Goal: Task Accomplishment & Management: Manage account settings

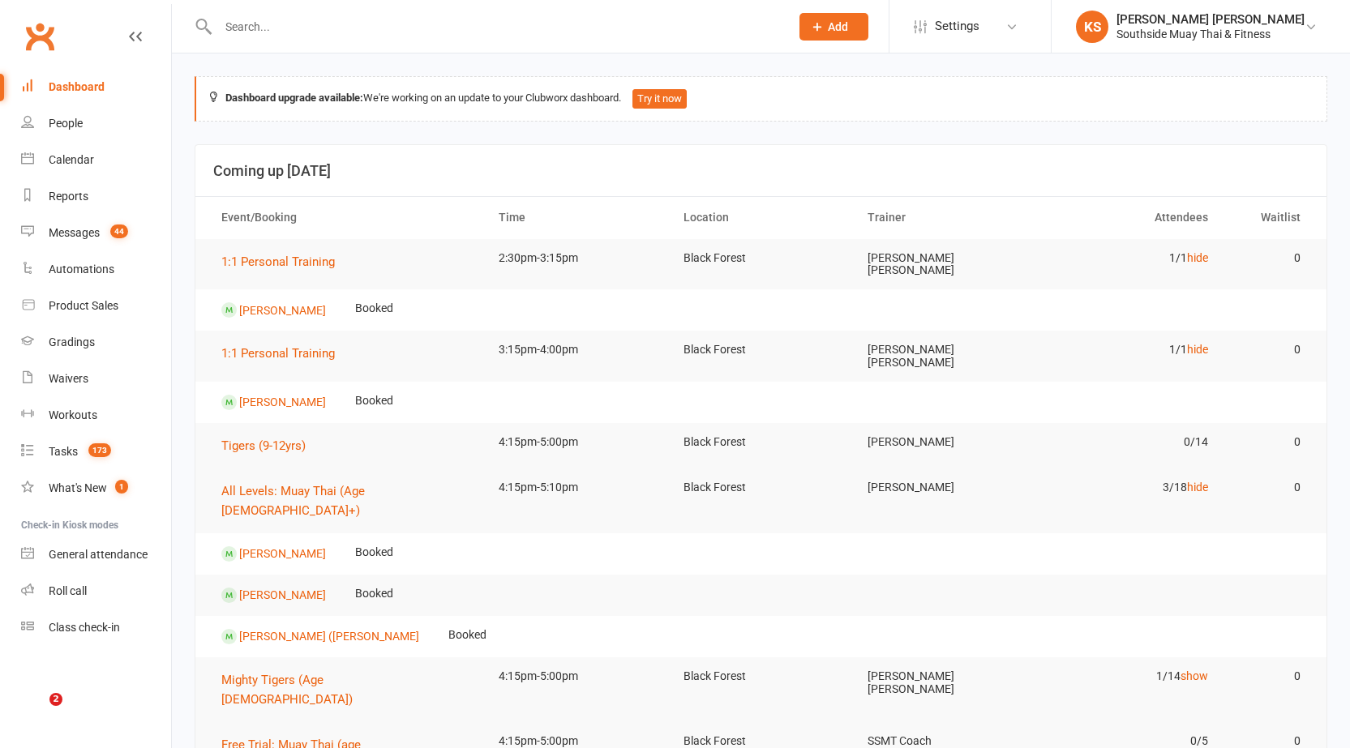
scroll to position [405, 0]
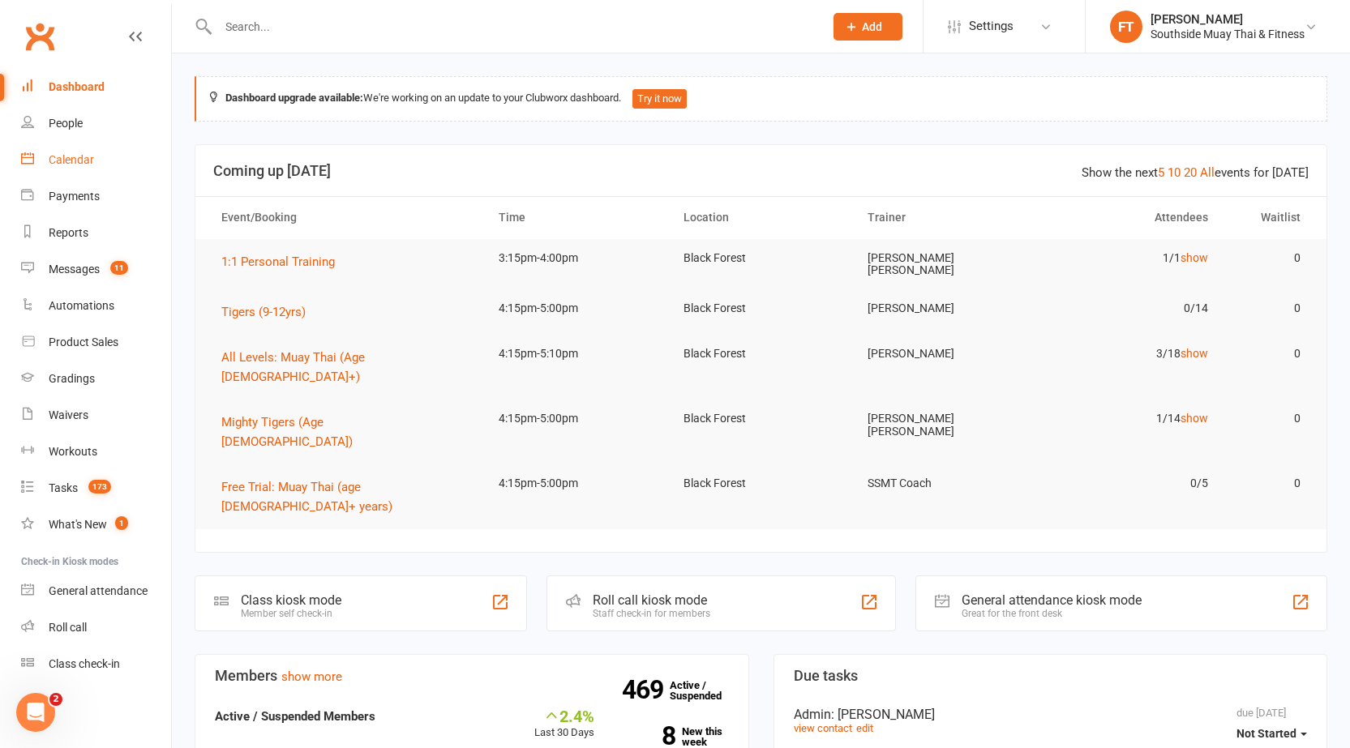
click at [117, 152] on link "Calendar" at bounding box center [96, 160] width 150 height 36
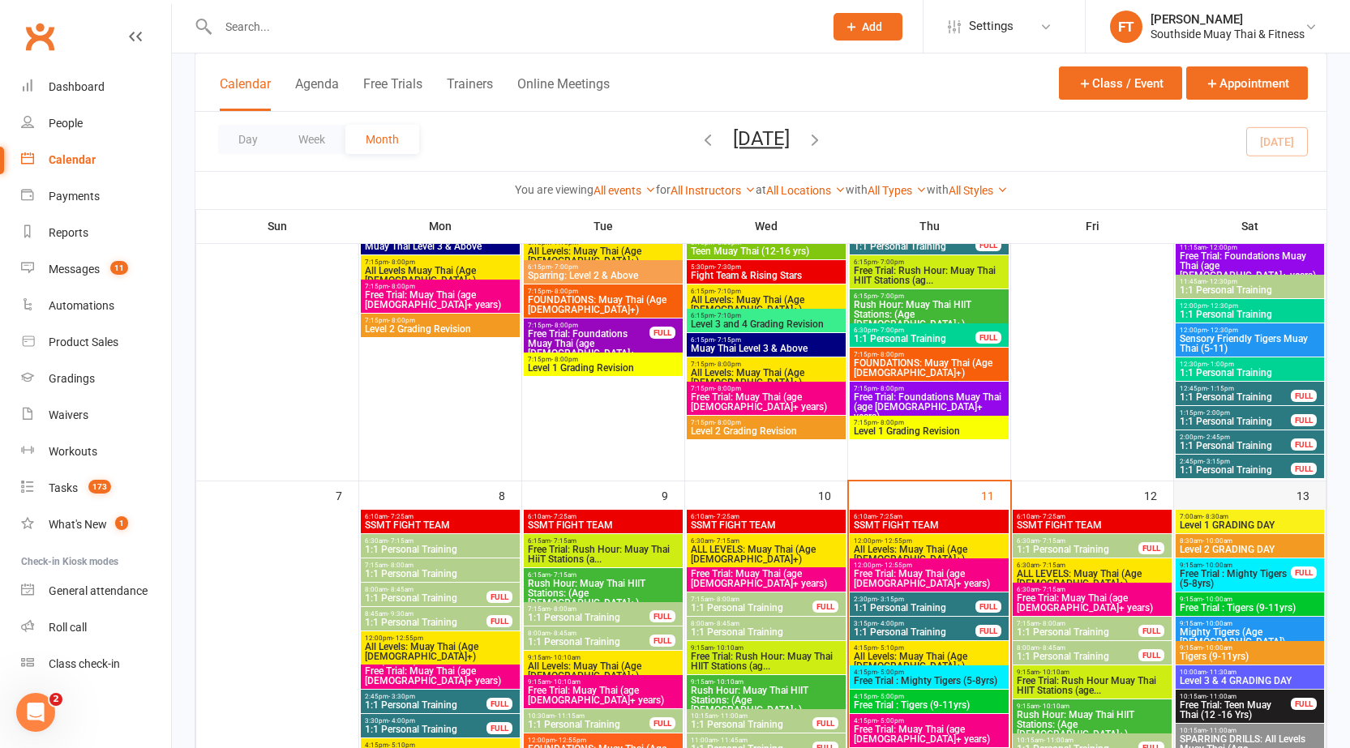
scroll to position [730, 0]
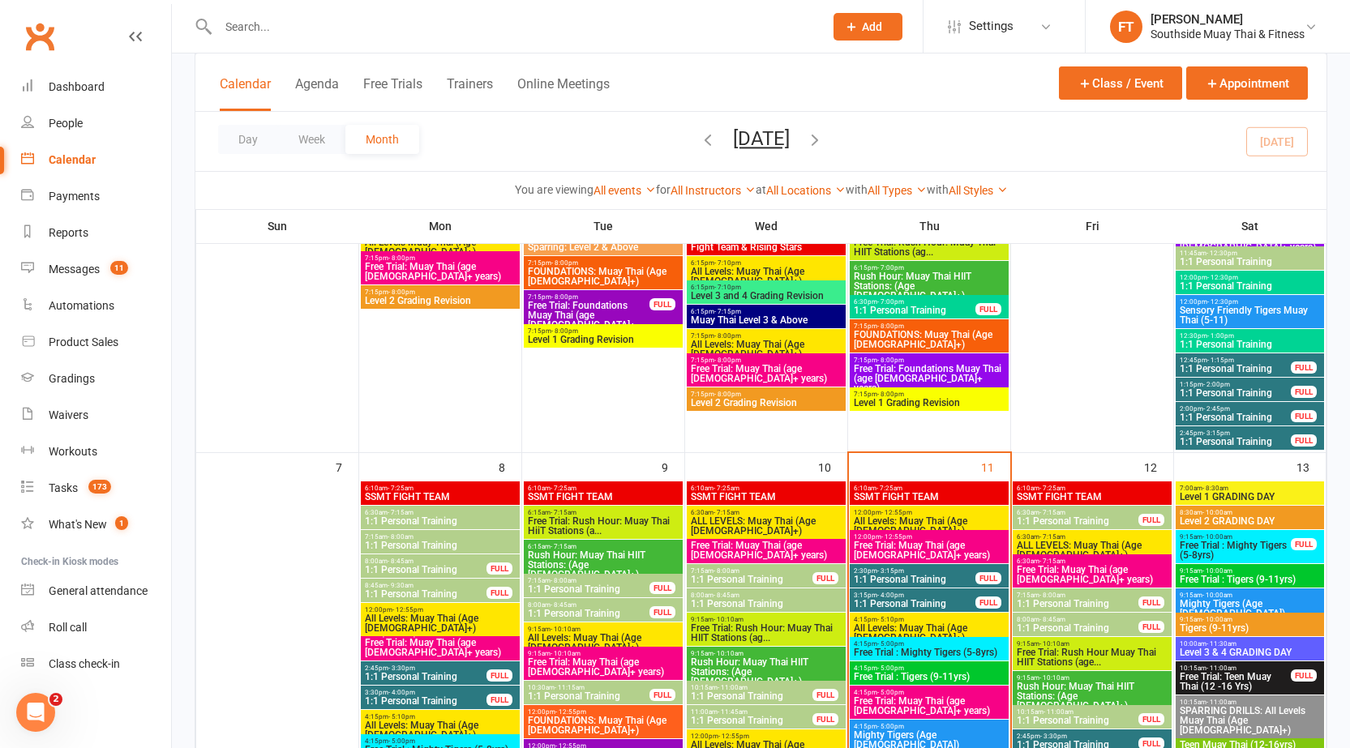
click at [1245, 485] on span "7:00am - 8:30am" at bounding box center [1250, 488] width 142 height 7
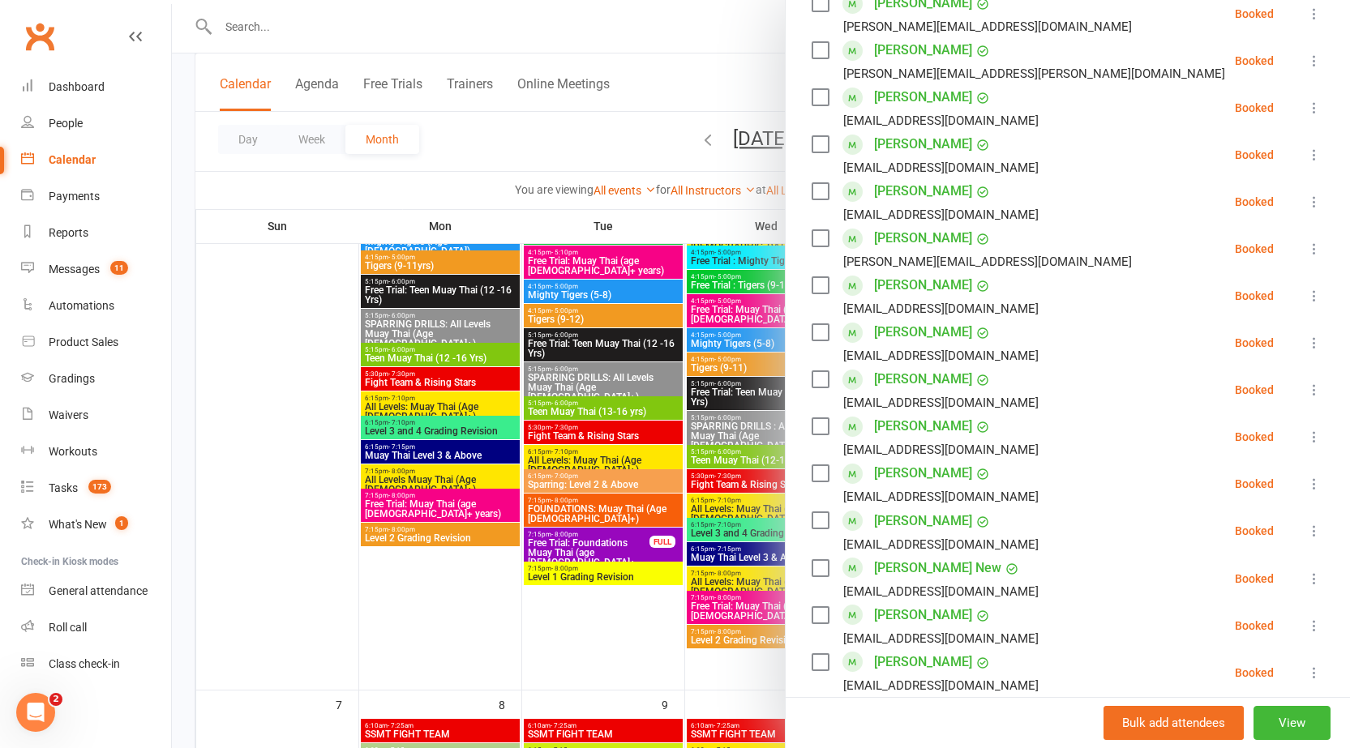
scroll to position [603, 0]
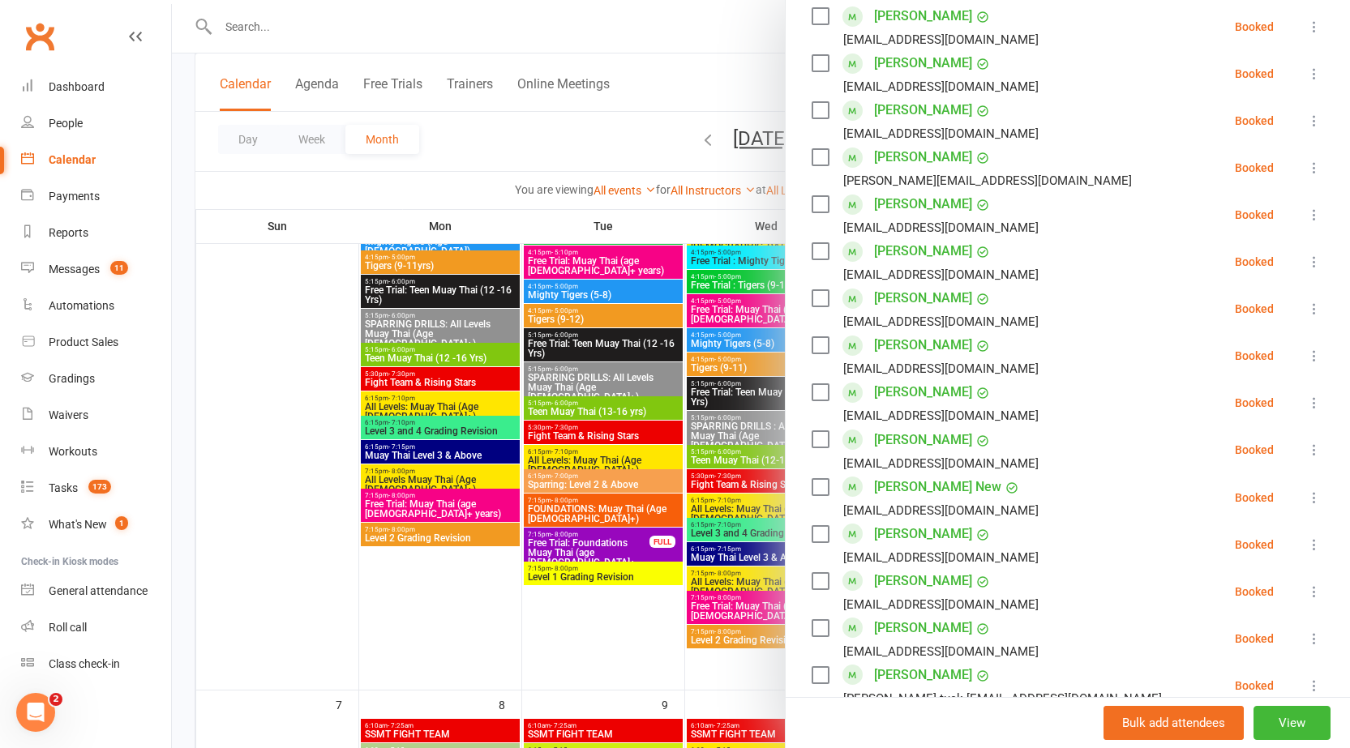
click at [1179, 521] on li "Roahl Parry [EMAIL_ADDRESS][PERSON_NAME][DOMAIN_NAME] Booked More info Remove C…" at bounding box center [1068, 544] width 512 height 47
click at [727, 81] on div at bounding box center [761, 374] width 1178 height 748
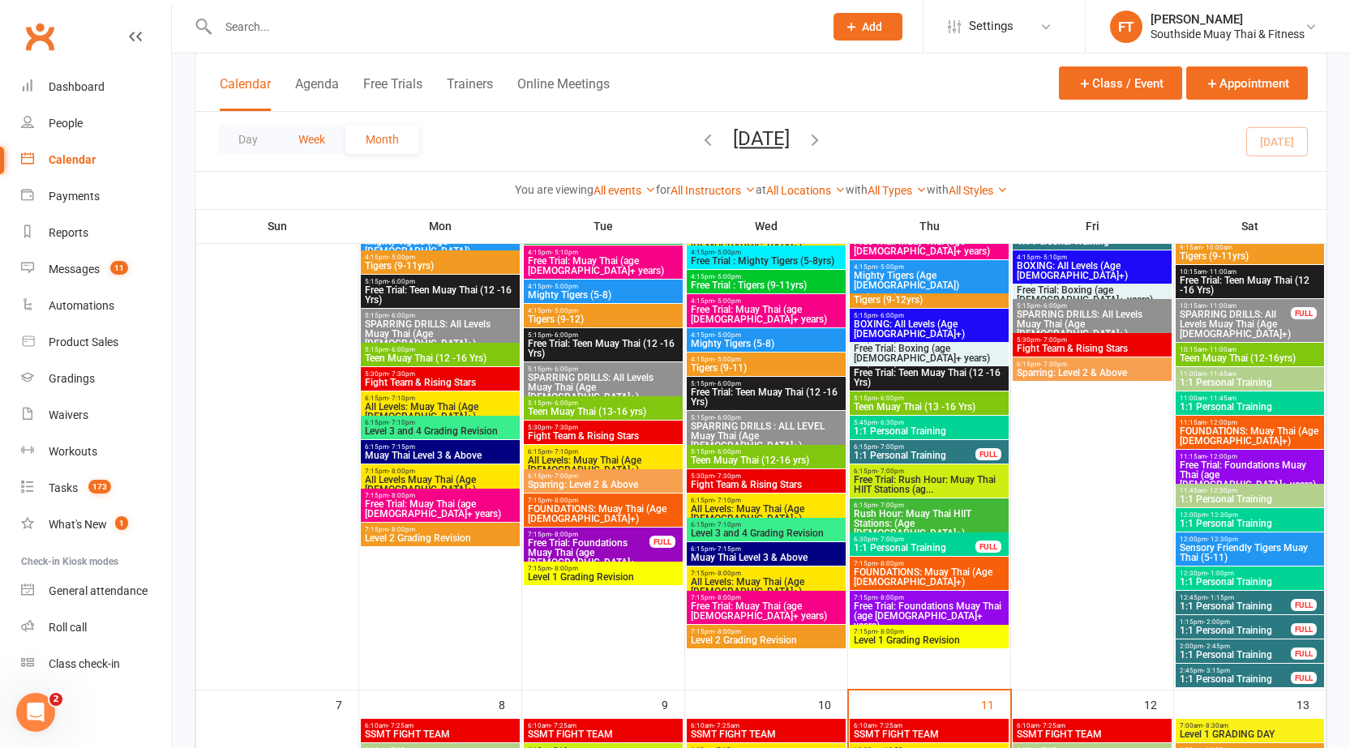
drag, startPoint x: 326, startPoint y: 139, endPoint x: 846, endPoint y: 204, distance: 523.8
click at [326, 139] on button "Week" at bounding box center [311, 139] width 67 height 29
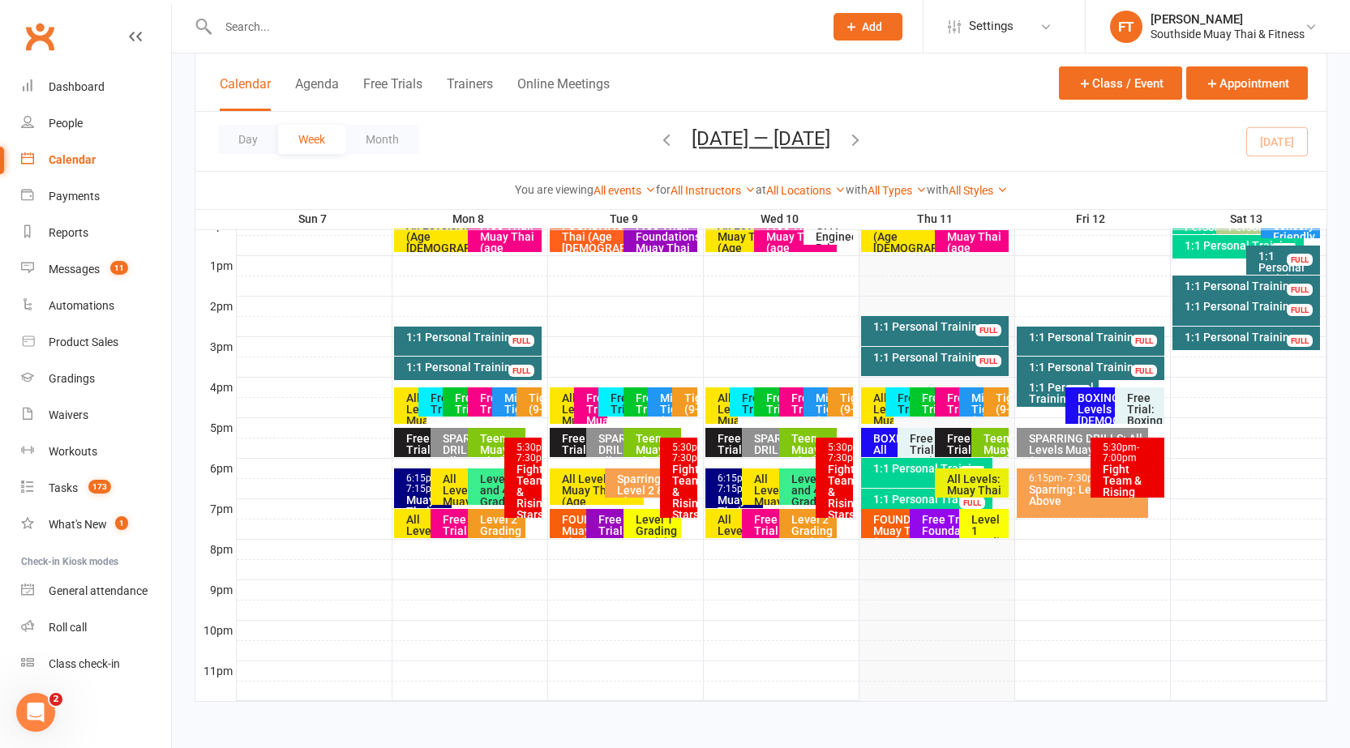
scroll to position [520, 0]
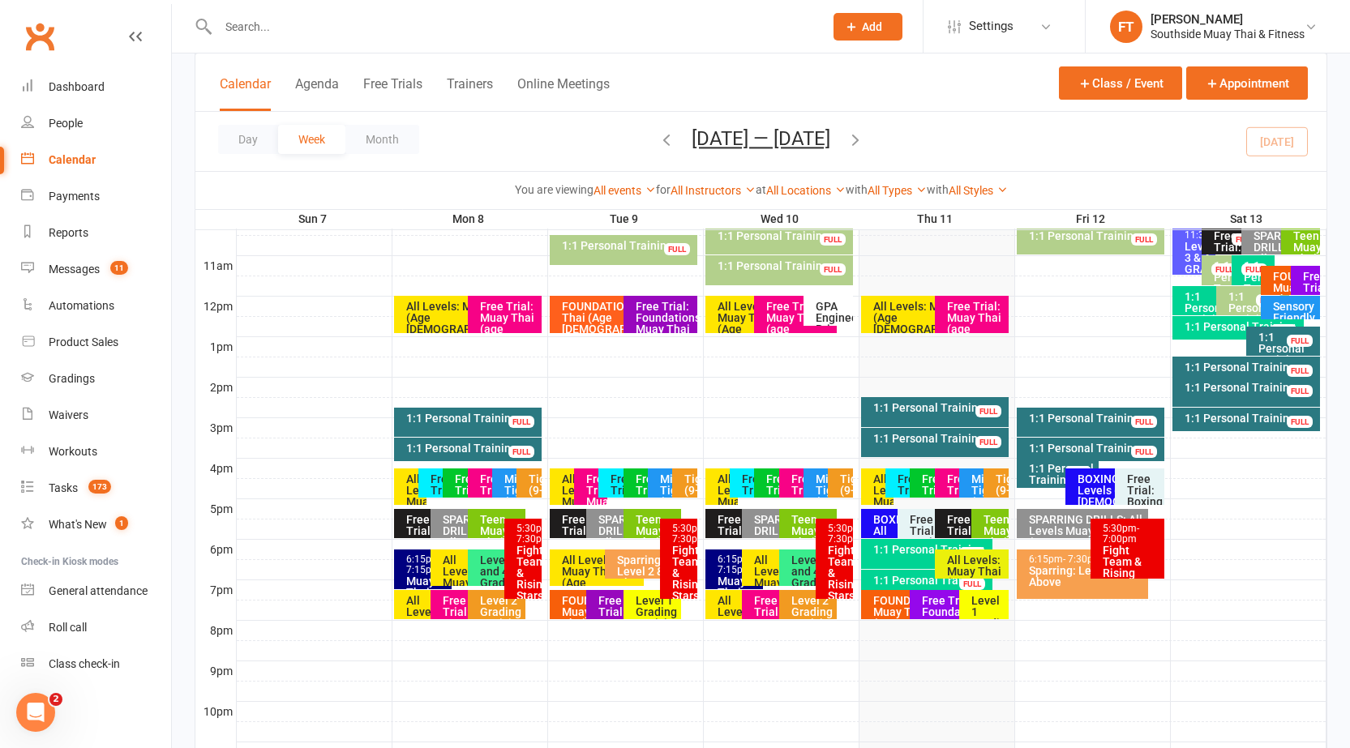
click at [1032, 449] on div "1:1 Personal Training" at bounding box center [1094, 448] width 133 height 11
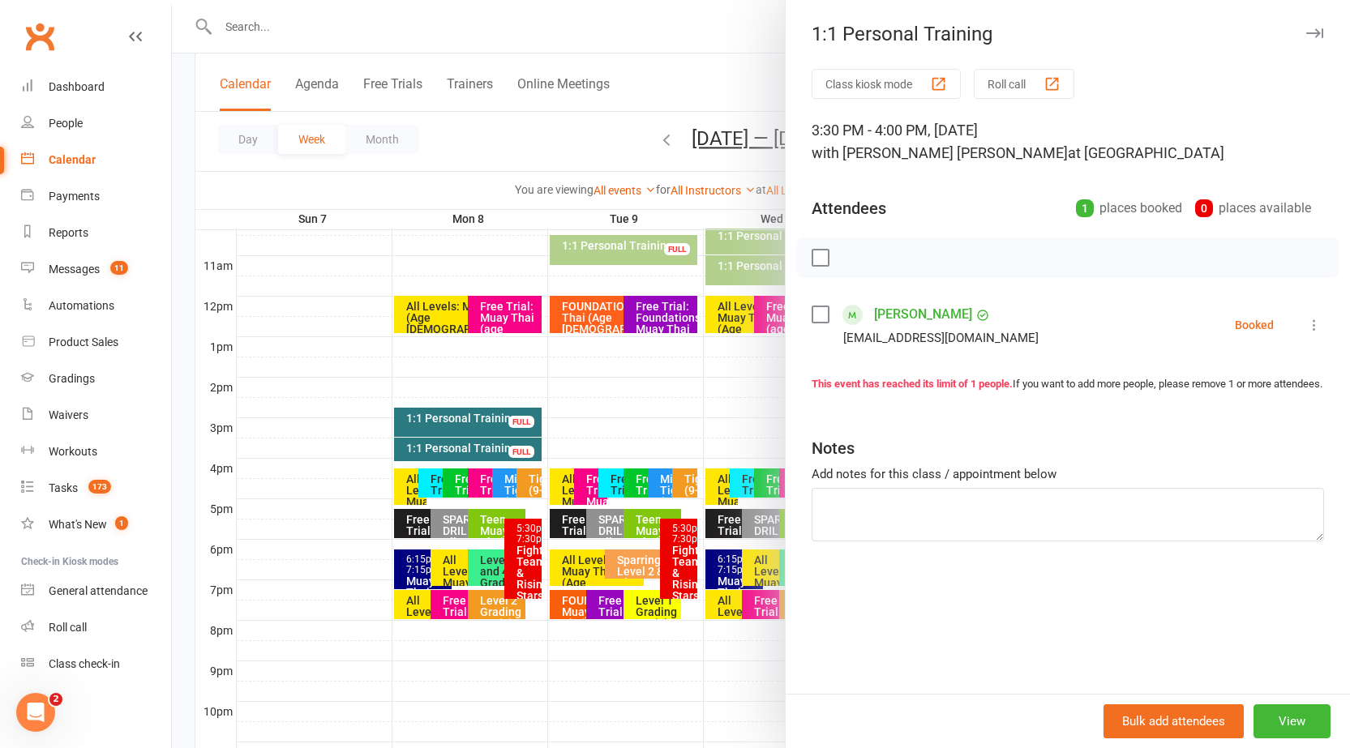
click at [1306, 36] on icon "button" at bounding box center [1314, 33] width 17 height 10
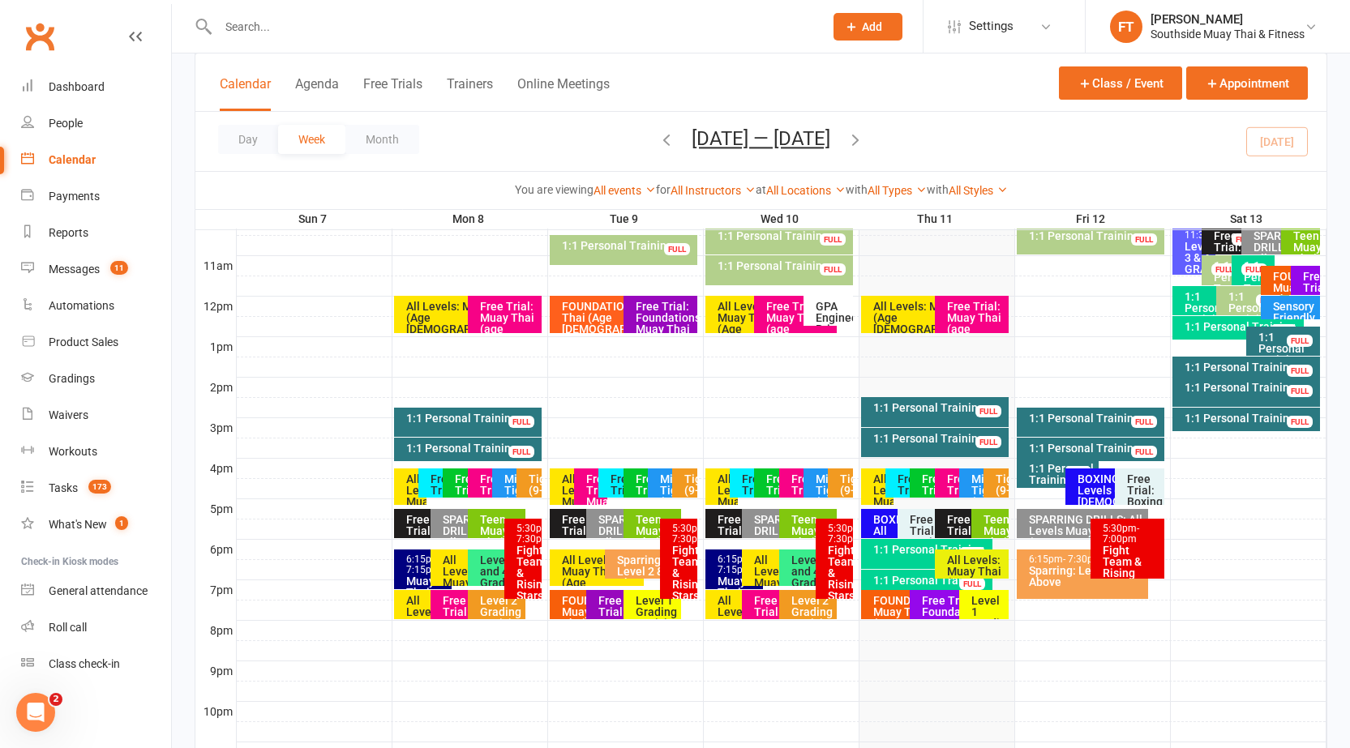
click at [1099, 417] on div "1:1 Personal Training" at bounding box center [1094, 418] width 133 height 11
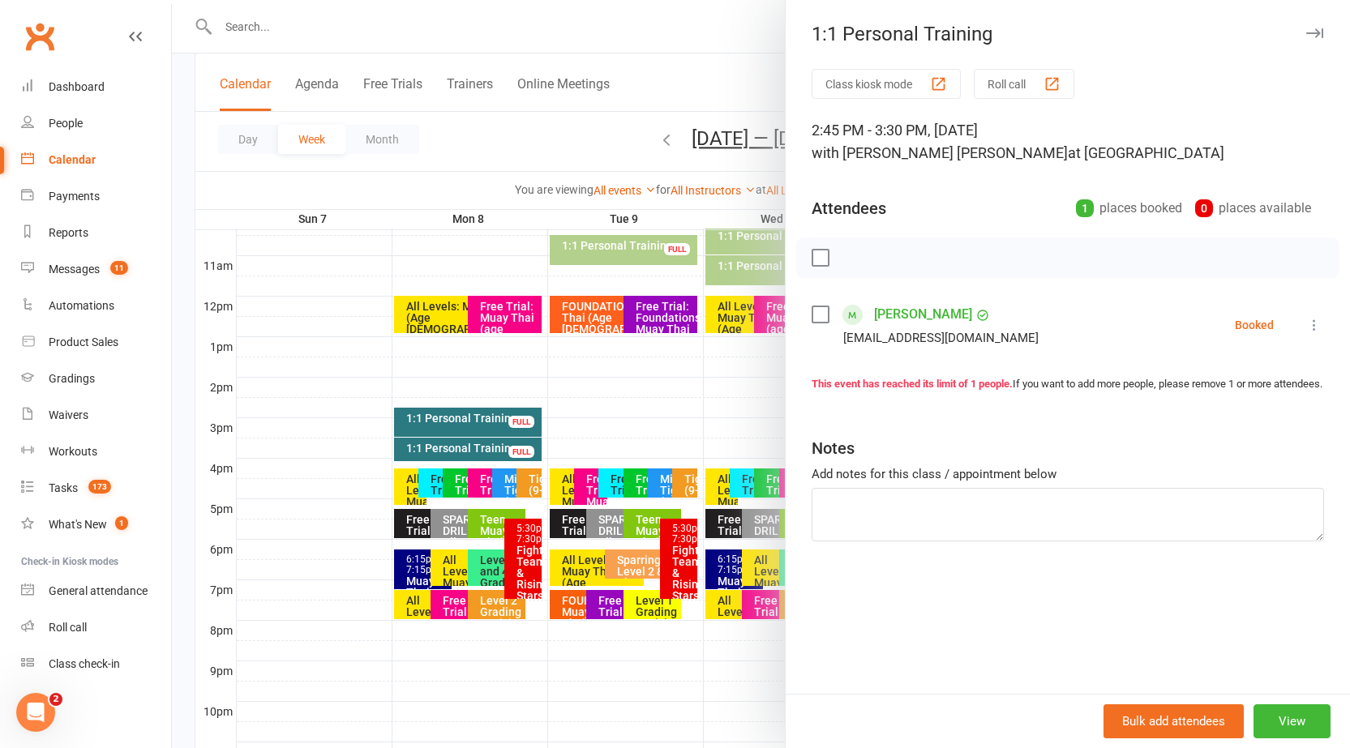
click at [1306, 31] on icon "button" at bounding box center [1314, 33] width 17 height 10
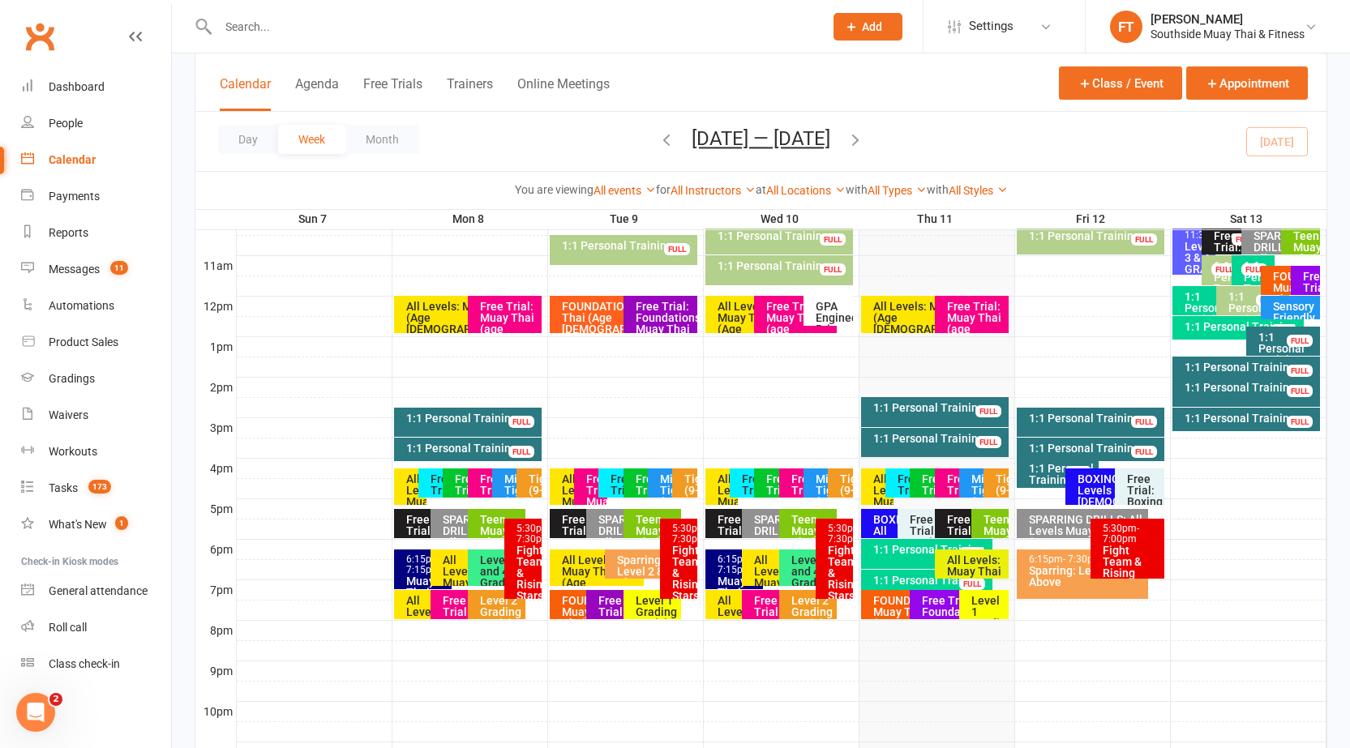
click at [1121, 140] on div "Day Week Month [DATE] — [DATE] [DATE] Sun Mon Tue Wed Thu Fri Sat 31 01 02 03 0…" at bounding box center [760, 141] width 1131 height 59
click at [1041, 149] on div "Day Week Month [DATE] — [DATE] [DATE] Sun Mon Tue Wed Thu Fri Sat 31 01 02 03 0…" at bounding box center [760, 141] width 1131 height 59
click at [1083, 153] on div "Day Week Month [DATE] — [DATE] [DATE] Sun Mon Tue Wed Thu Fri Sat 31 01 02 03 0…" at bounding box center [760, 141] width 1131 height 59
click at [975, 517] on div "Teen Muay Thai (12-16 Yrs)" at bounding box center [989, 523] width 37 height 29
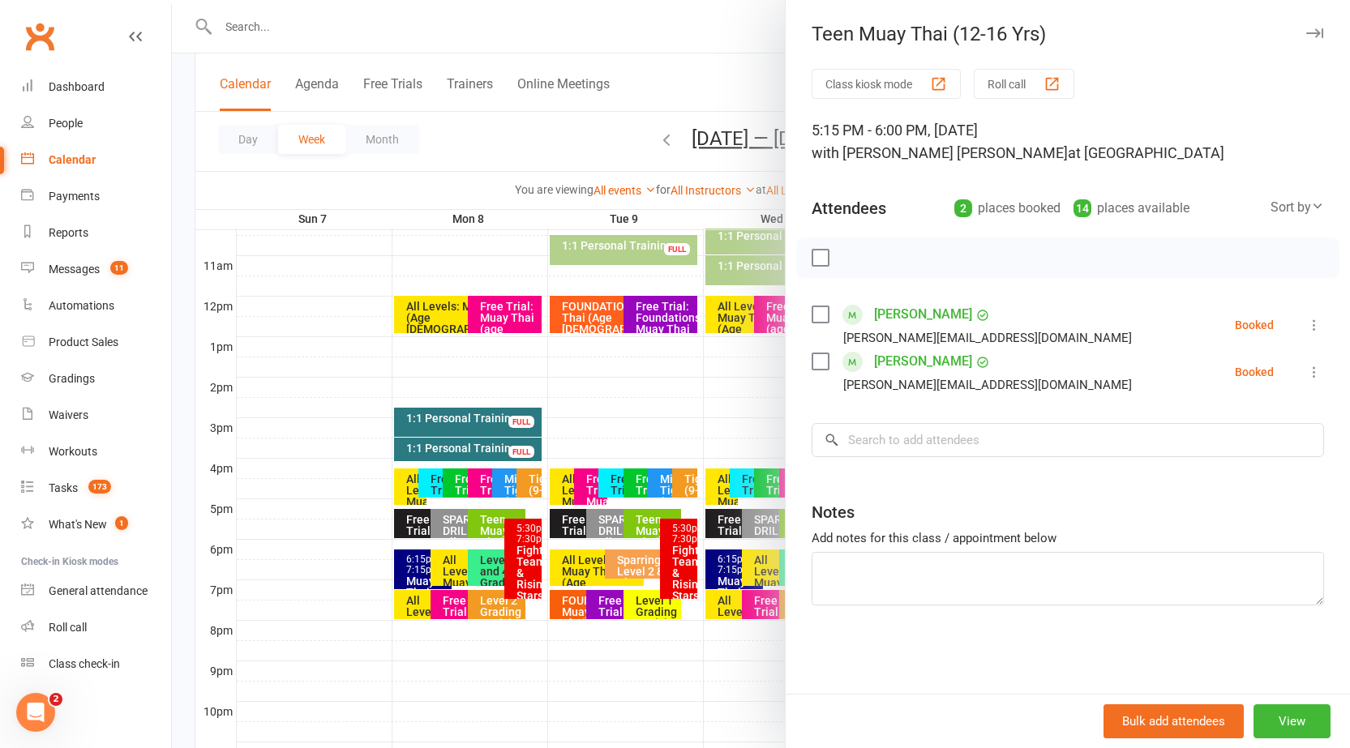
click at [1306, 32] on icon "button" at bounding box center [1314, 33] width 17 height 10
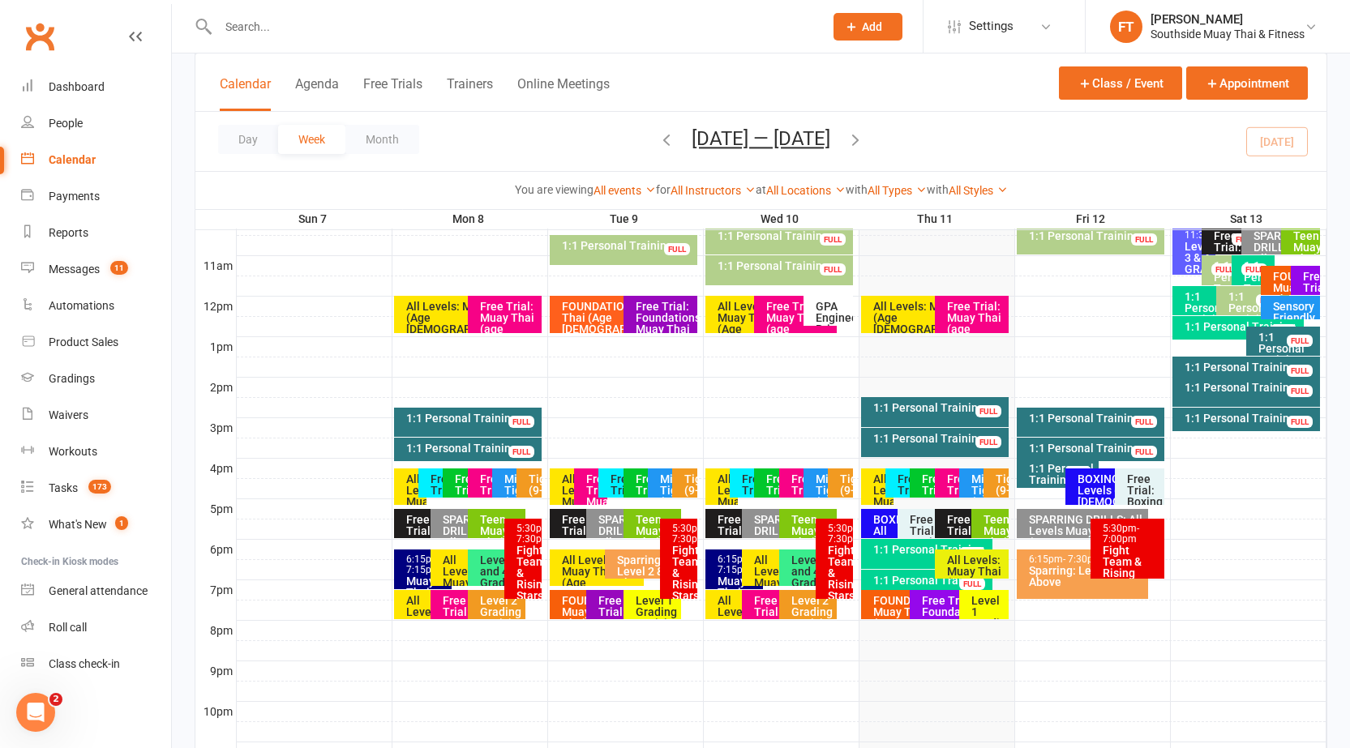
click at [495, 28] on input "text" at bounding box center [512, 26] width 599 height 23
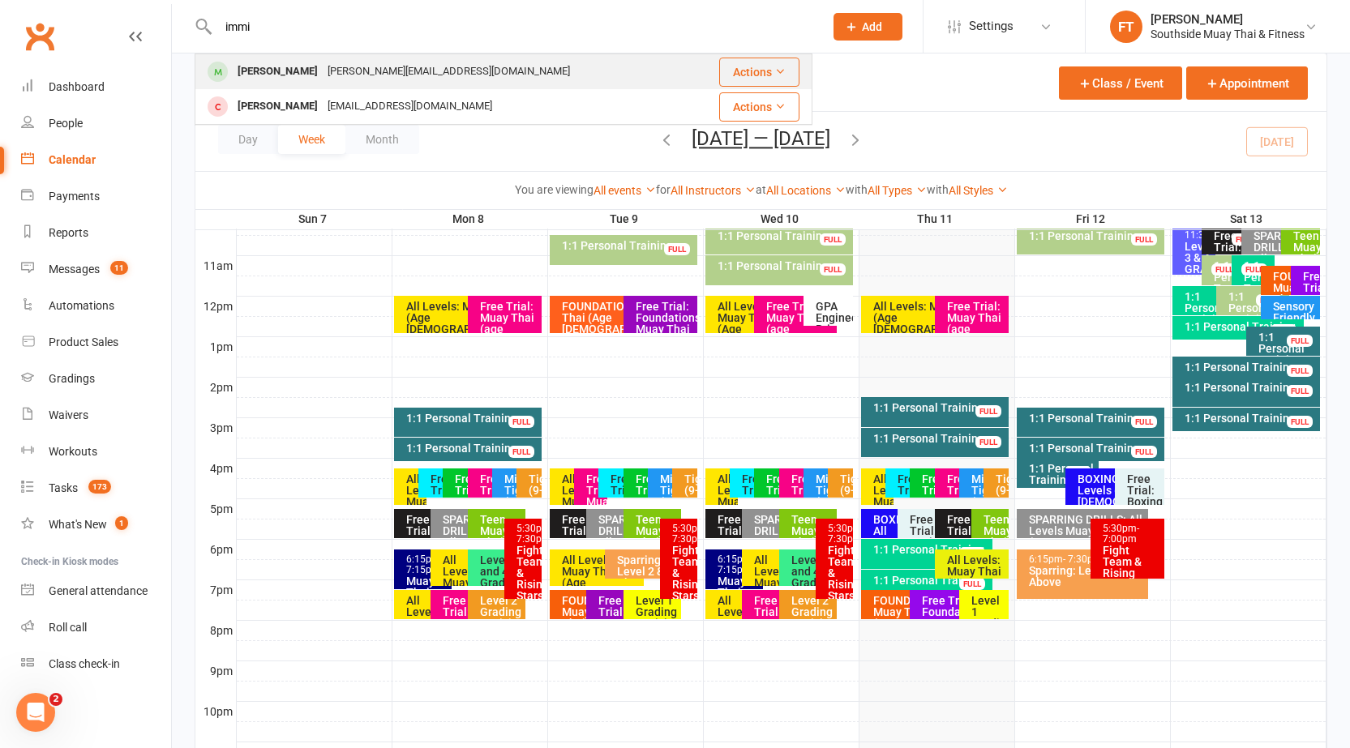
type input "immi"
click at [276, 71] on div "[PERSON_NAME]" at bounding box center [278, 72] width 90 height 24
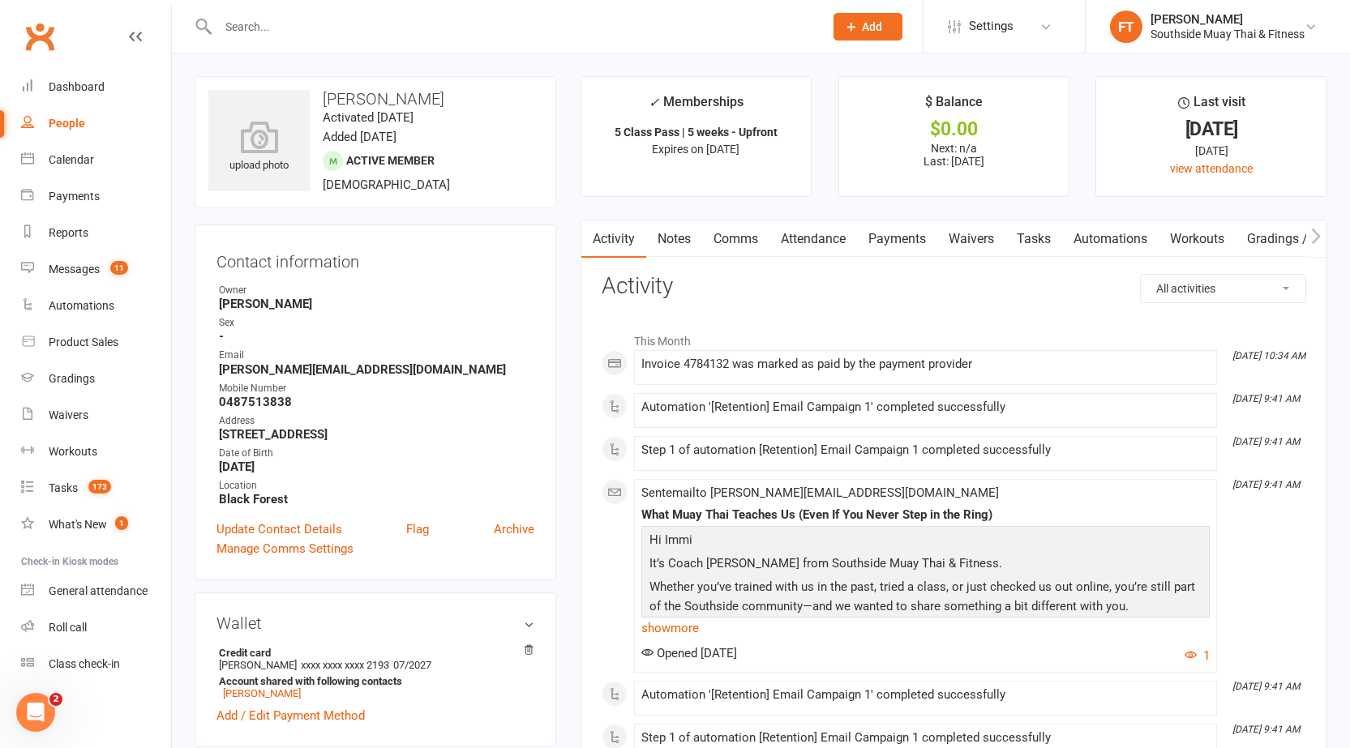
click at [675, 244] on link "Notes" at bounding box center [674, 239] width 56 height 37
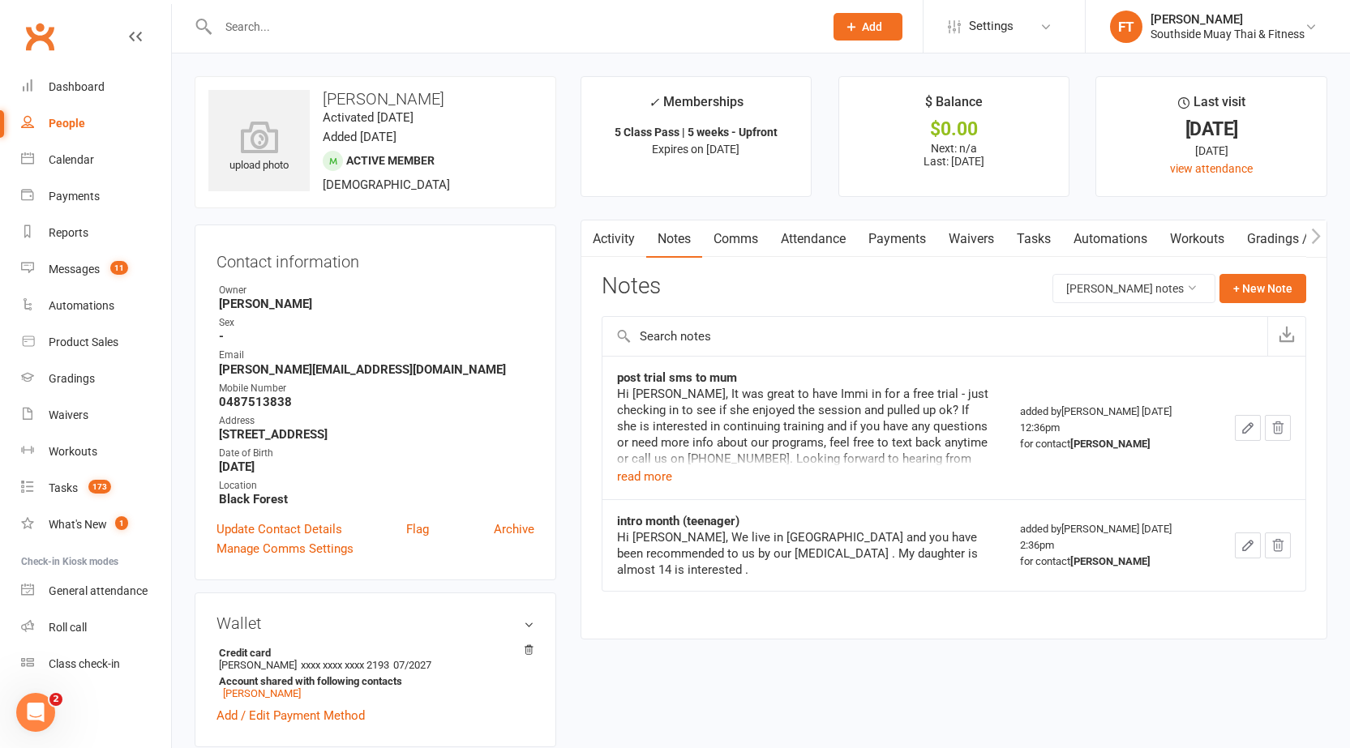
click at [727, 285] on div "Notes [PERSON_NAME] notes + New Note" at bounding box center [954, 295] width 705 height 42
click at [872, 313] on div "Notes [PERSON_NAME] notes + New Note" at bounding box center [954, 295] width 705 height 42
click at [820, 249] on link "Attendance" at bounding box center [813, 239] width 88 height 37
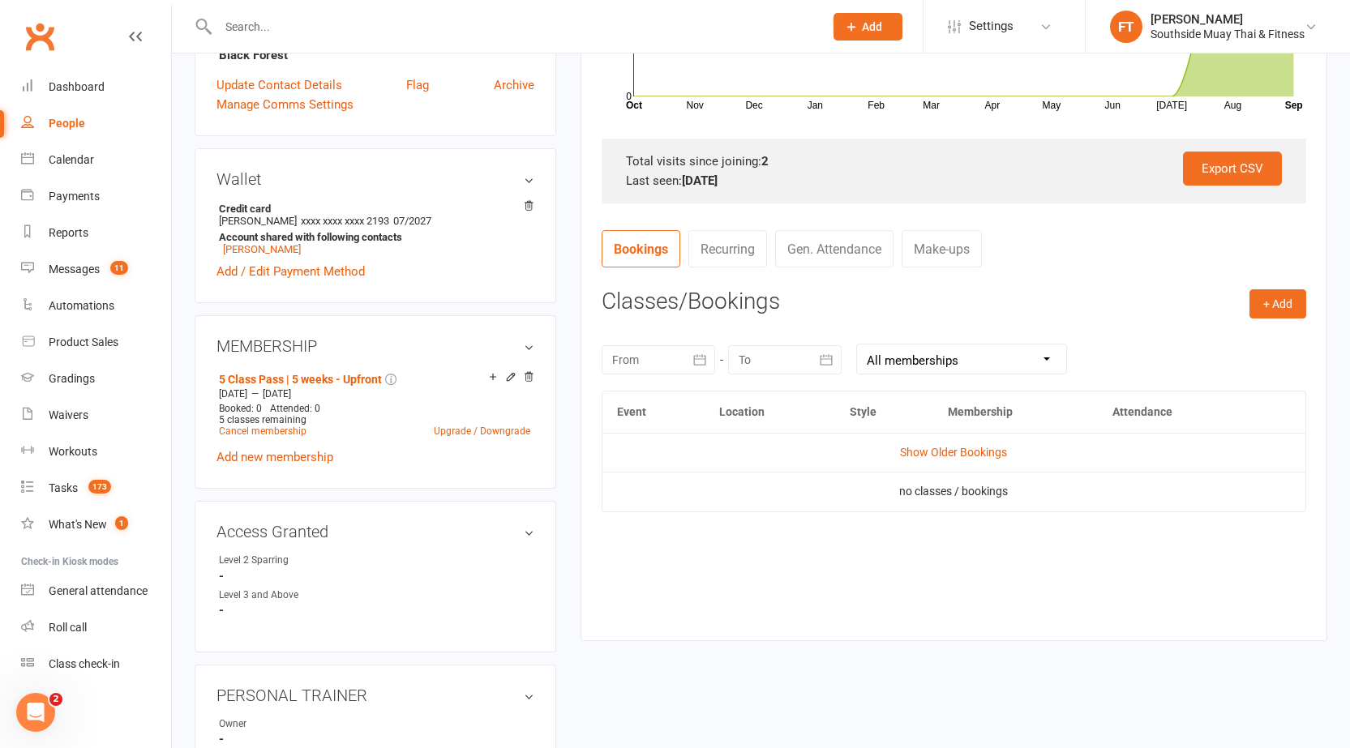
scroll to position [486, 0]
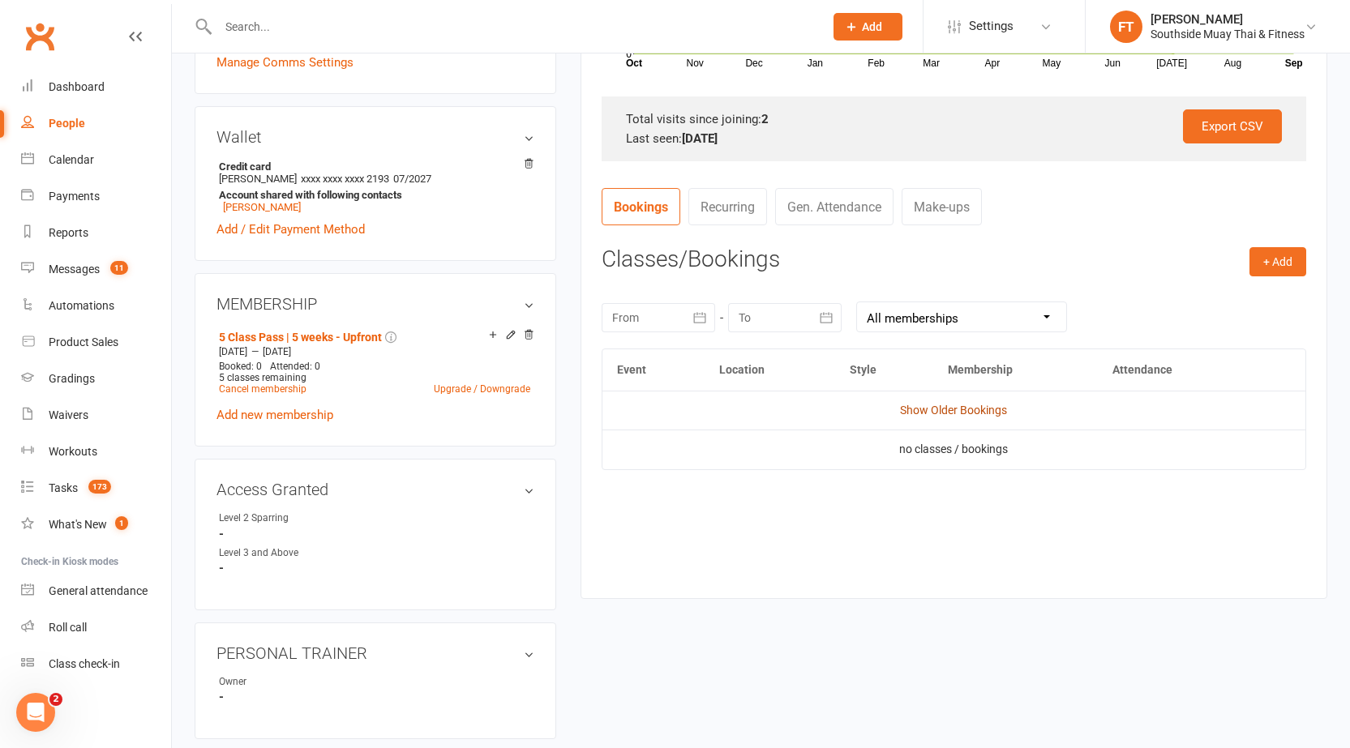
click at [946, 413] on link "Show Older Bookings" at bounding box center [953, 410] width 107 height 13
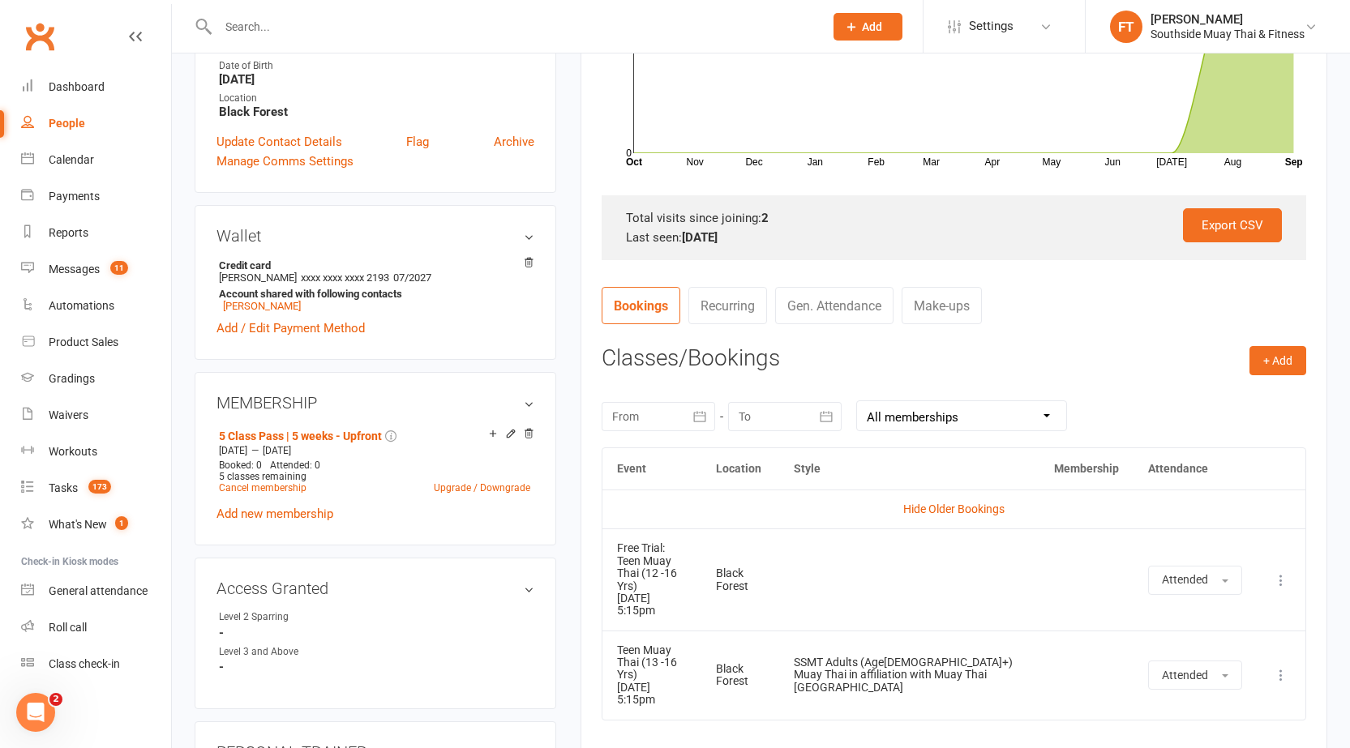
scroll to position [81, 0]
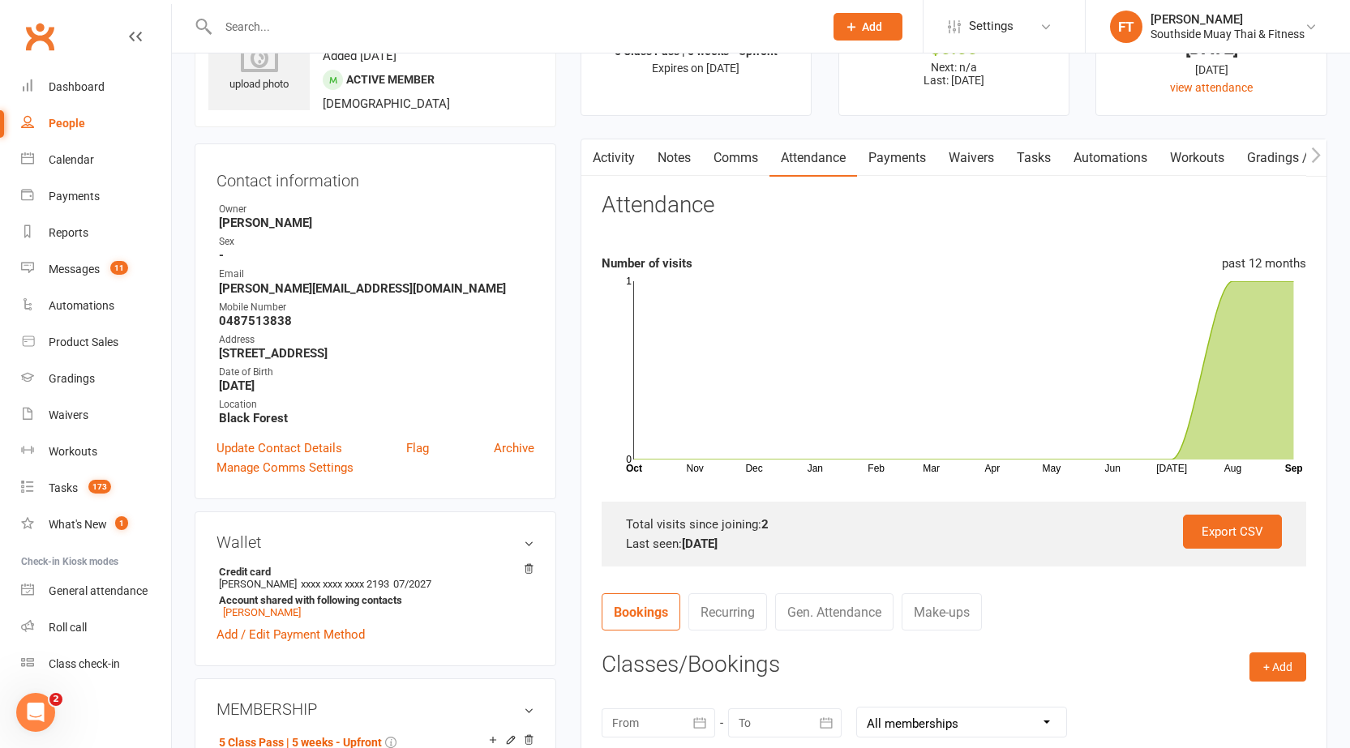
click at [625, 154] on link "Activity" at bounding box center [613, 157] width 65 height 37
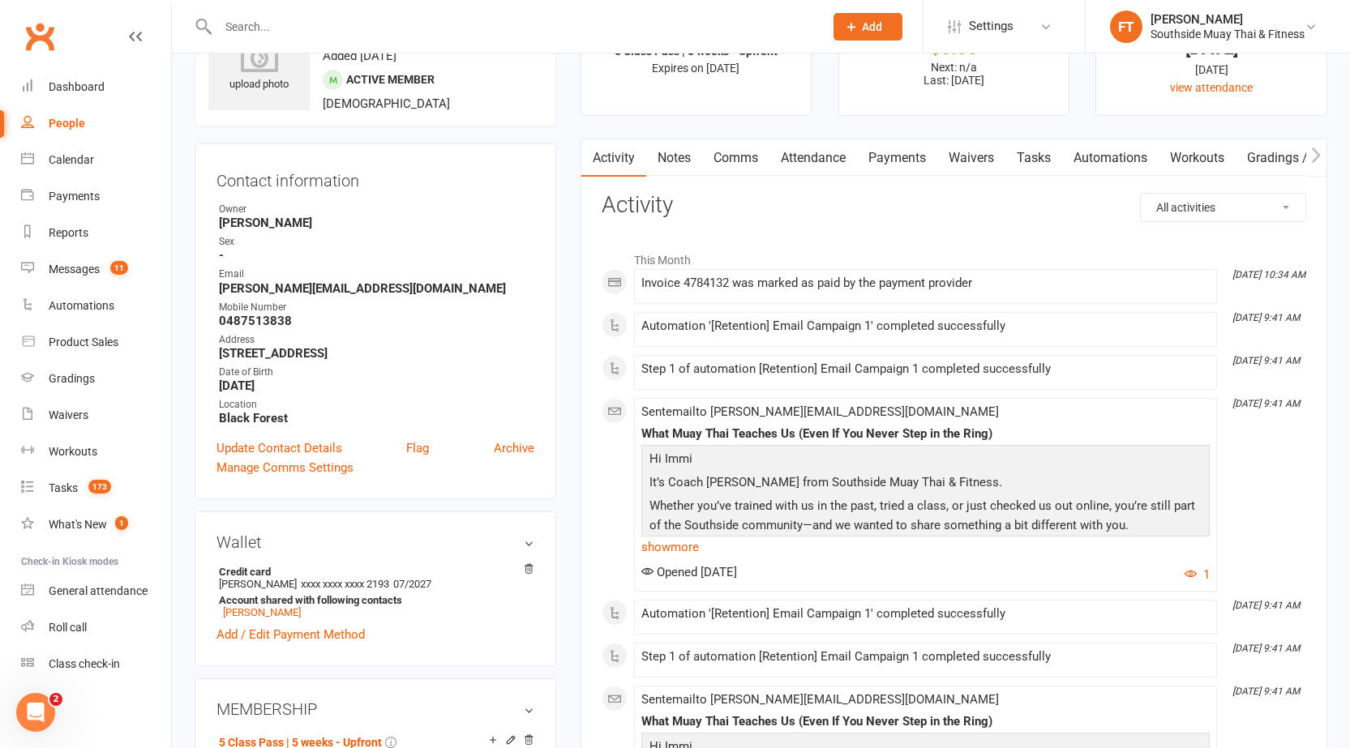
click at [1, 418] on li "Waivers" at bounding box center [85, 415] width 171 height 36
click at [388, 11] on div at bounding box center [504, 26] width 618 height 53
click at [375, 21] on input "text" at bounding box center [512, 26] width 599 height 23
type input "b"
click at [75, 152] on link "Calendar" at bounding box center [96, 160] width 150 height 36
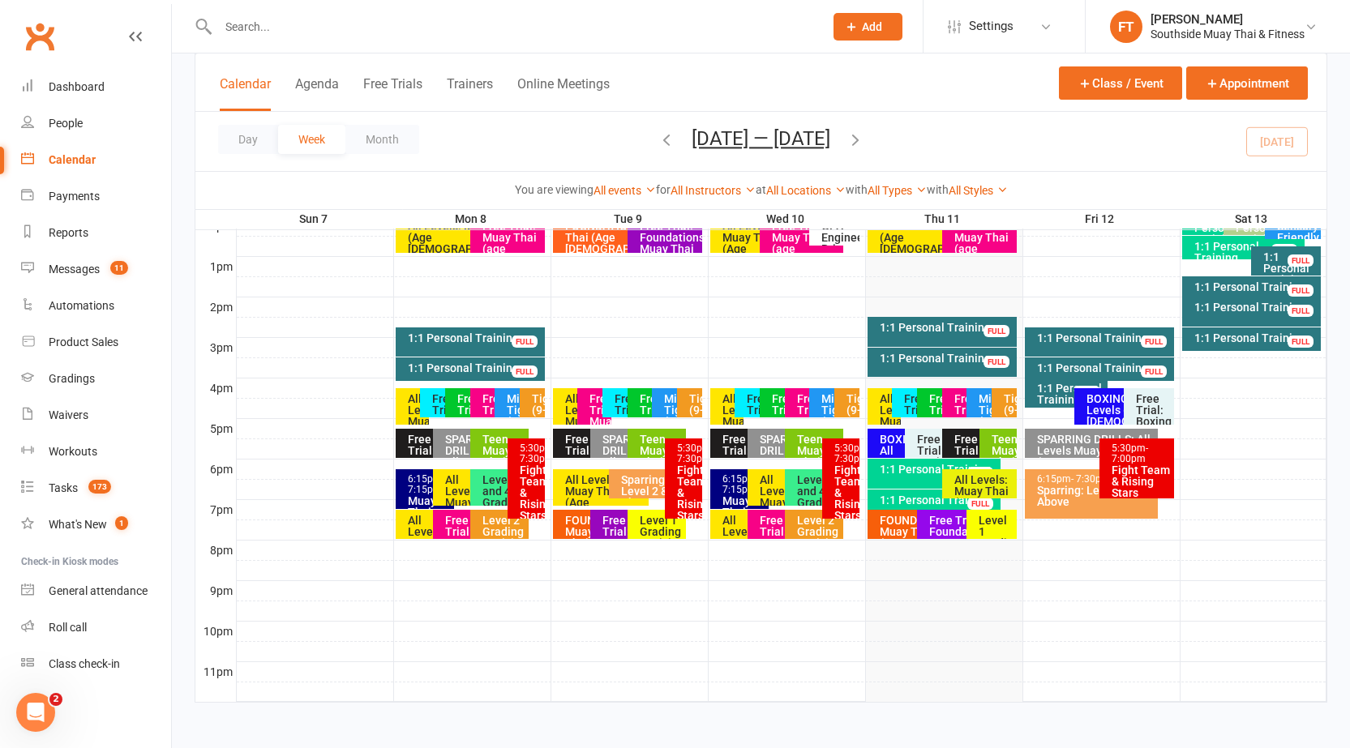
scroll to position [601, 0]
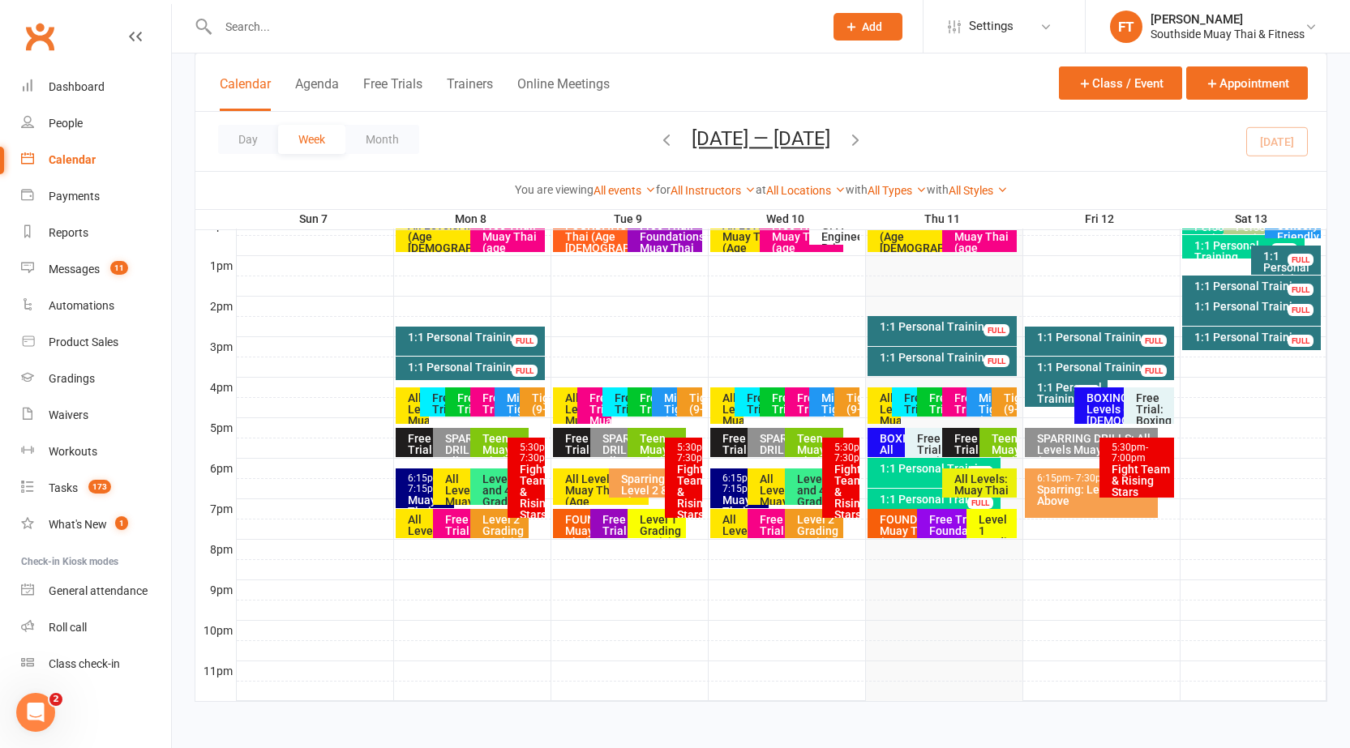
click at [889, 438] on div "BOXING: All Levels (Age [DEMOGRAPHIC_DATA]+)" at bounding box center [901, 461] width 44 height 57
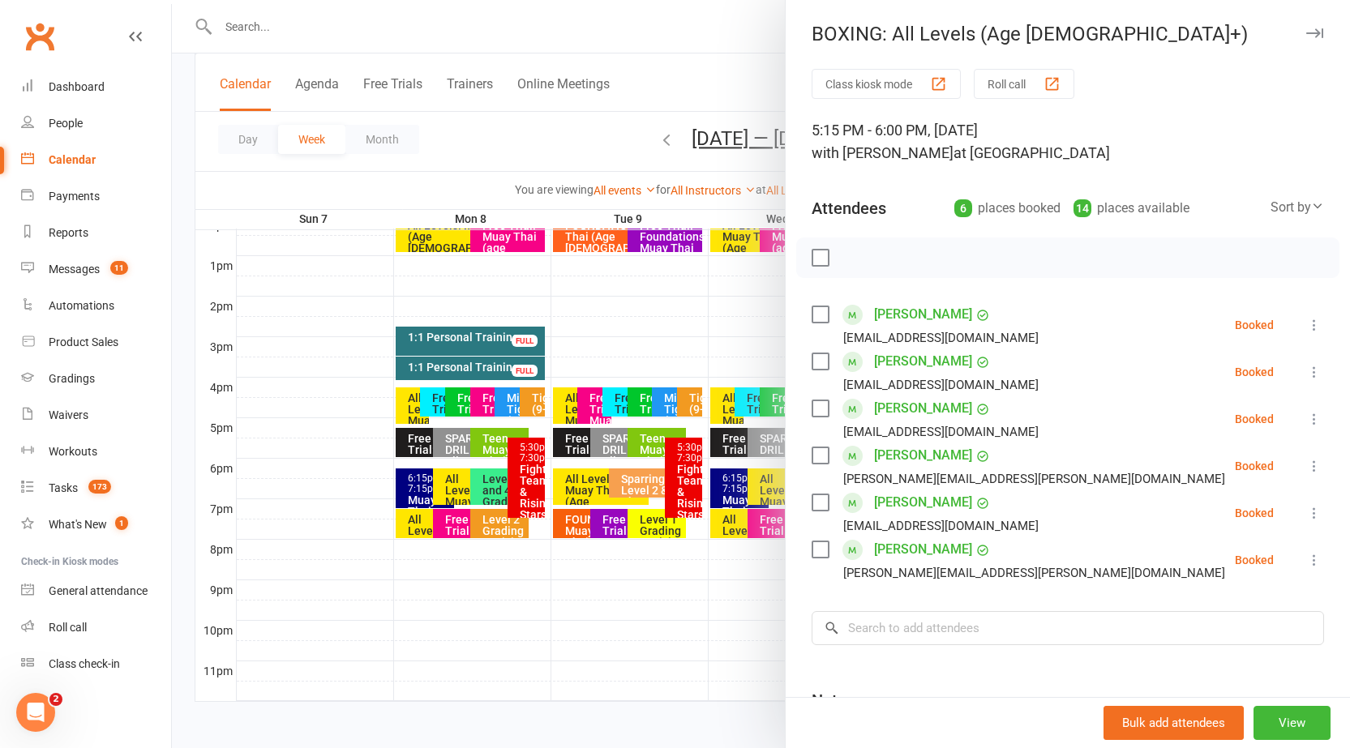
click at [1306, 36] on icon "button" at bounding box center [1314, 33] width 17 height 10
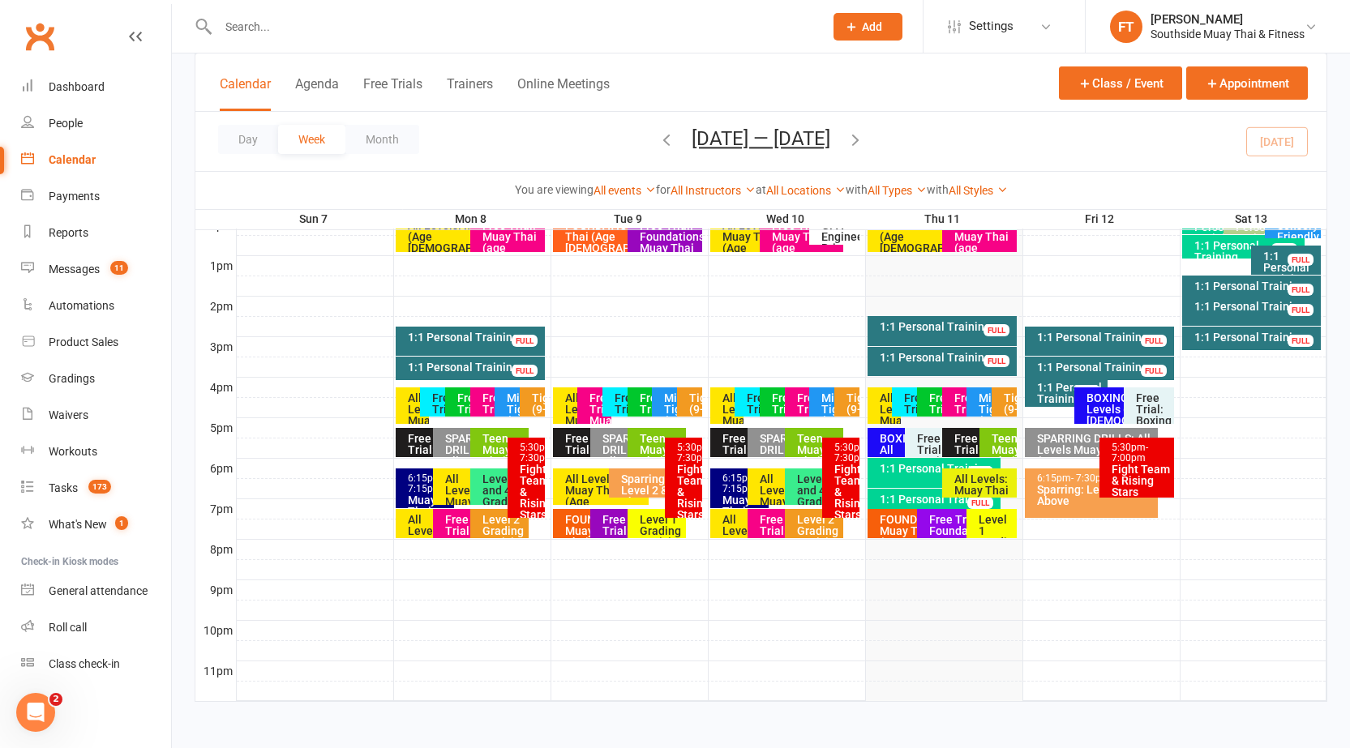
click at [996, 445] on div "Teen Muay Thai (12-16 Yrs)" at bounding box center [1002, 467] width 23 height 68
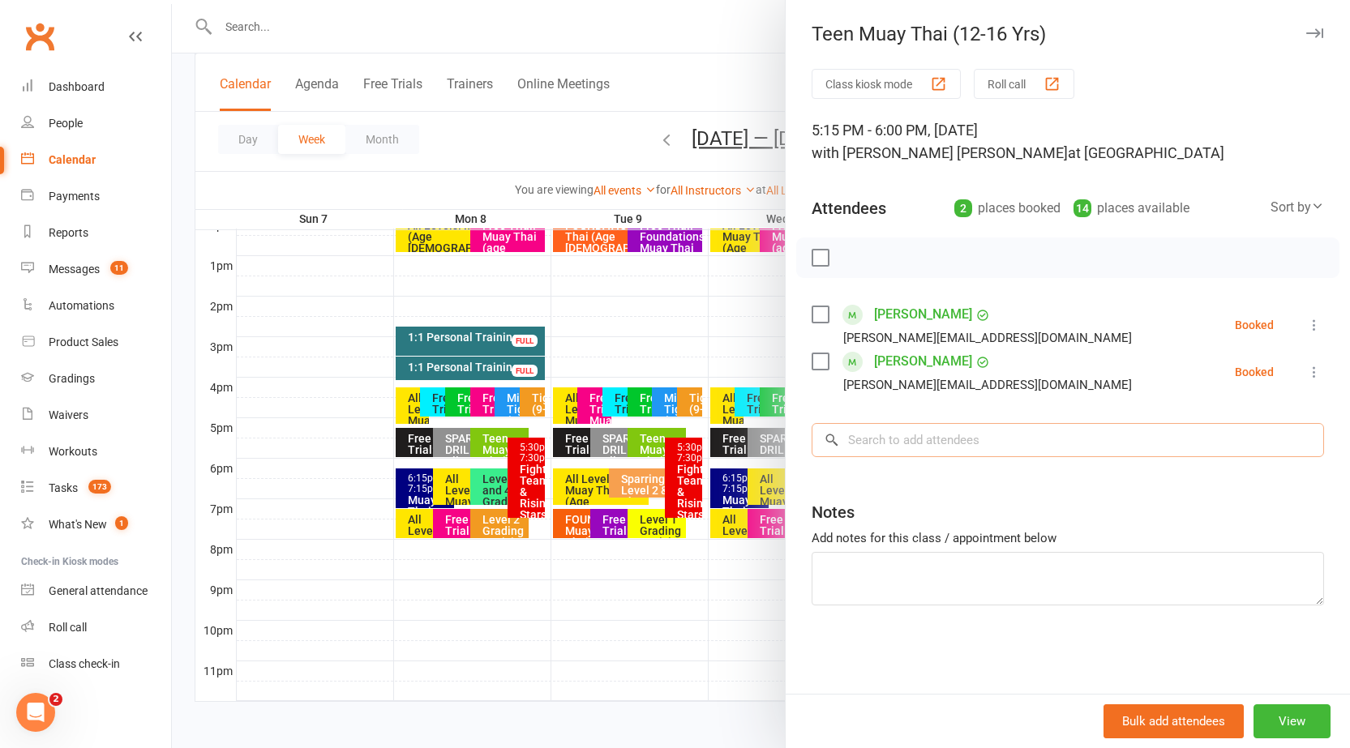
click at [996, 444] on input "search" at bounding box center [1068, 440] width 512 height 34
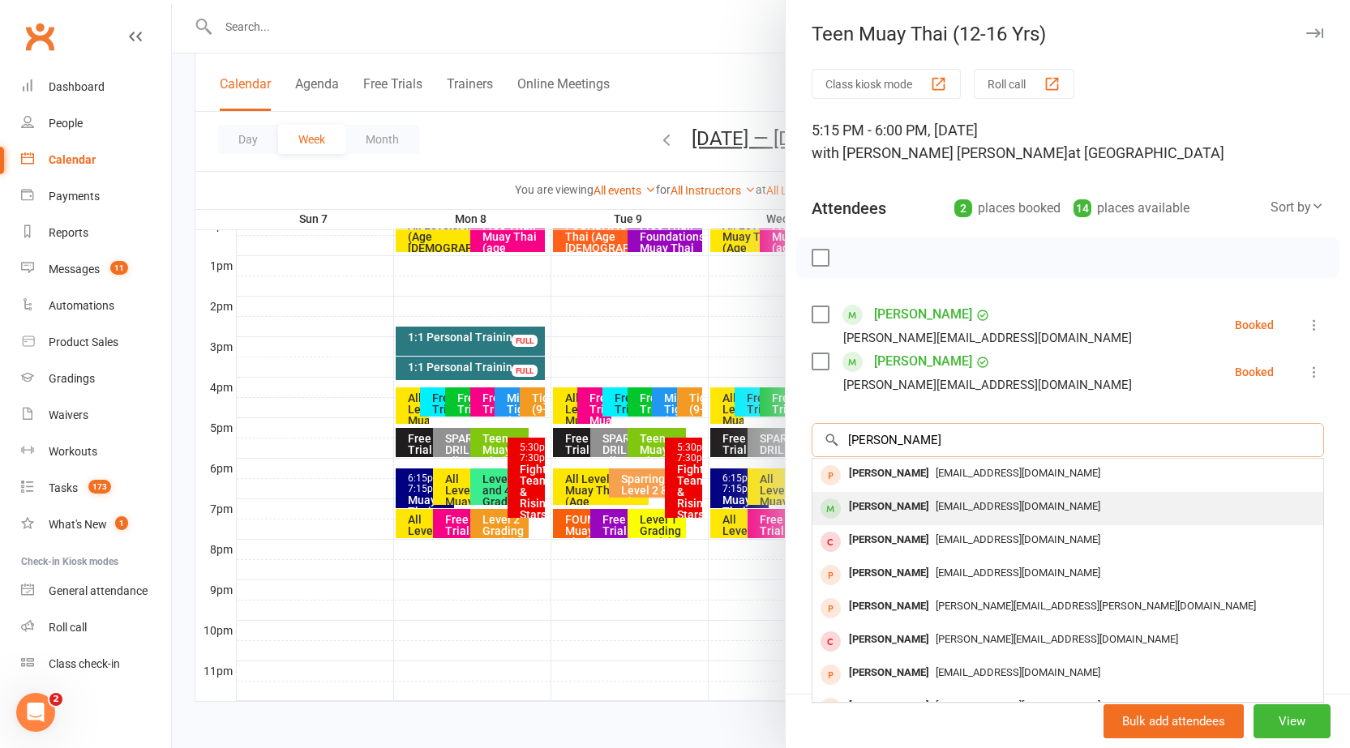
type input "[PERSON_NAME]"
click at [911, 499] on div "[PERSON_NAME]" at bounding box center [888, 507] width 93 height 24
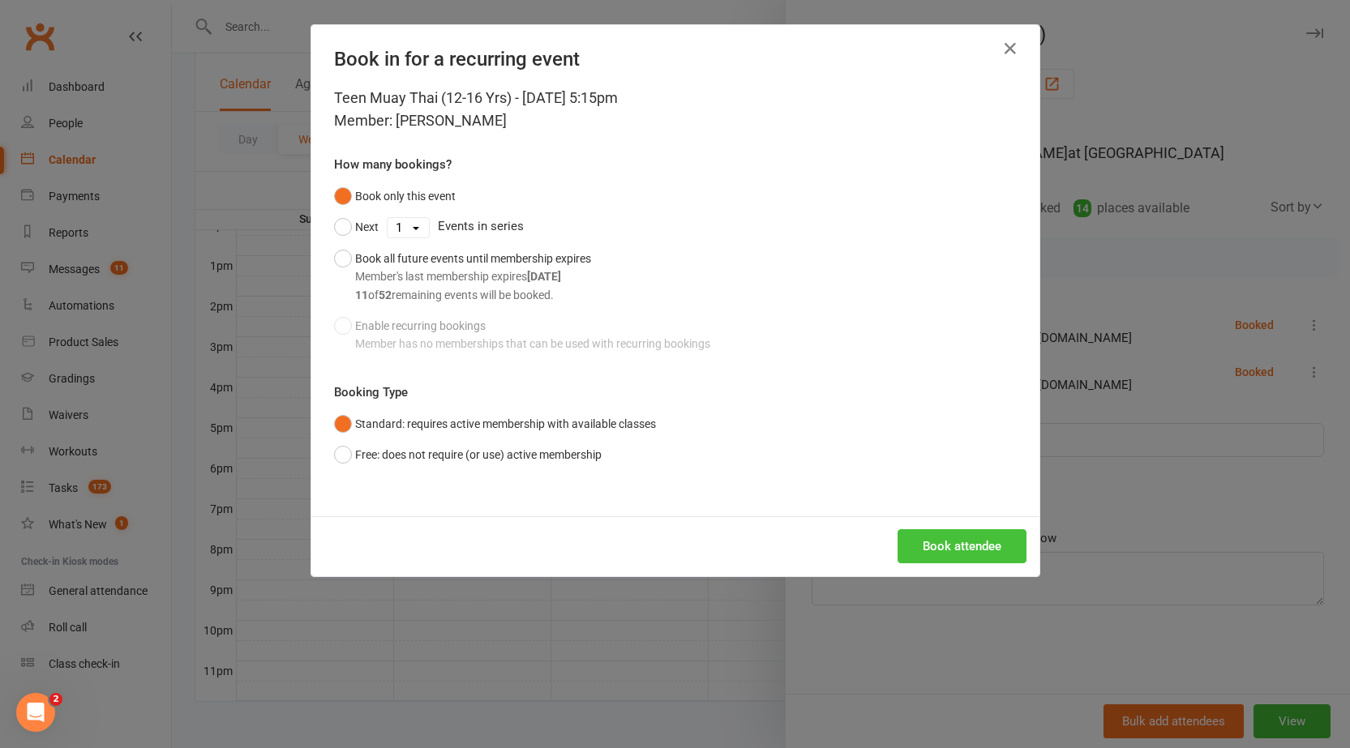
click at [957, 555] on button "Book attendee" at bounding box center [962, 546] width 129 height 34
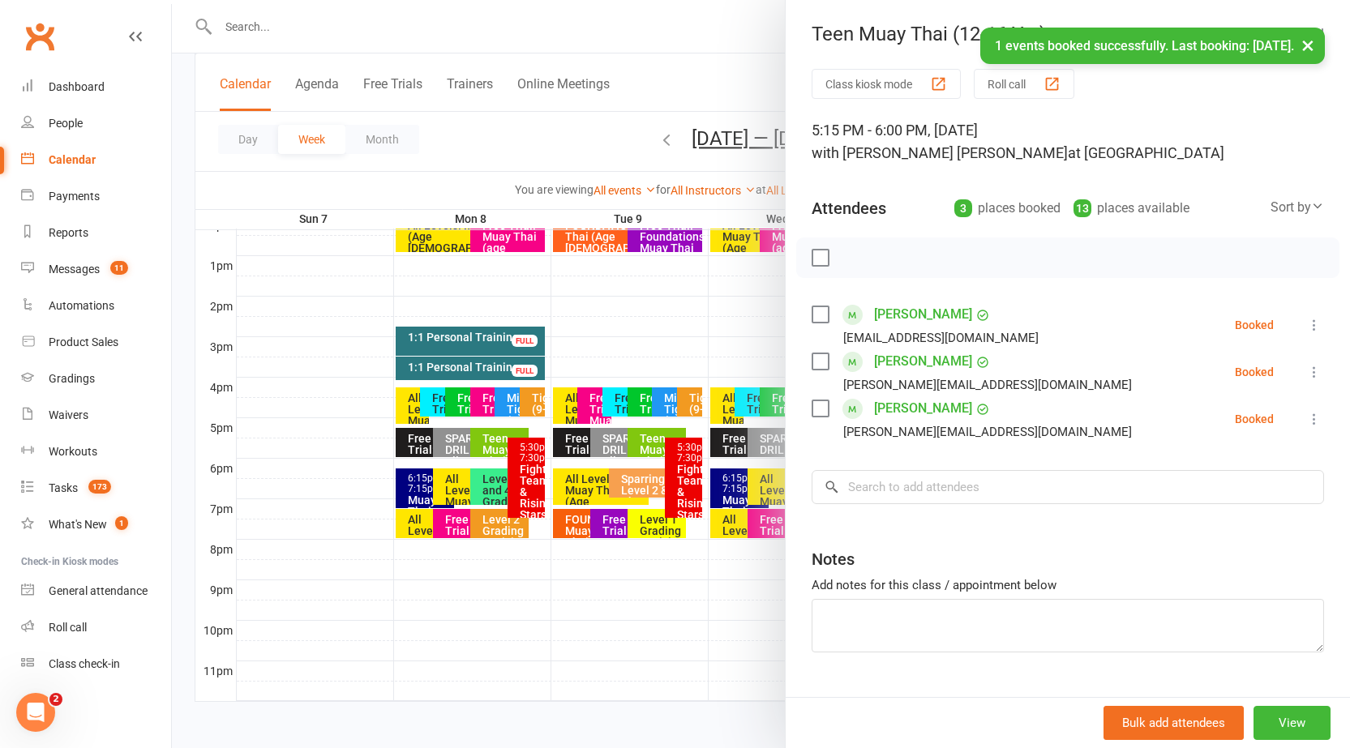
click at [1306, 323] on icon at bounding box center [1314, 325] width 16 height 16
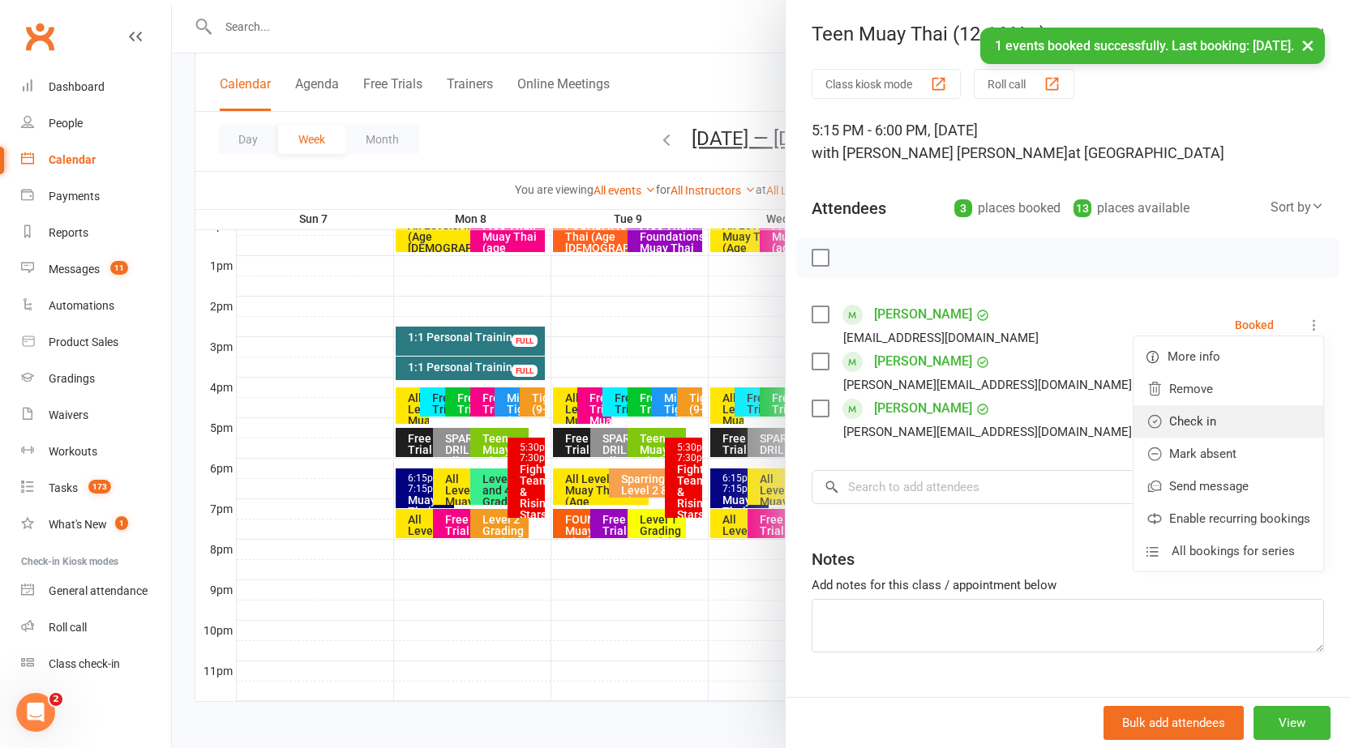
click at [1222, 411] on link "Check in" at bounding box center [1228, 421] width 190 height 32
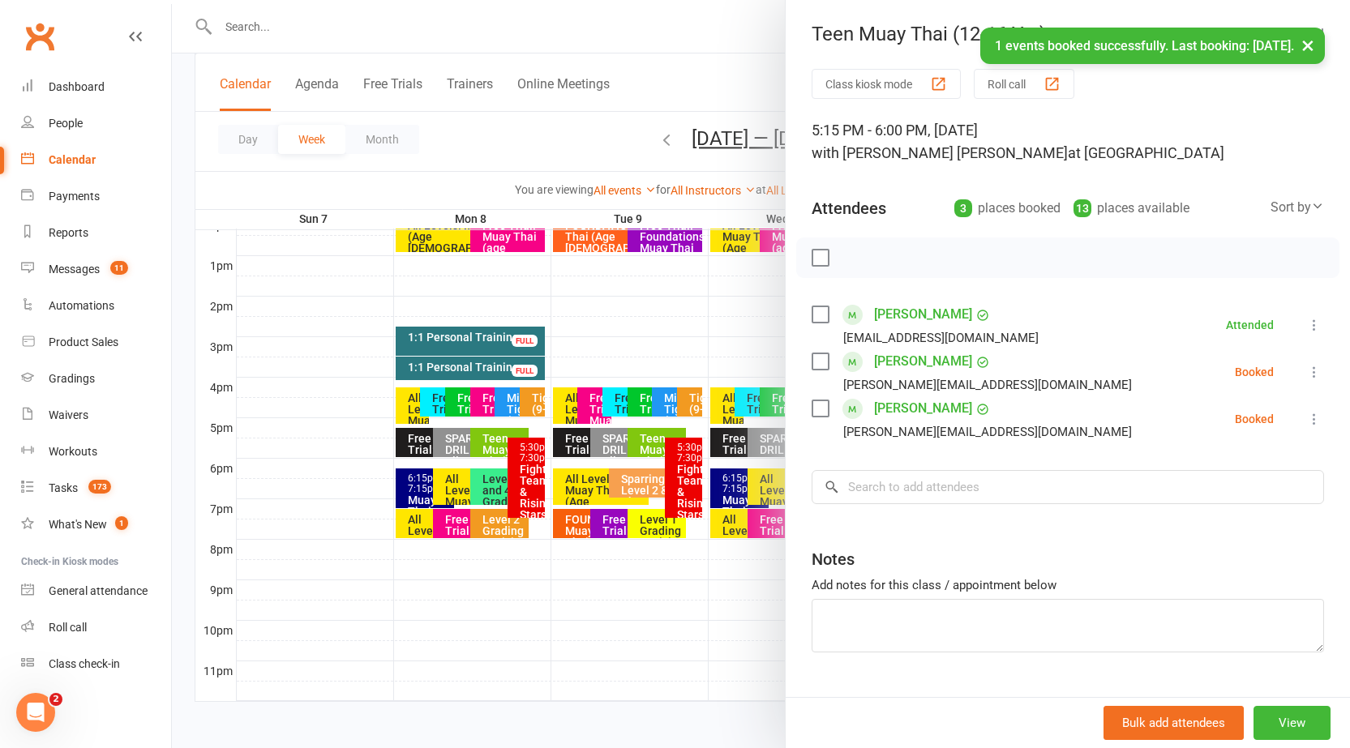
click at [1308, 49] on button "×" at bounding box center [1307, 45] width 29 height 35
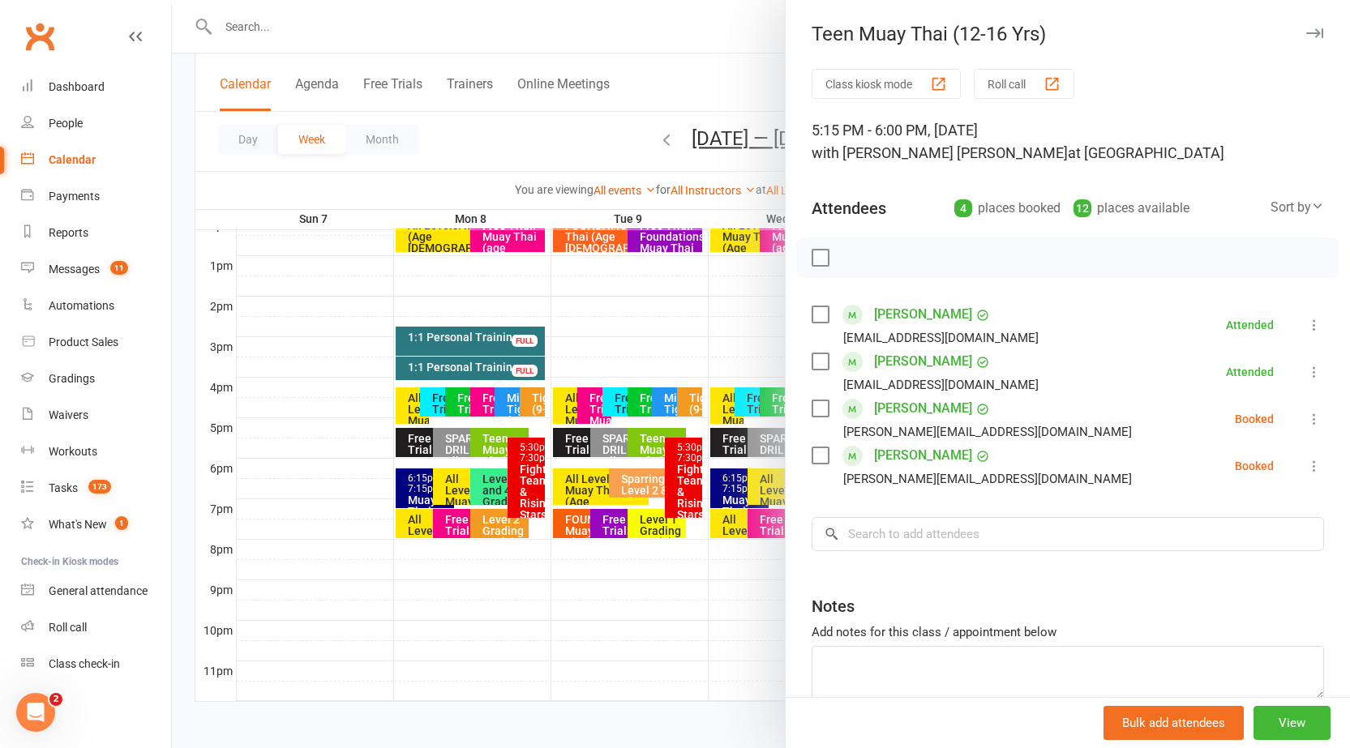
click at [1288, 23] on div "Teen Muay Thai (12-16 Yrs)" at bounding box center [1068, 34] width 564 height 23
click at [1306, 36] on icon "button" at bounding box center [1314, 33] width 17 height 10
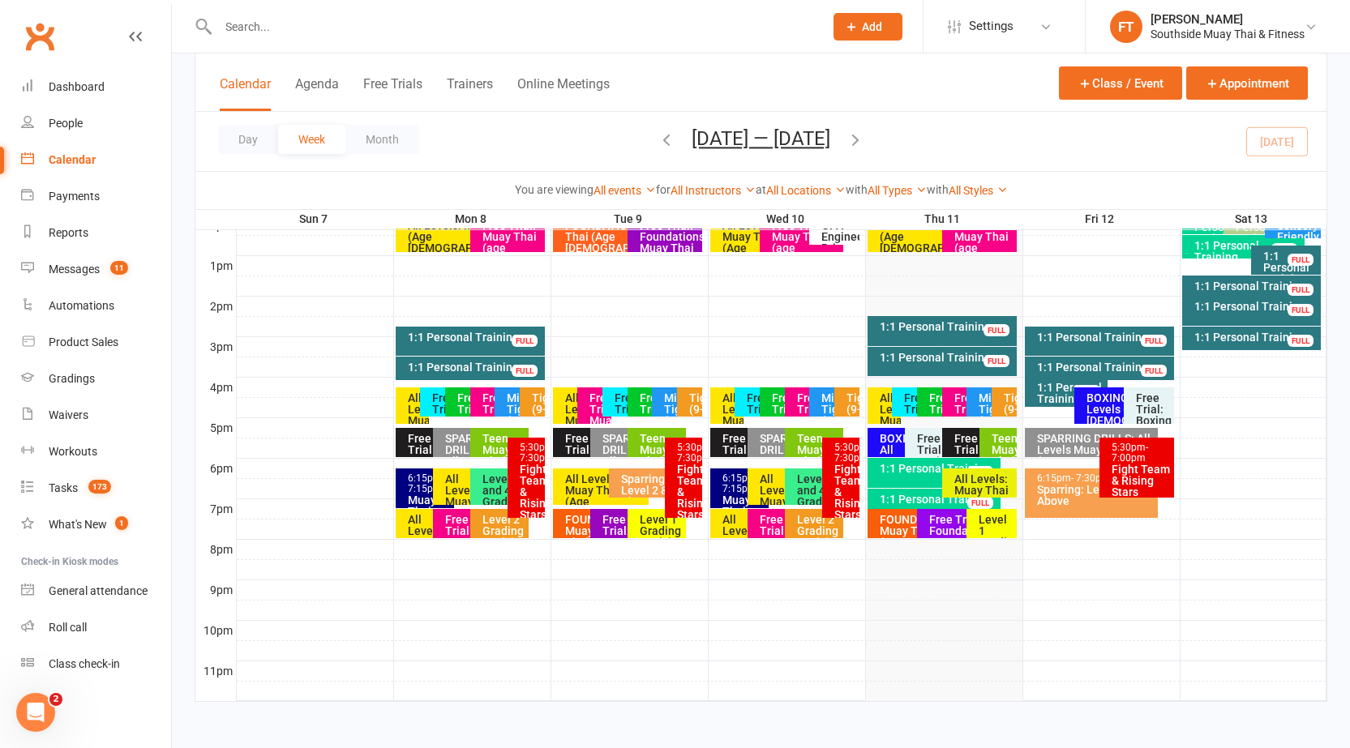
click at [888, 452] on div "BOXING: All Levels (Age [DEMOGRAPHIC_DATA]+)" at bounding box center [901, 461] width 44 height 57
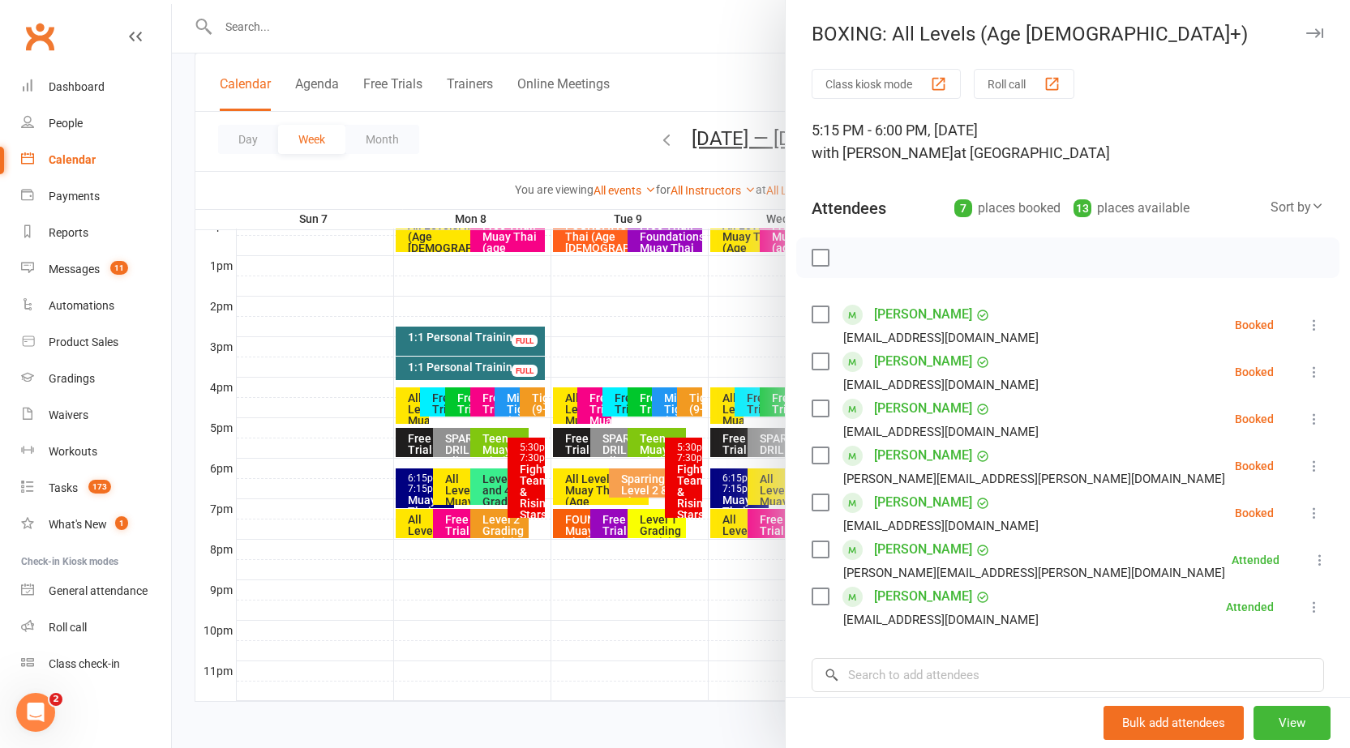
click at [1306, 36] on icon "button" at bounding box center [1314, 33] width 17 height 10
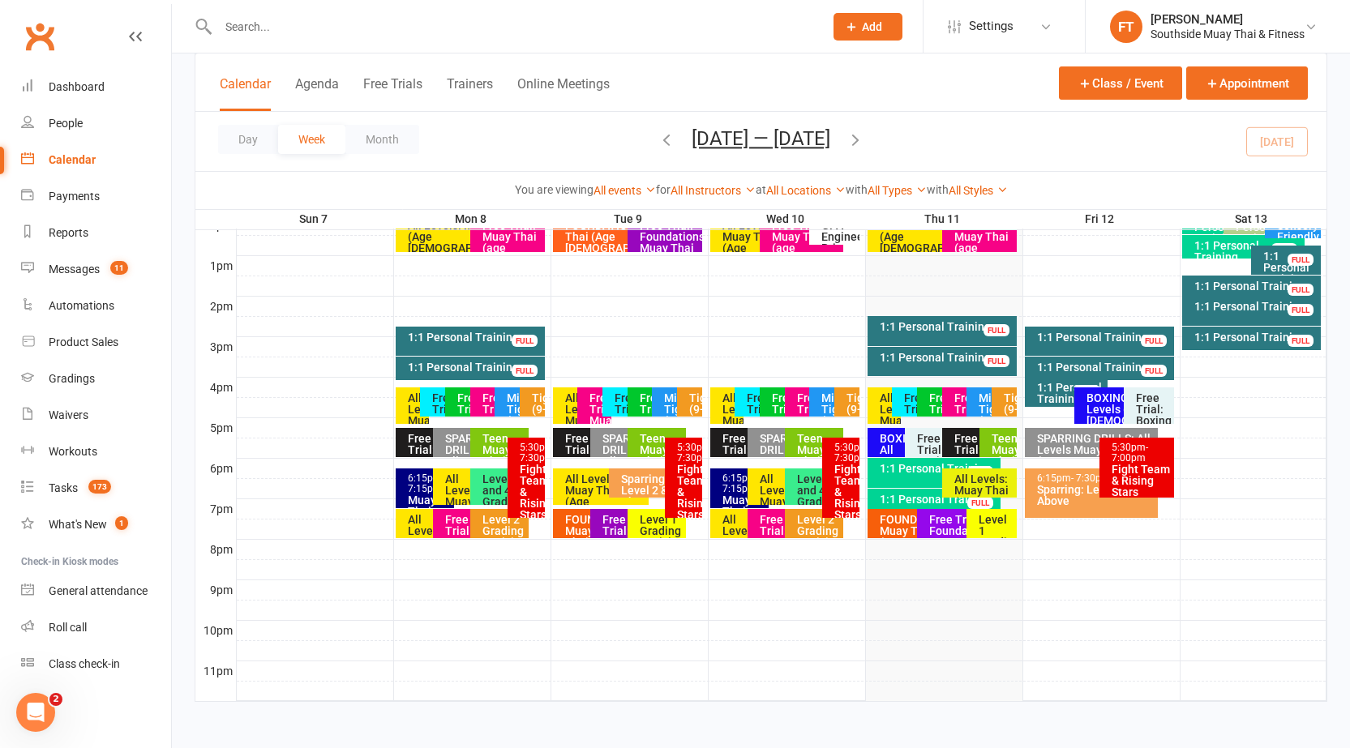
click at [883, 452] on div "BOXING: All Levels (Age [DEMOGRAPHIC_DATA]+)" at bounding box center [901, 461] width 44 height 57
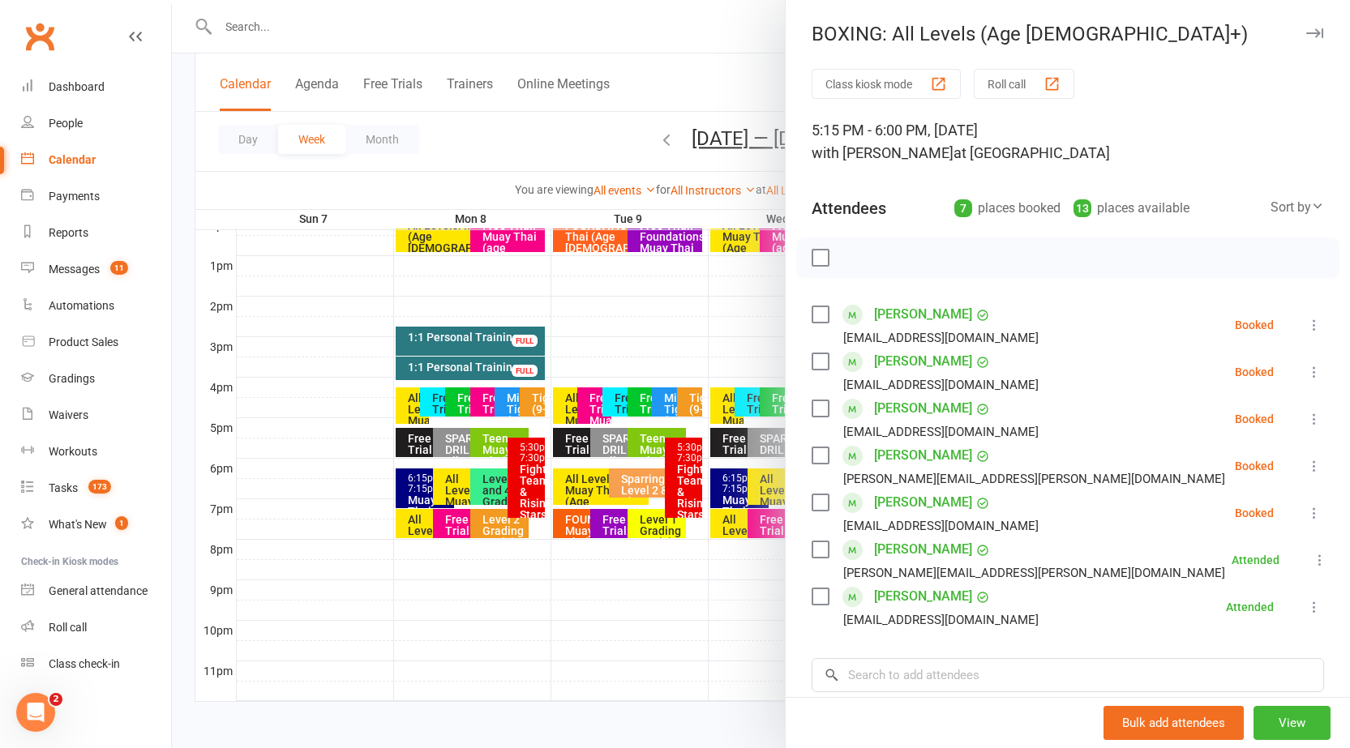
click at [1290, 23] on div "BOXING: All Levels (Age [DEMOGRAPHIC_DATA]+)" at bounding box center [1068, 34] width 564 height 23
click at [1304, 24] on button "button" at bounding box center [1313, 33] width 19 height 19
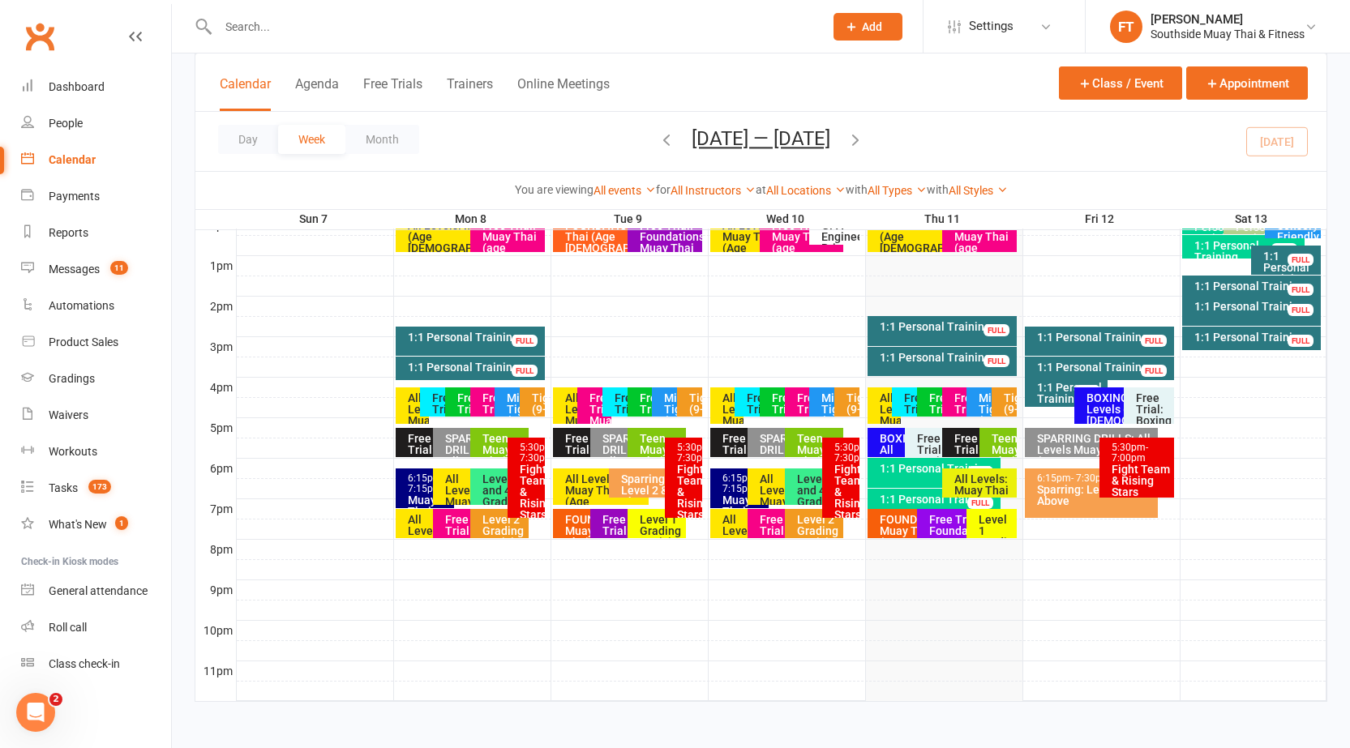
click at [923, 442] on div "Free Trial: Boxing (age [DEMOGRAPHIC_DATA]+ years)" at bounding box center [938, 467] width 44 height 68
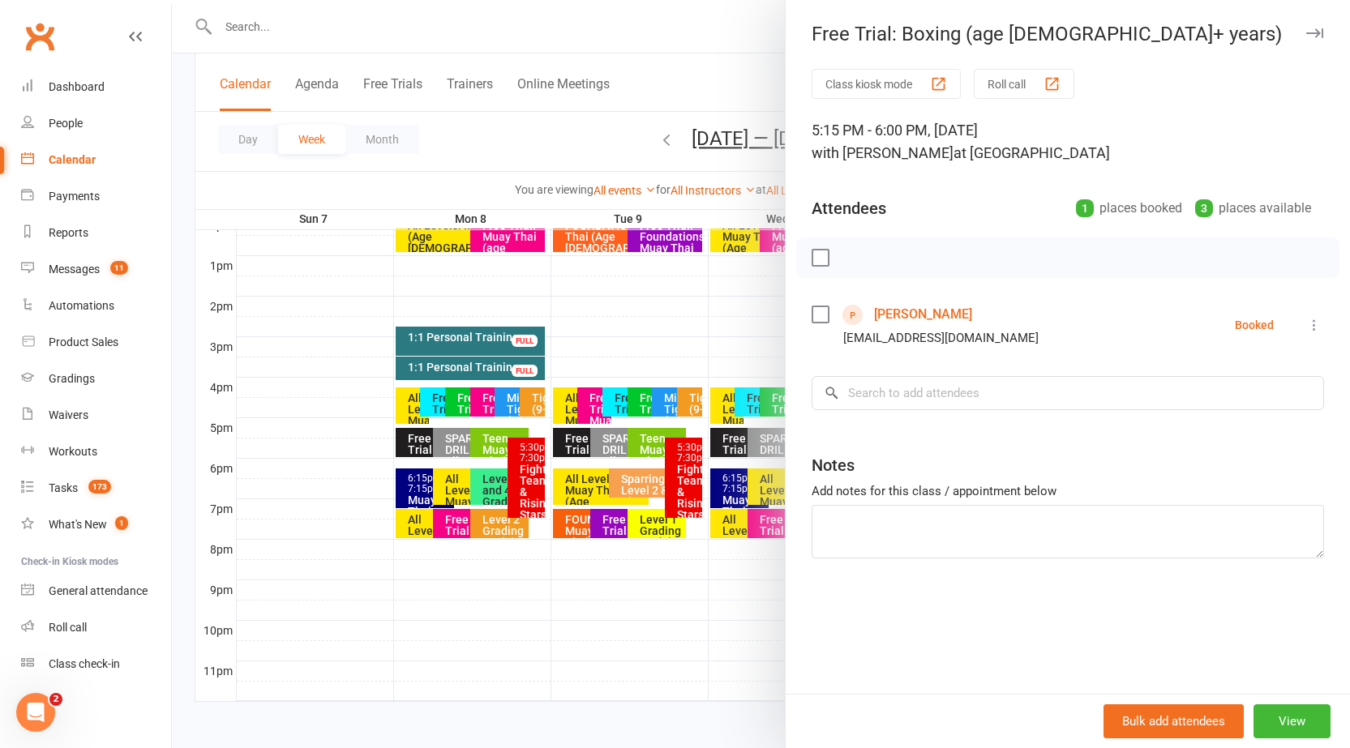
click at [1314, 24] on div "Free Trial: Boxing (age [DEMOGRAPHIC_DATA]+ years)" at bounding box center [1068, 34] width 564 height 23
click at [1306, 36] on icon "button" at bounding box center [1314, 33] width 17 height 10
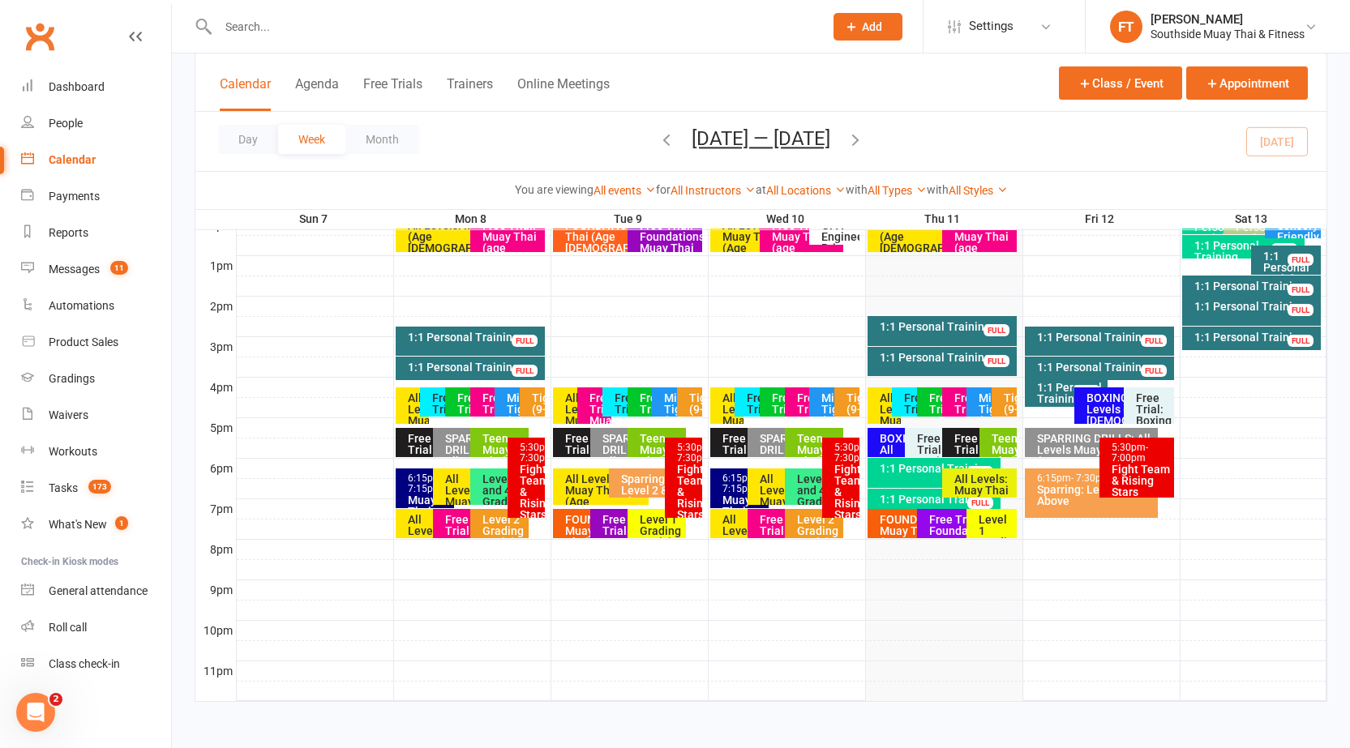
click at [1002, 433] on div "Teen Muay Thai (12-16 Yrs)" at bounding box center [1002, 467] width 23 height 68
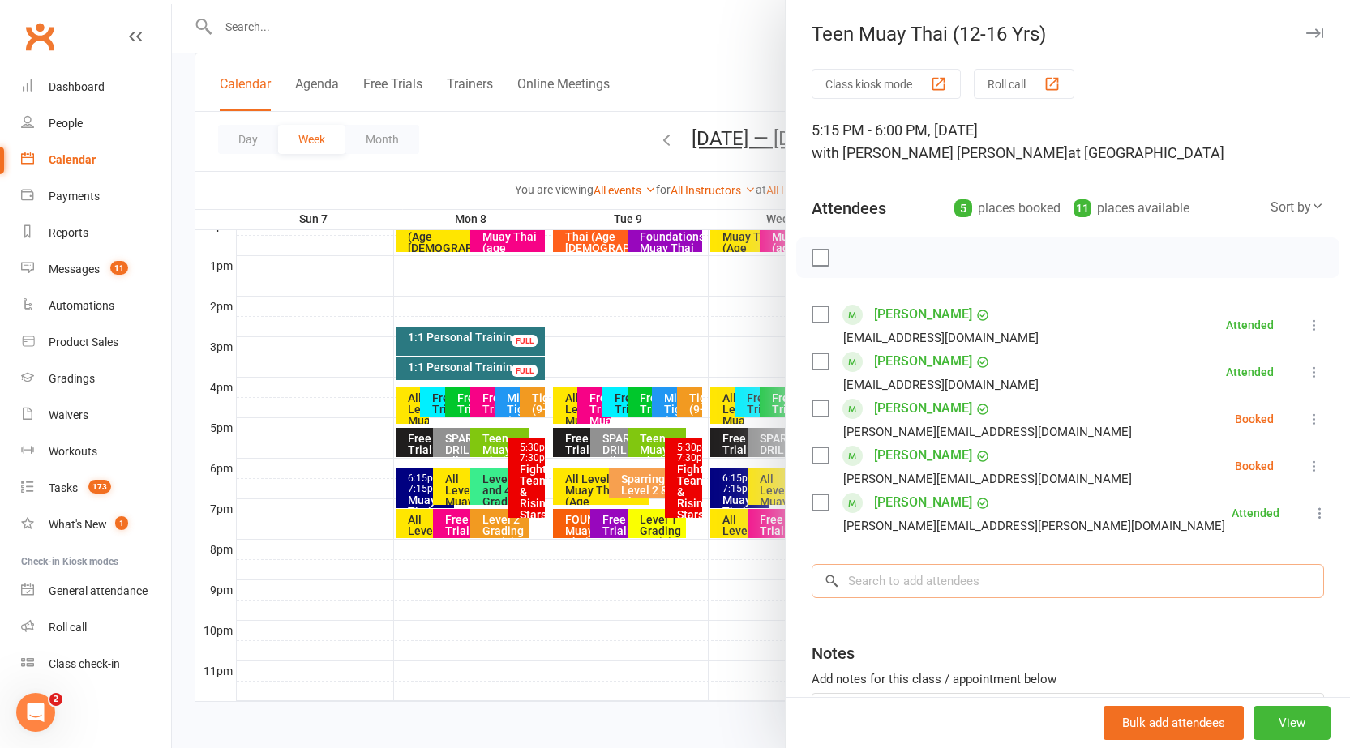
click at [991, 580] on input "search" at bounding box center [1068, 581] width 512 height 34
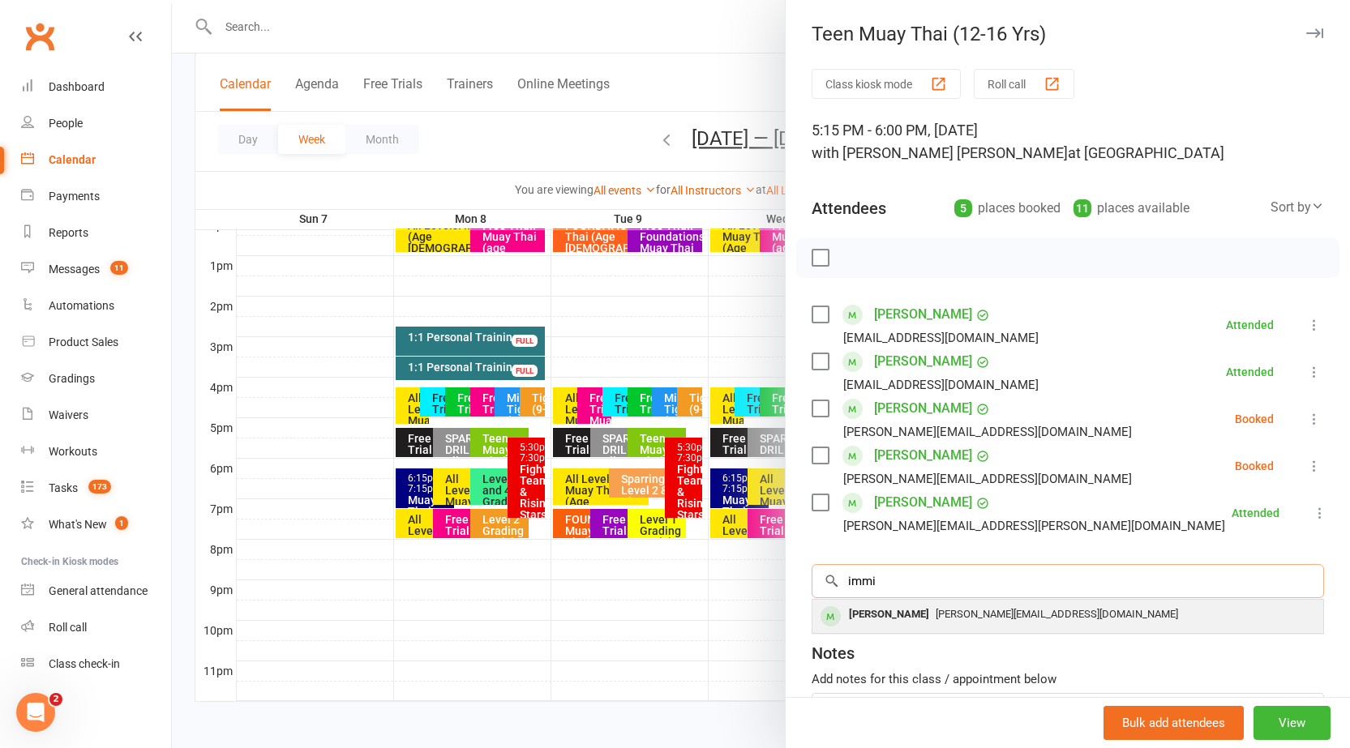
type input "immi"
click at [938, 613] on span "[PERSON_NAME][EMAIL_ADDRESS][DOMAIN_NAME]" at bounding box center [1057, 614] width 242 height 12
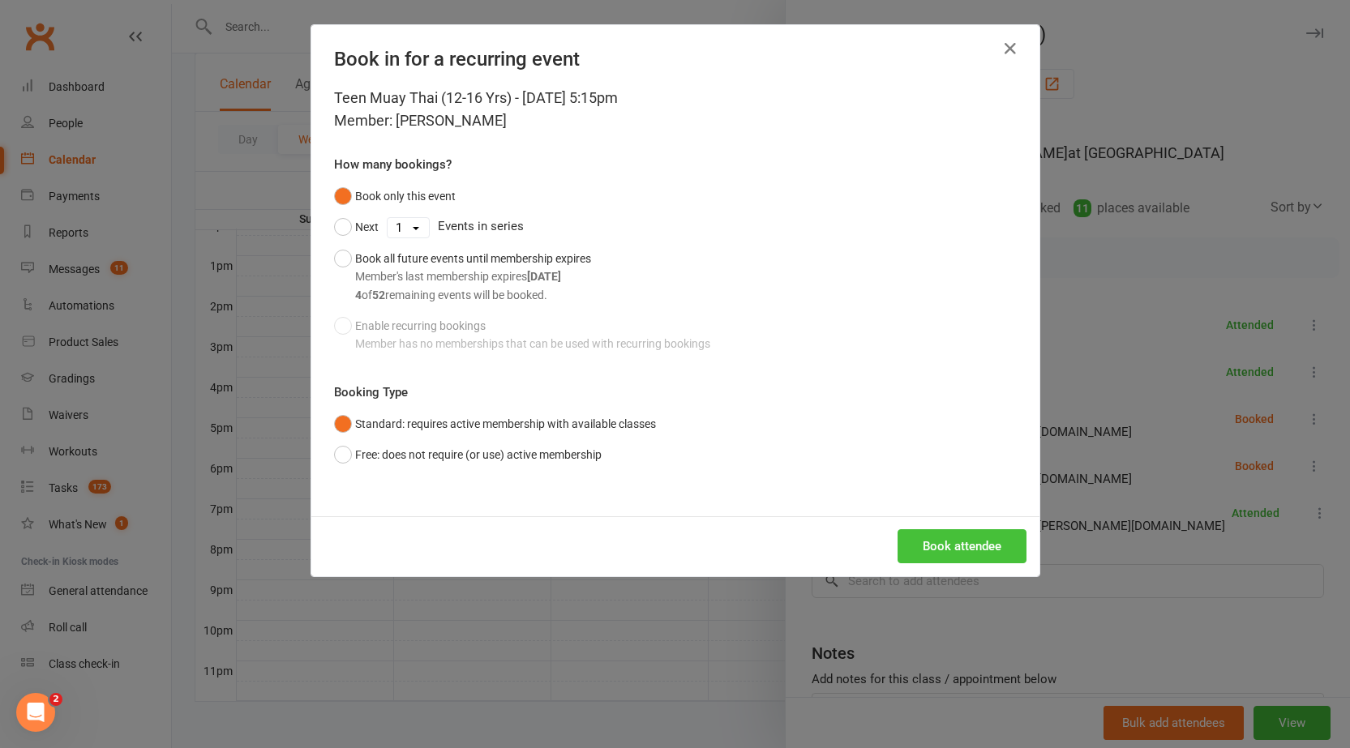
click at [945, 554] on button "Book attendee" at bounding box center [962, 546] width 129 height 34
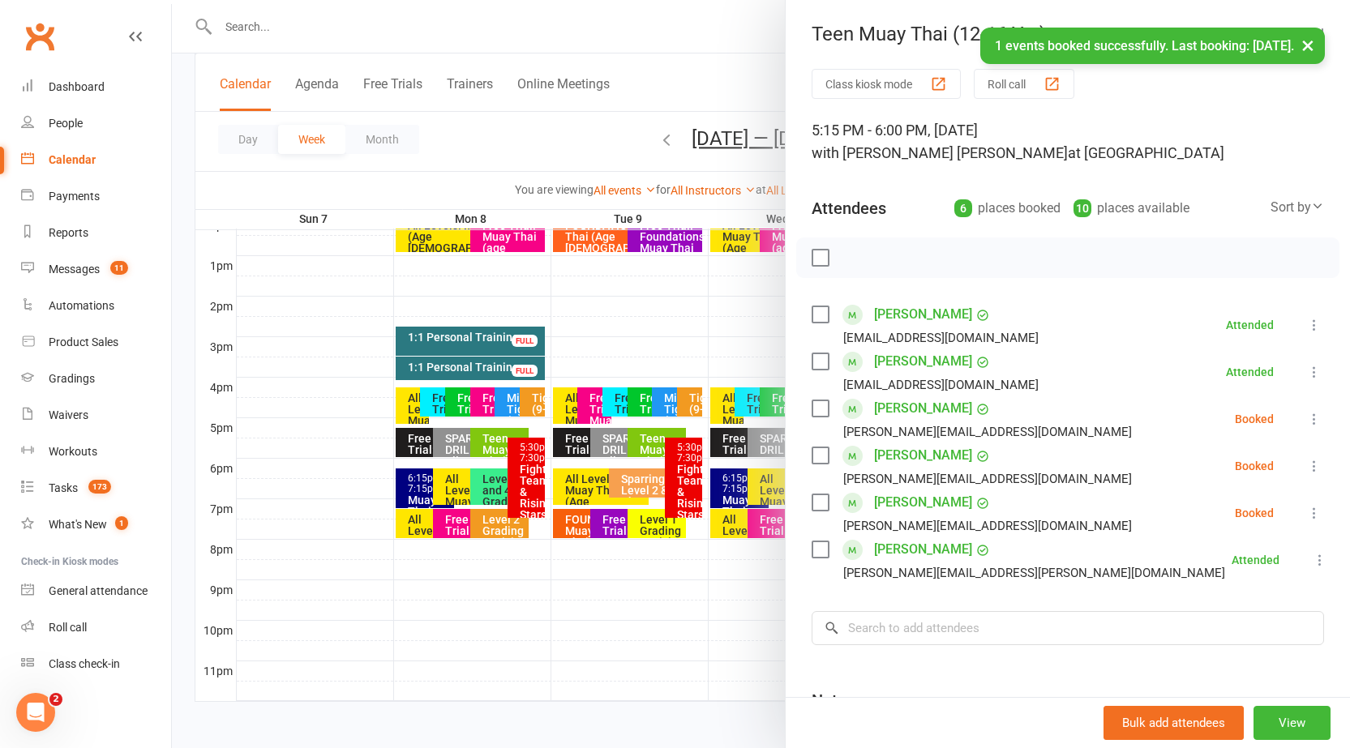
click at [1306, 506] on icon at bounding box center [1314, 513] width 16 height 16
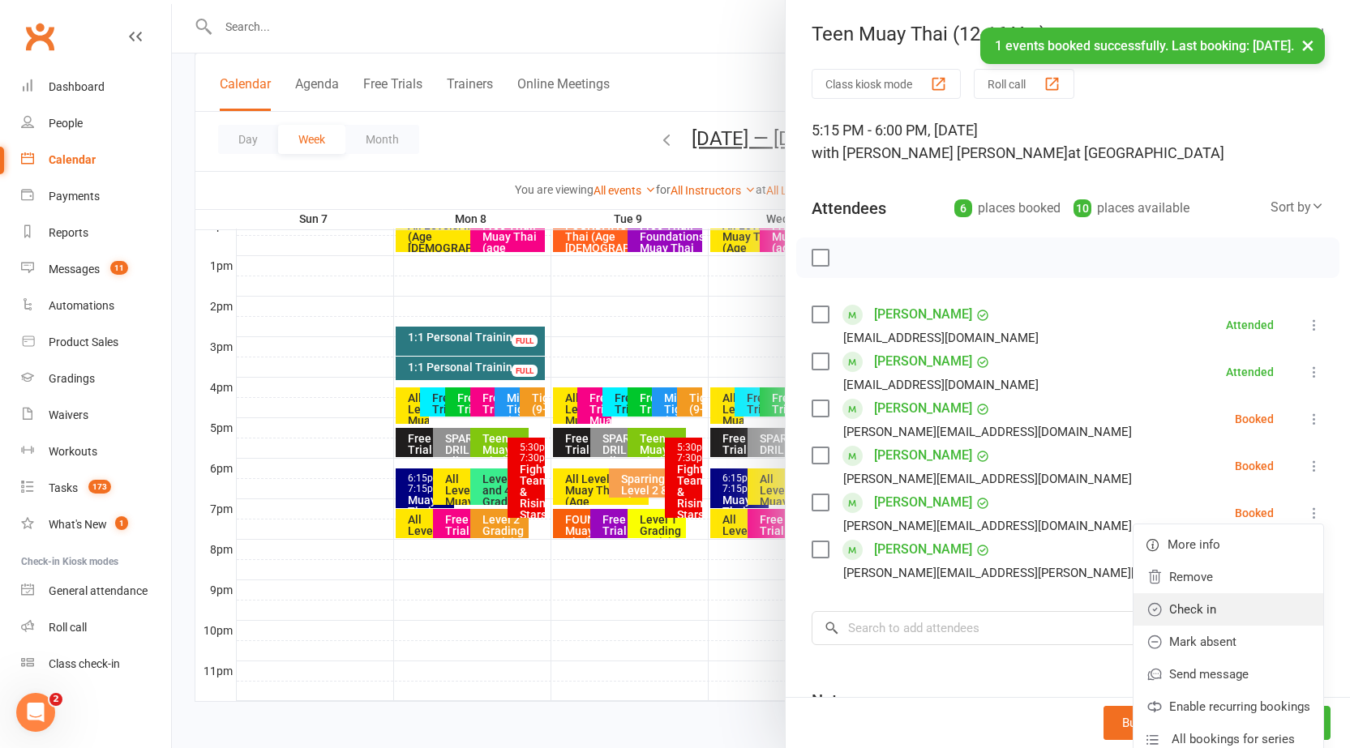
click at [1192, 605] on link "Check in" at bounding box center [1228, 609] width 190 height 32
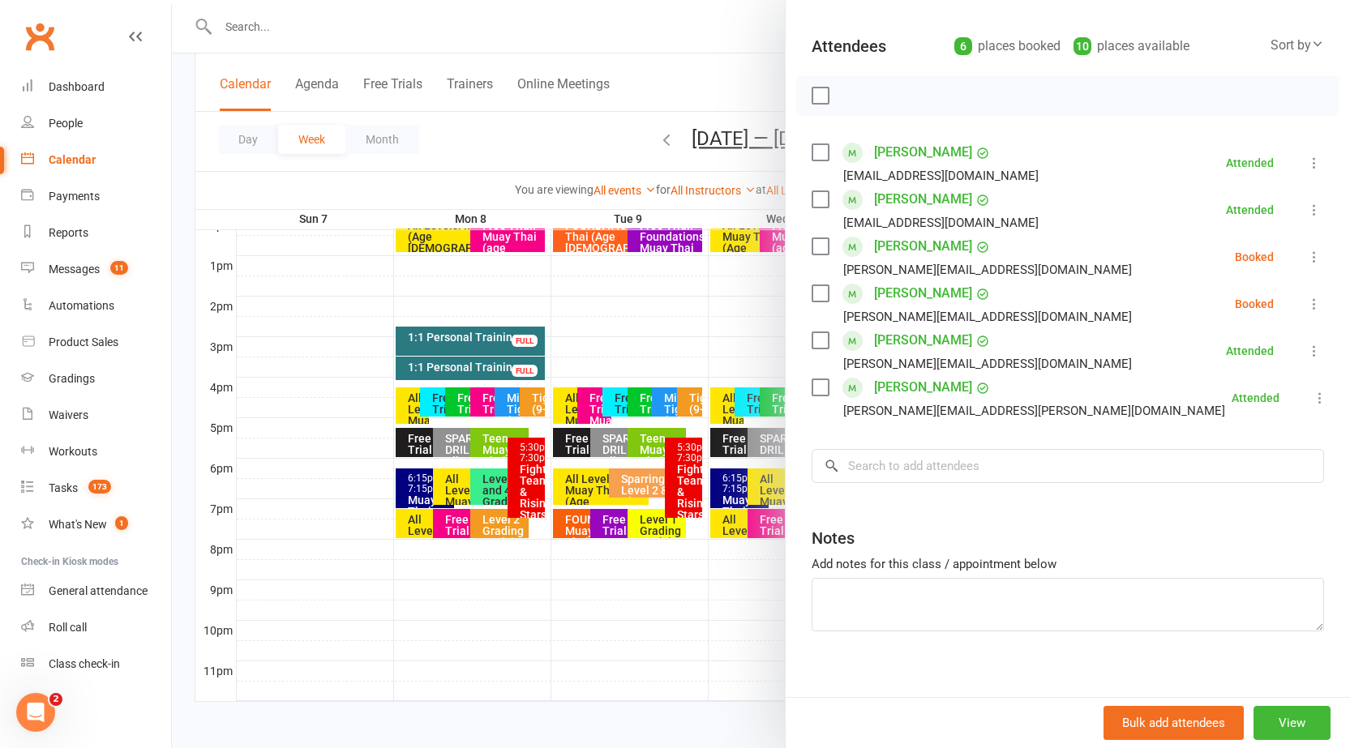
scroll to position [0, 0]
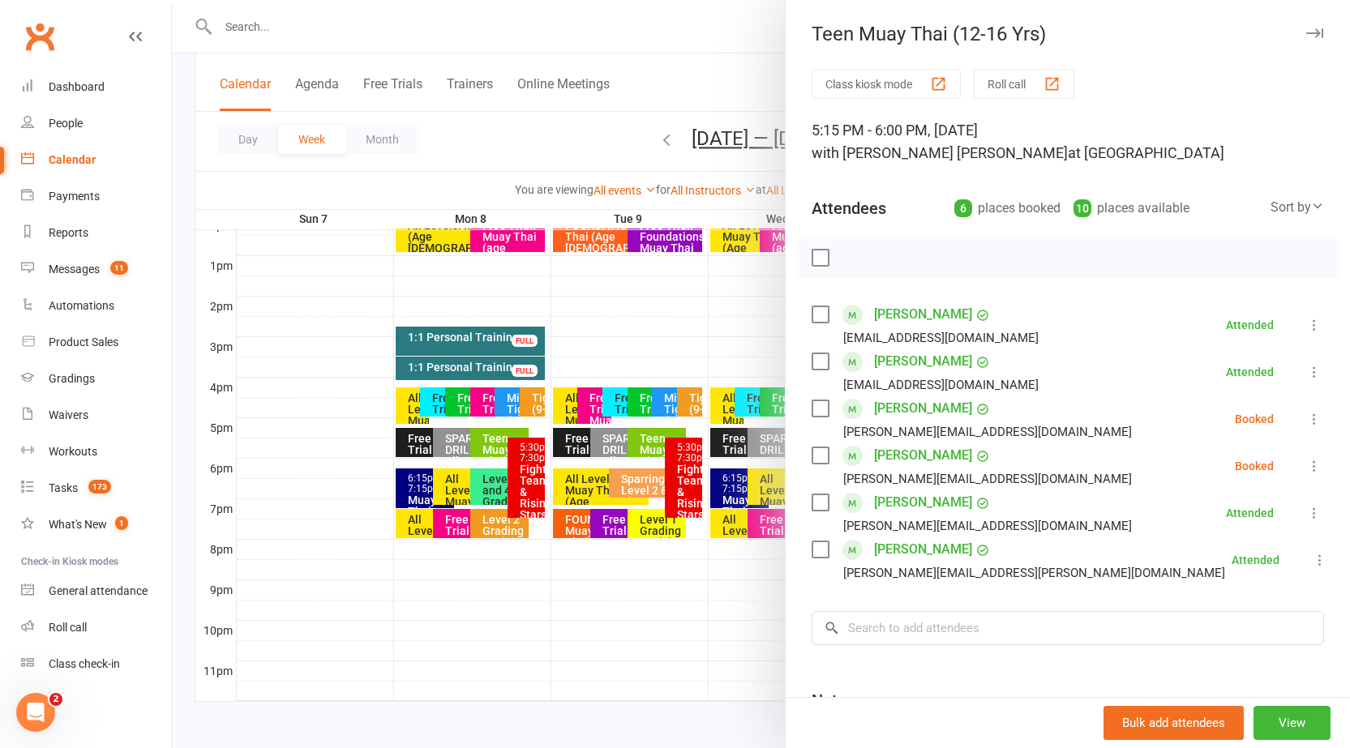
click at [1306, 28] on icon "button" at bounding box center [1314, 33] width 17 height 10
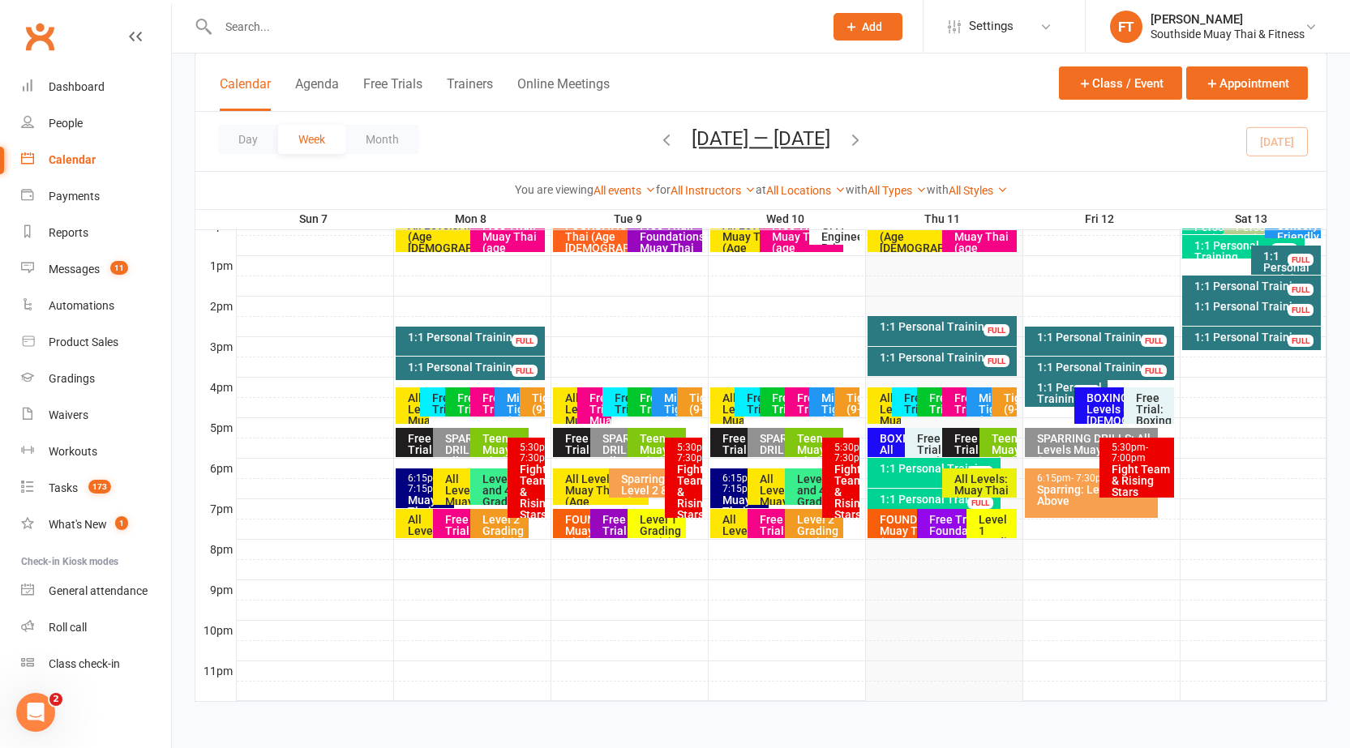
click at [919, 443] on div "Free Trial: Boxing (age [DEMOGRAPHIC_DATA]+ years)" at bounding box center [938, 467] width 44 height 68
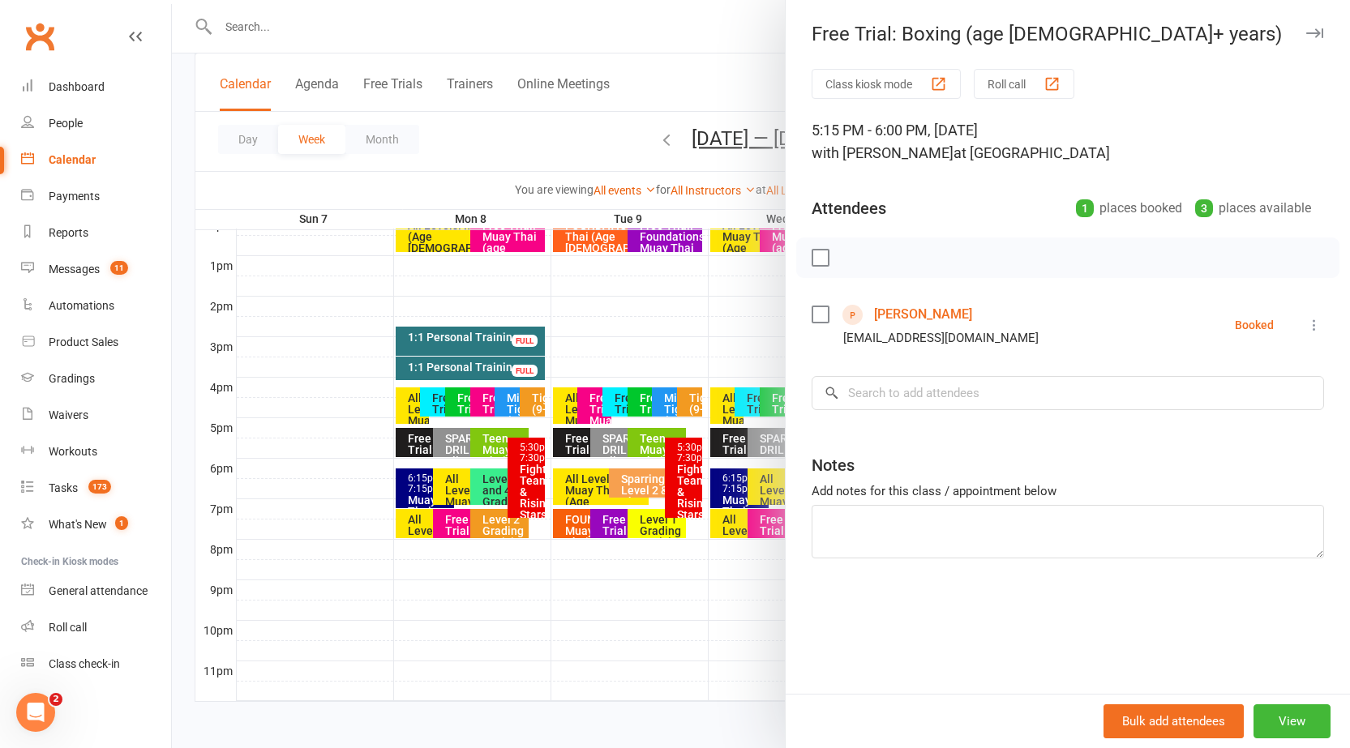
click at [1304, 24] on button "button" at bounding box center [1313, 33] width 19 height 19
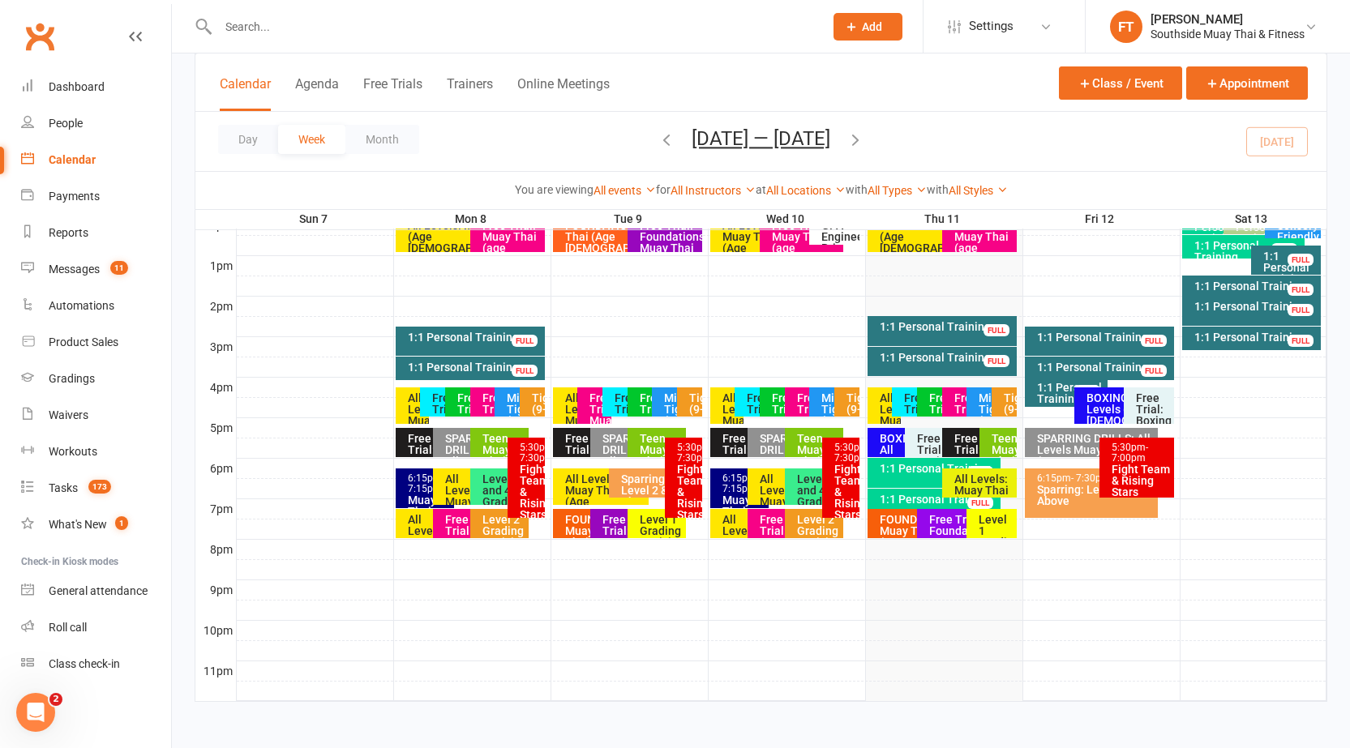
click at [999, 448] on div "Teen Muay Thai (12-16 Yrs)" at bounding box center [1002, 467] width 23 height 68
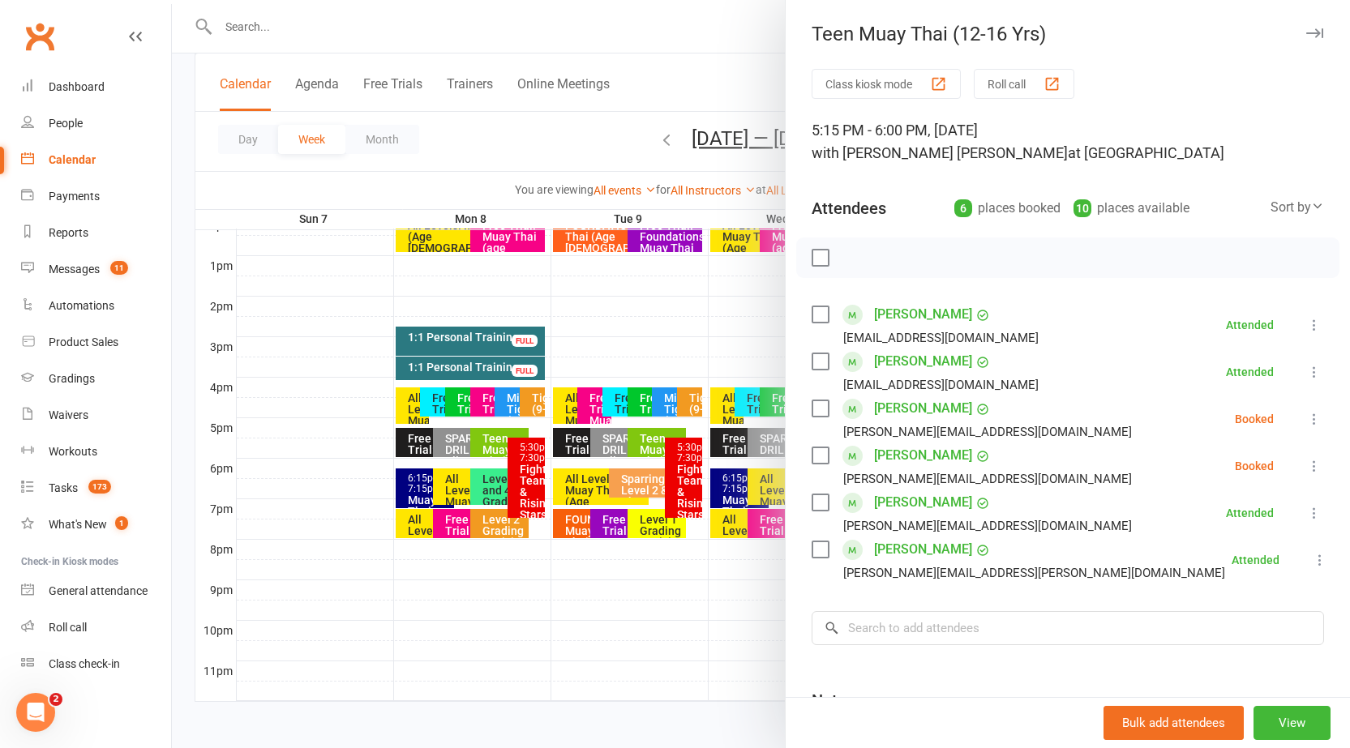
click at [1306, 35] on icon "button" at bounding box center [1314, 33] width 17 height 10
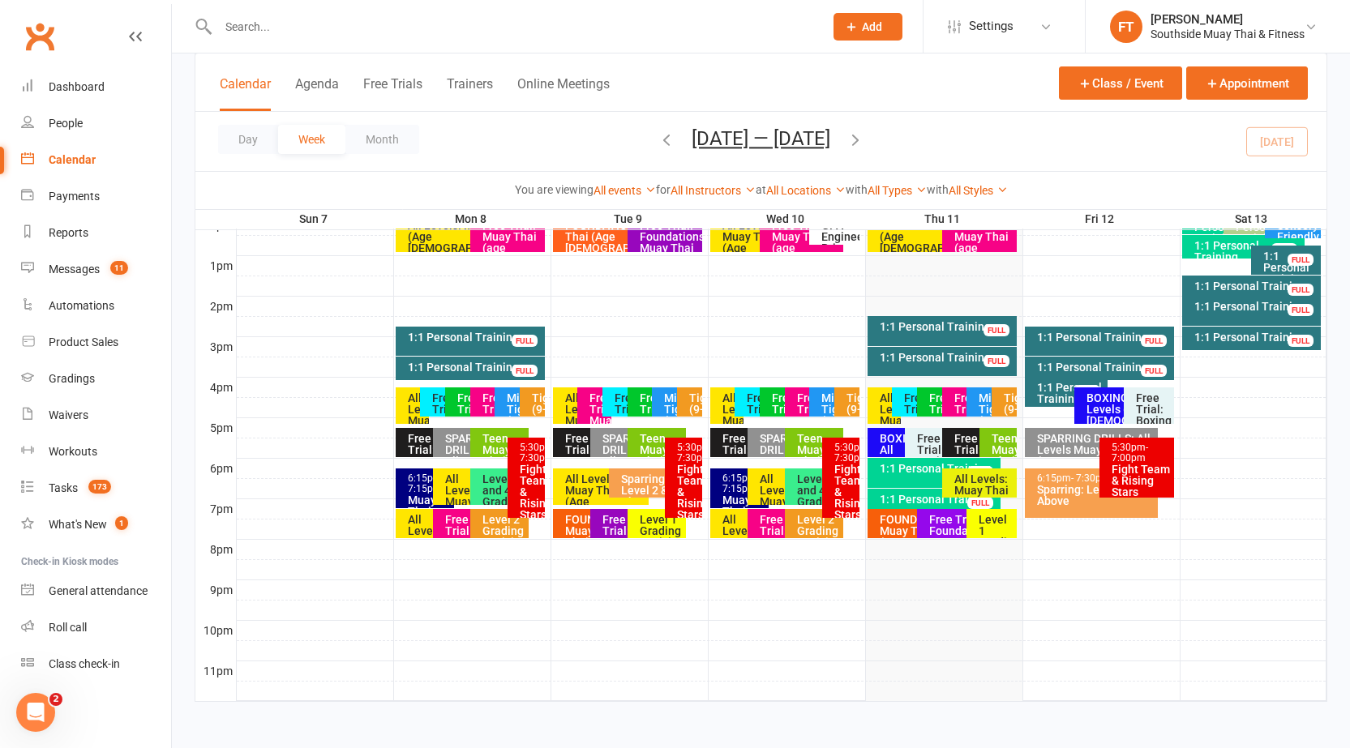
click at [890, 431] on div "BOXING: All Levels (Age [DEMOGRAPHIC_DATA]+)" at bounding box center [897, 442] width 58 height 29
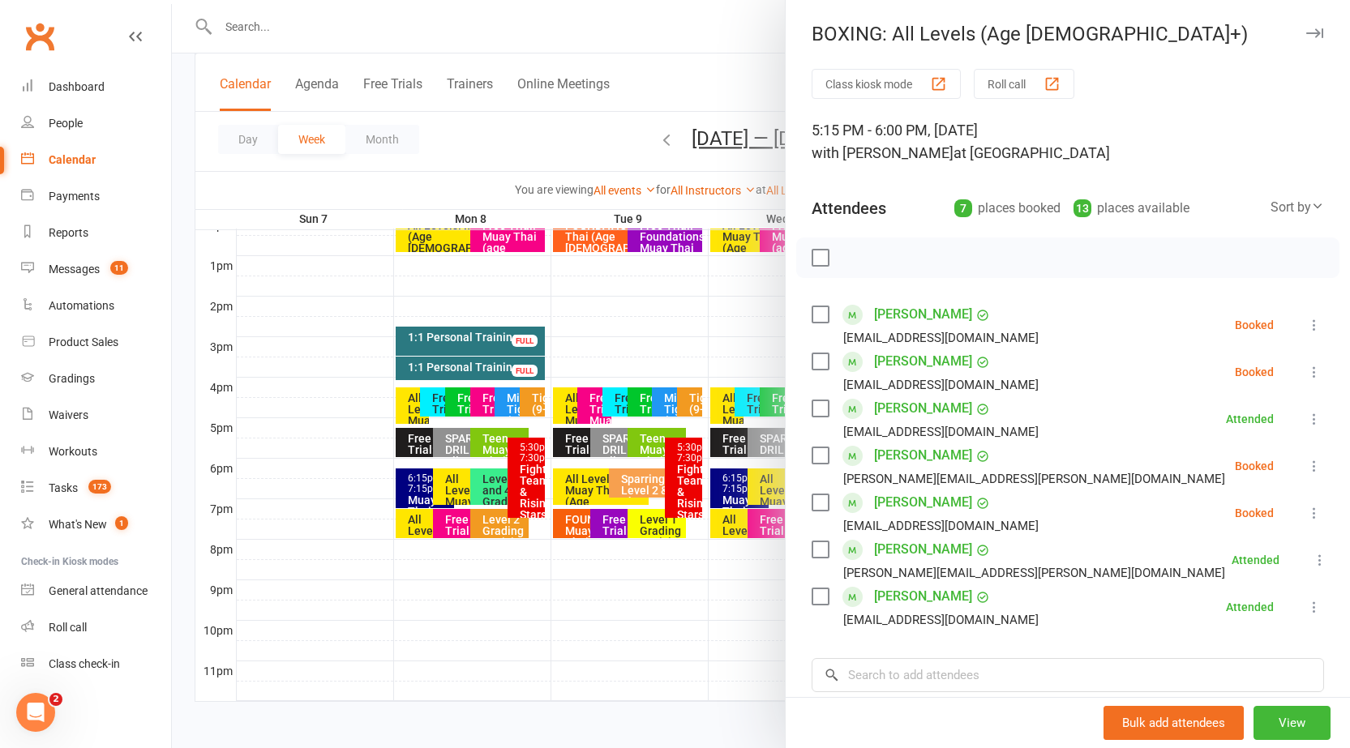
click at [1306, 469] on icon at bounding box center [1314, 466] width 16 height 16
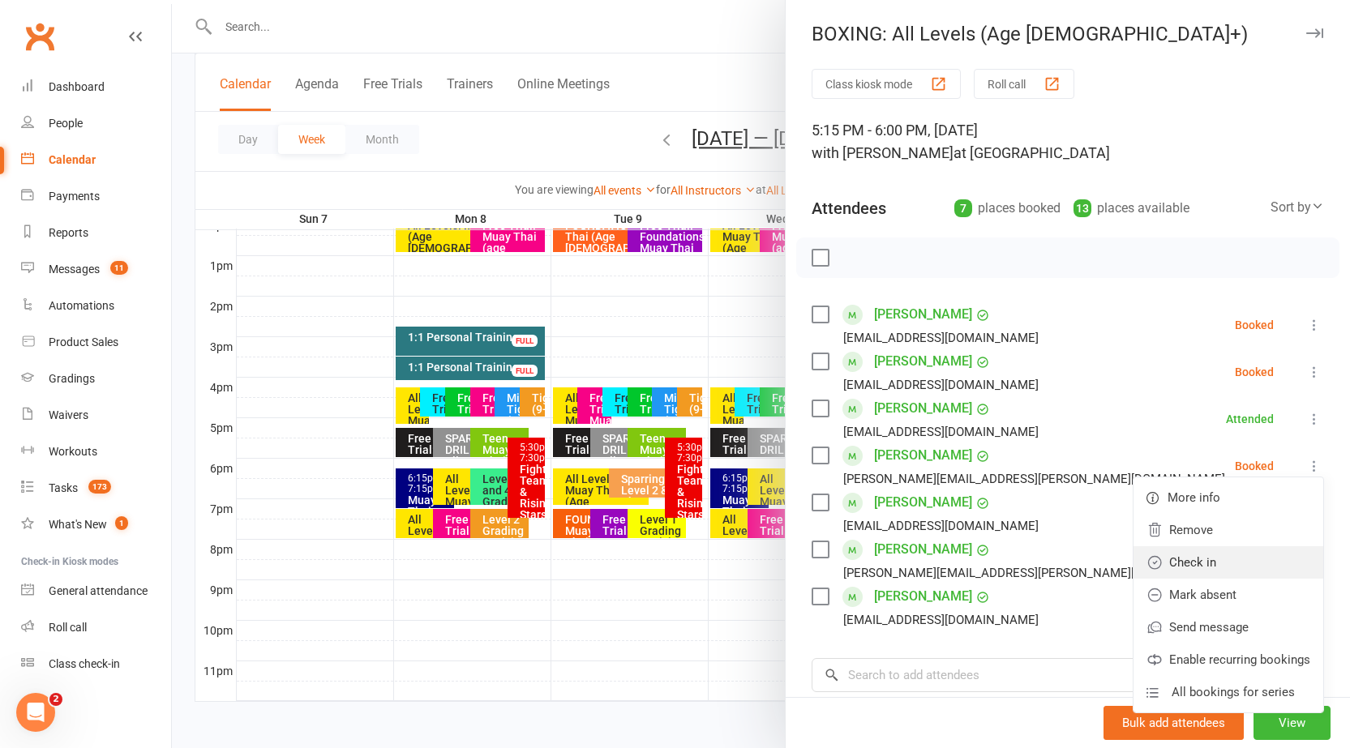
click at [1193, 555] on link "Check in" at bounding box center [1228, 562] width 190 height 32
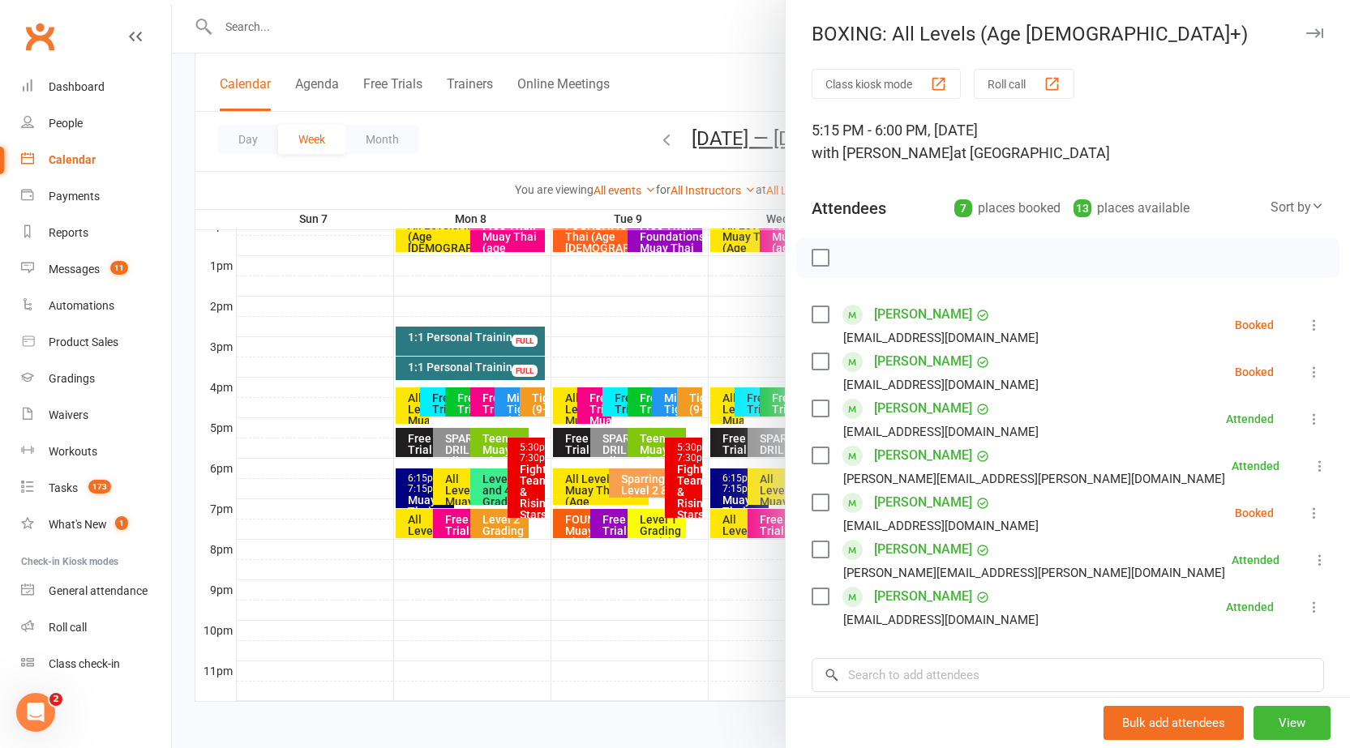
click at [1306, 37] on icon "button" at bounding box center [1314, 33] width 17 height 10
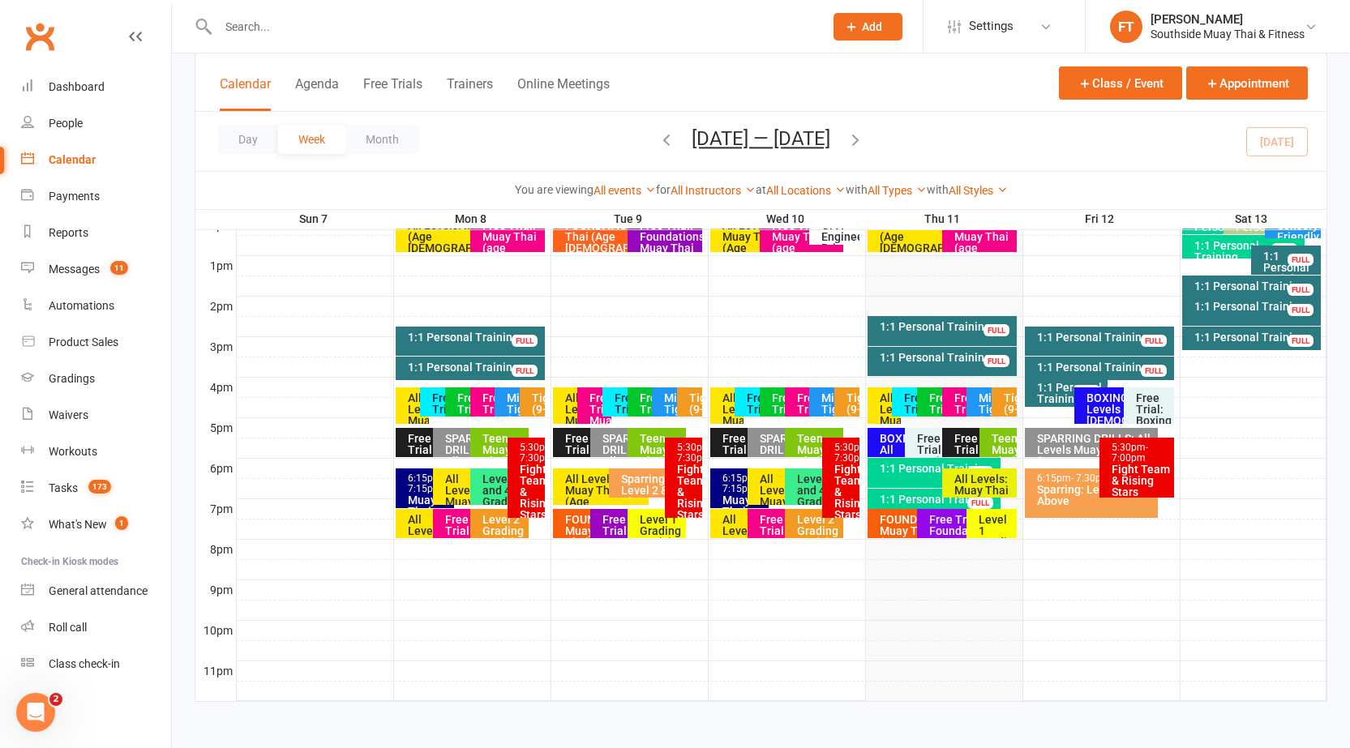
click at [993, 440] on div "Teen Muay Thai (12-16 Yrs)" at bounding box center [1002, 467] width 23 height 68
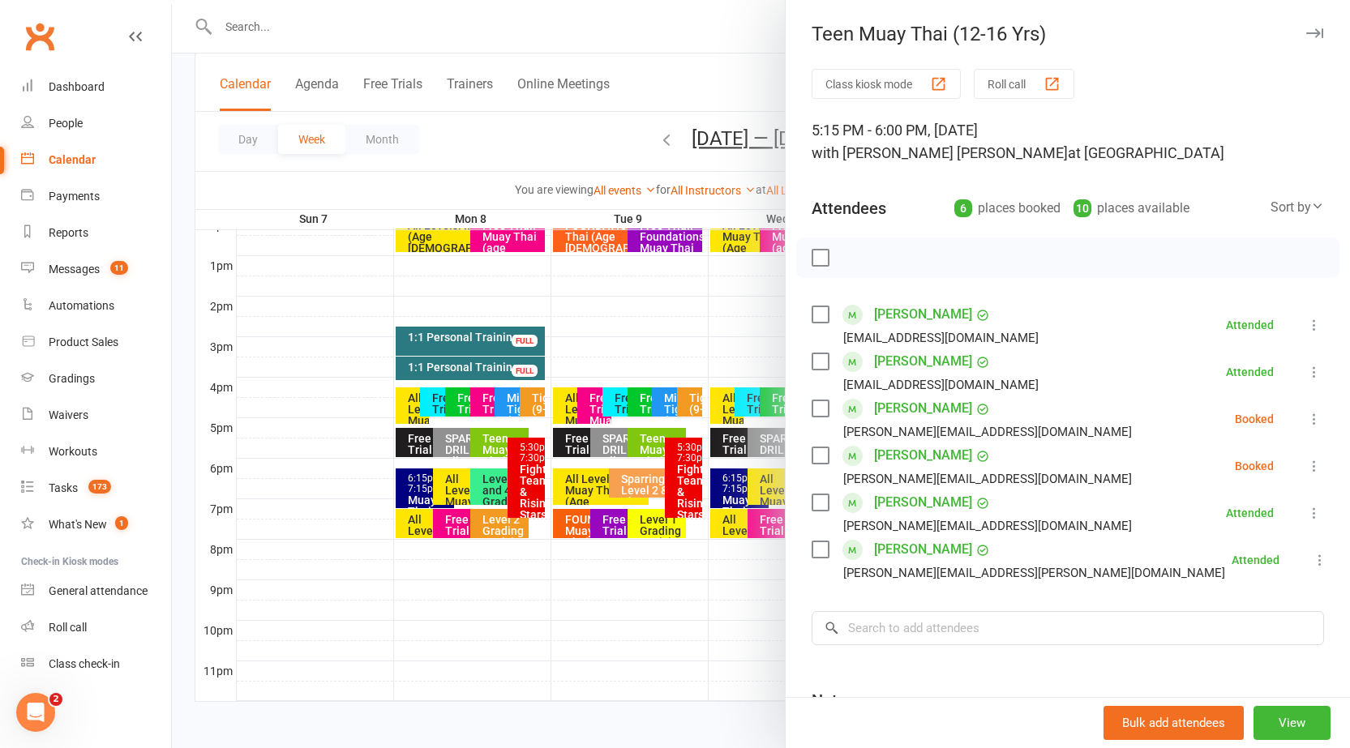
drag, startPoint x: 1215, startPoint y: 144, endPoint x: 1318, endPoint y: 108, distance: 109.0
click at [1318, 108] on div "Class kiosk mode Roll call 5:15 PM - 6:00 PM, [DATE] with [PERSON_NAME] [PERSON…" at bounding box center [1068, 472] width 564 height 806
click at [1267, 59] on div "Teen Muay Thai (12-16 Yrs) Class kiosk mode Roll call 5:15 PM - 6:00 PM, [DATE]…" at bounding box center [1067, 374] width 565 height 748
click at [1304, 24] on button "button" at bounding box center [1313, 33] width 19 height 19
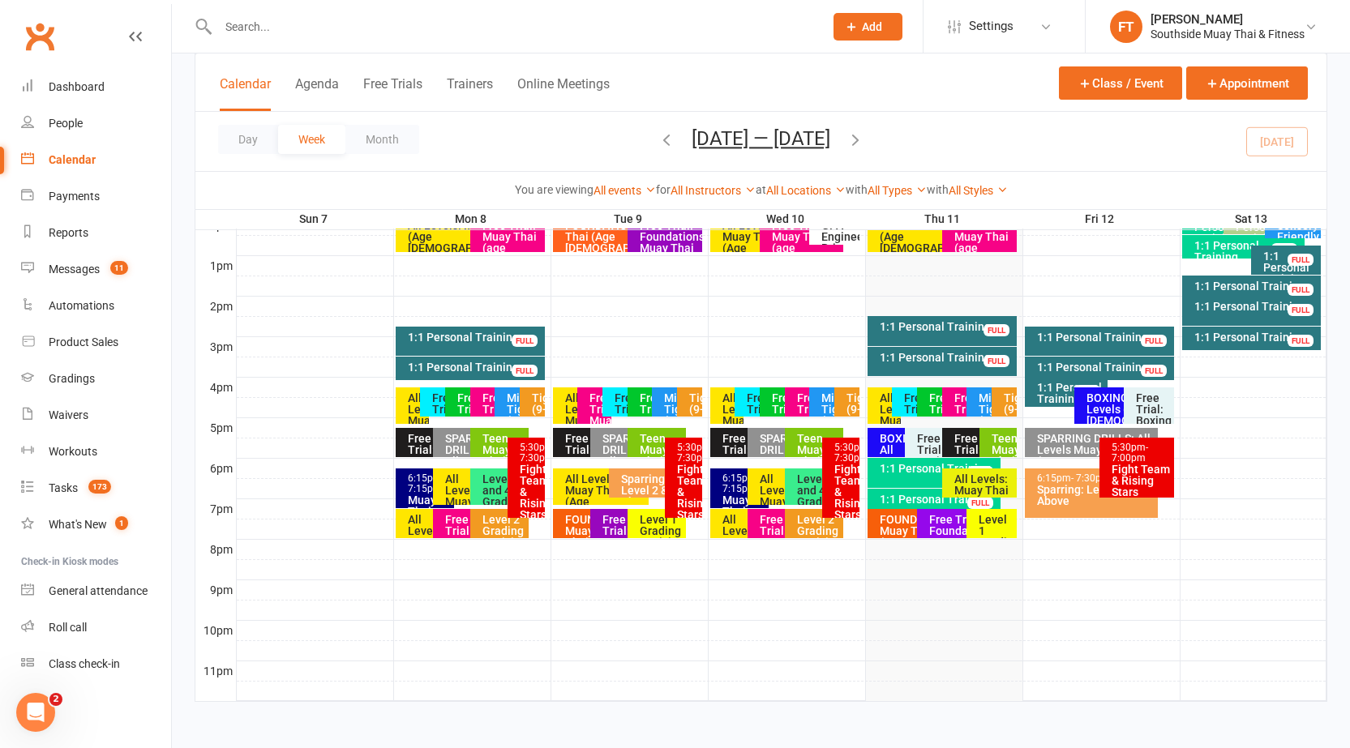
click at [896, 449] on div "BOXING: All Levels (Age [DEMOGRAPHIC_DATA]+)" at bounding box center [901, 461] width 44 height 57
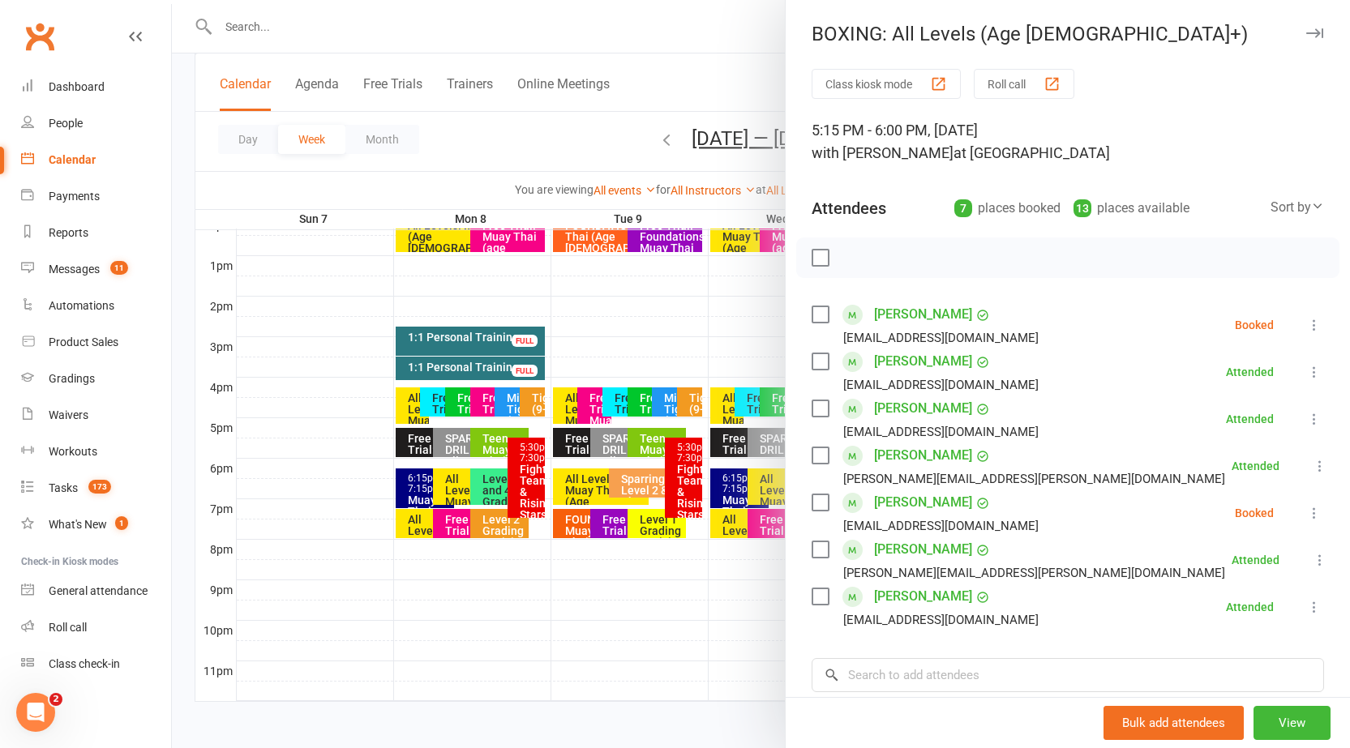
click at [1306, 37] on icon "button" at bounding box center [1314, 33] width 17 height 10
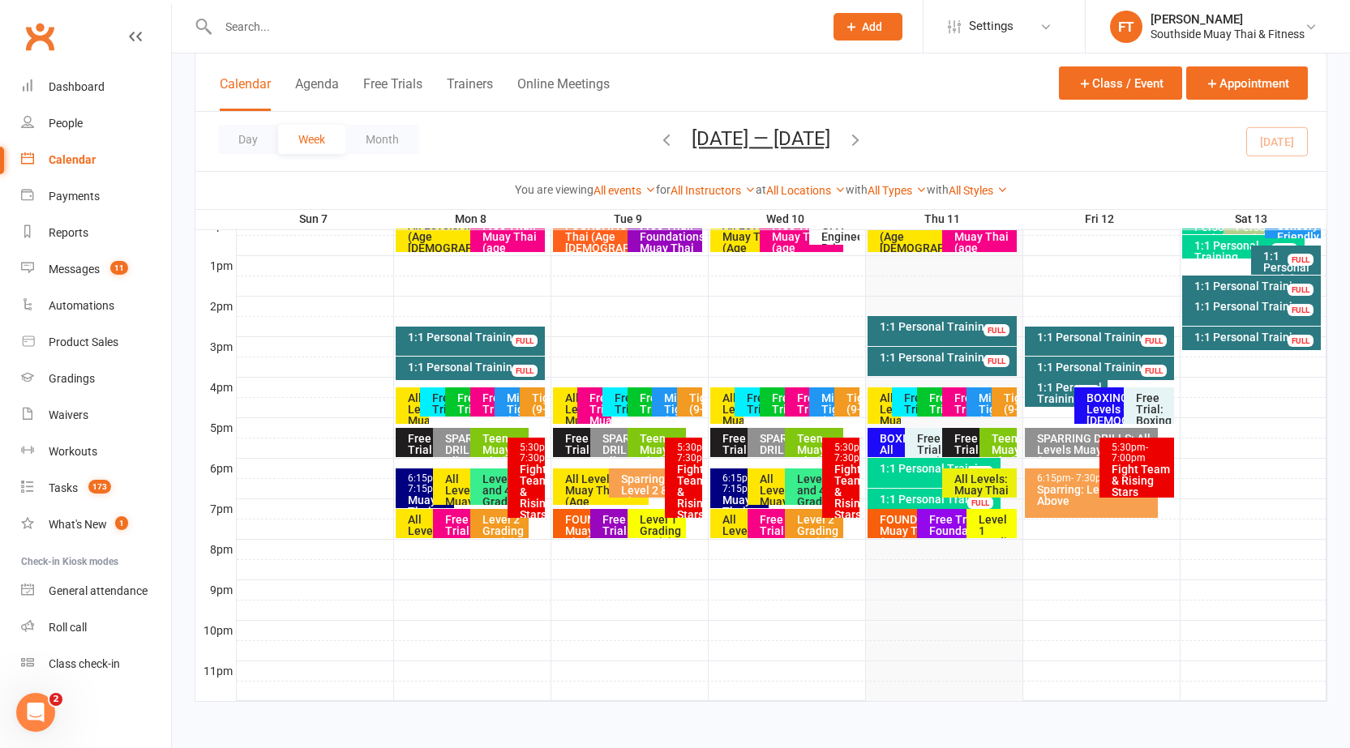
click at [1000, 446] on div "Teen Muay Thai (12-16 Yrs)" at bounding box center [1002, 467] width 23 height 68
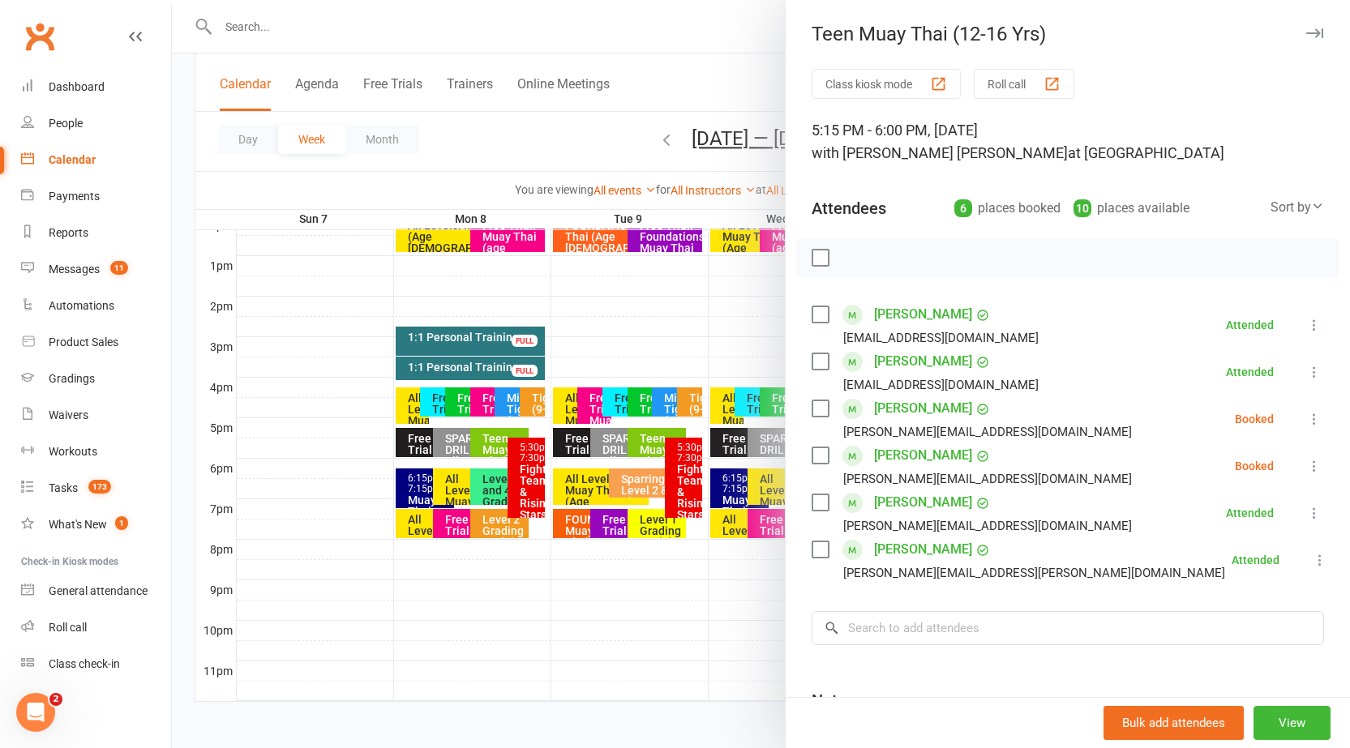
click at [1306, 29] on icon "button" at bounding box center [1314, 33] width 17 height 10
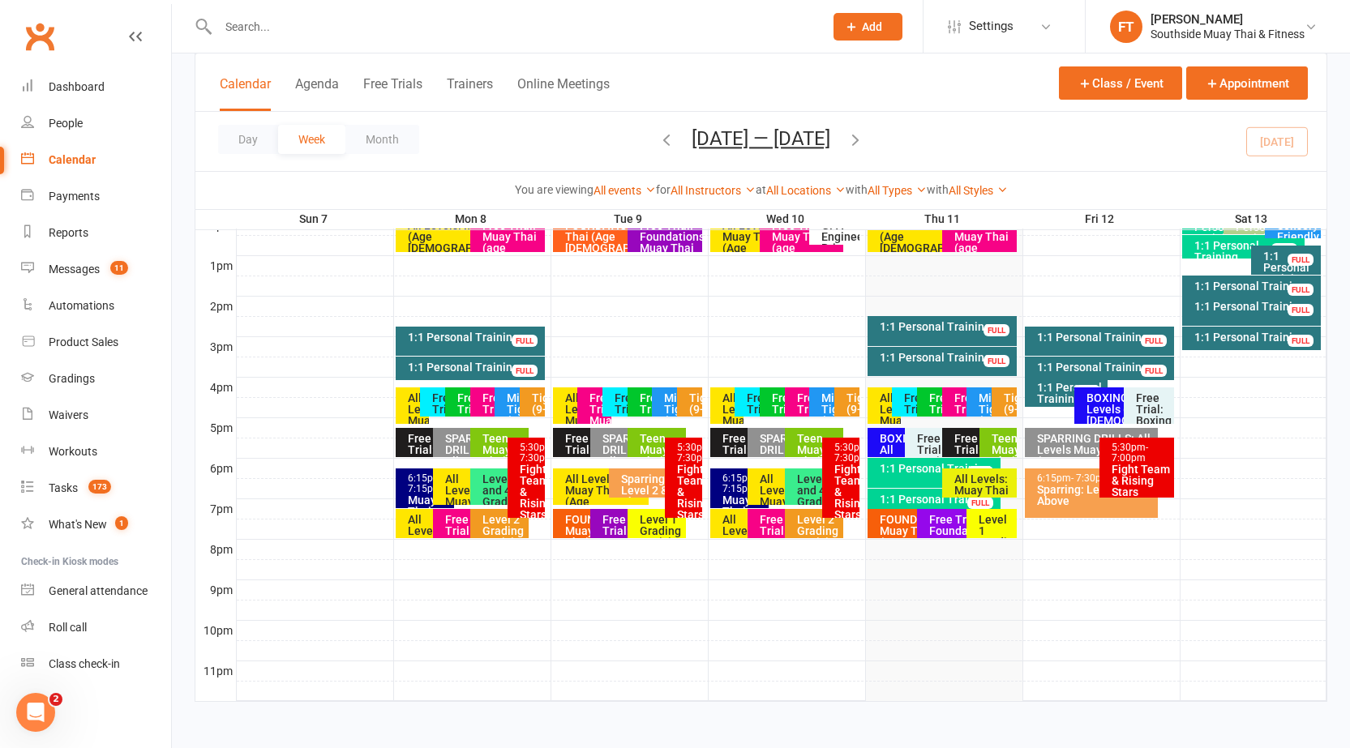
click at [994, 434] on div "Teen Muay Thai (12-16 Yrs)" at bounding box center [1002, 467] width 23 height 68
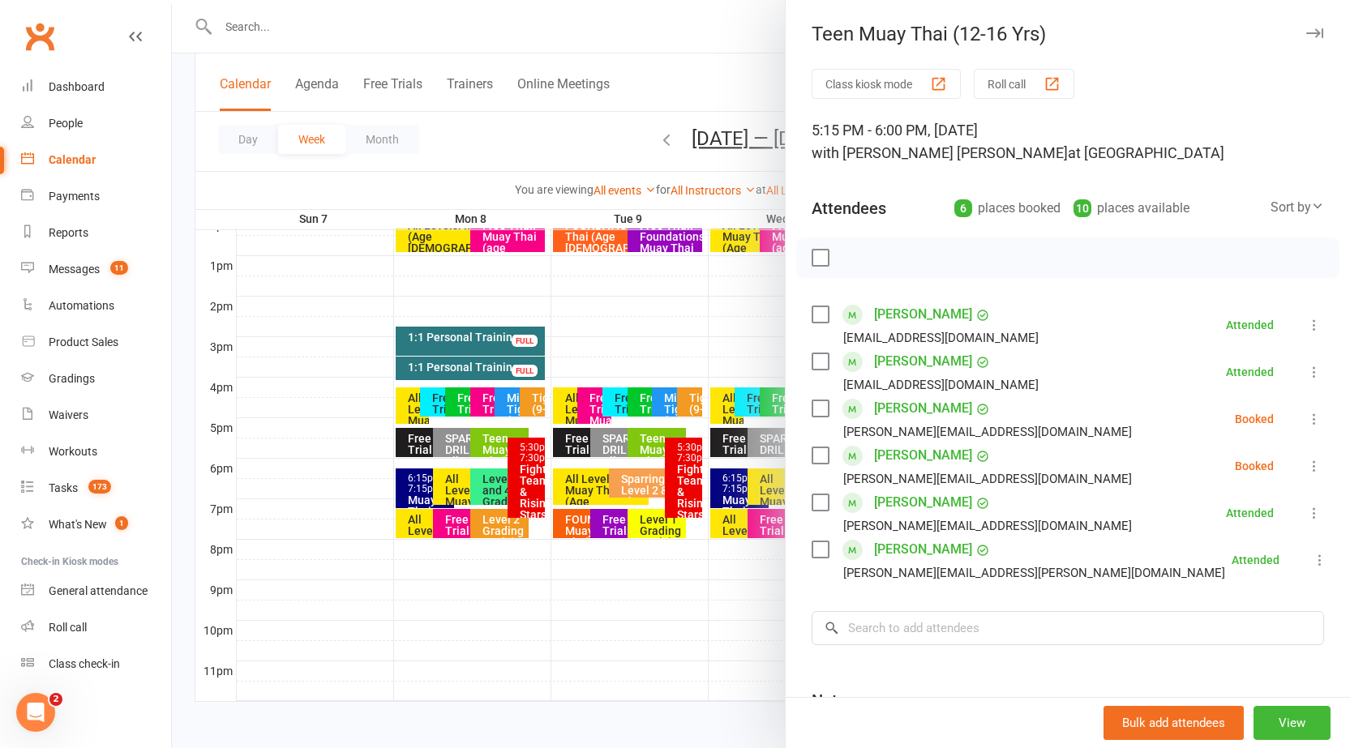
click at [1306, 28] on icon "button" at bounding box center [1314, 33] width 17 height 10
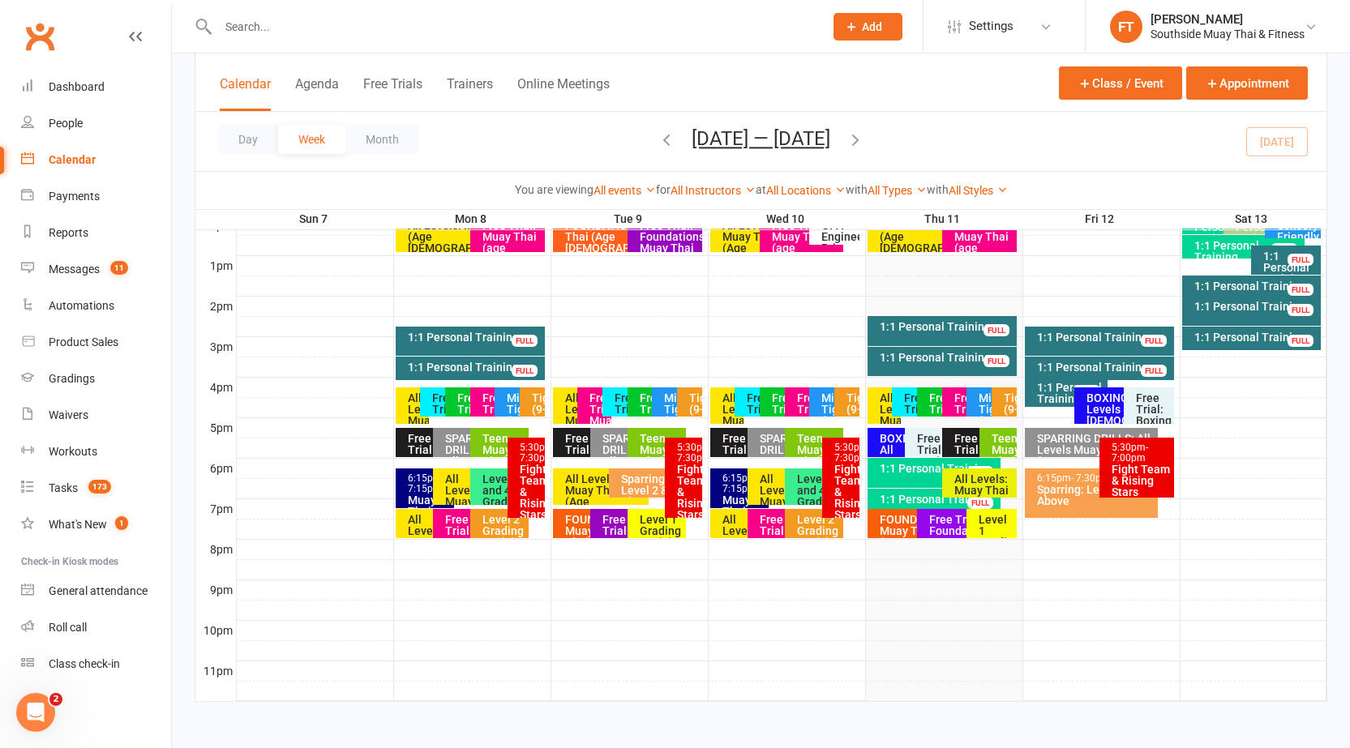
click at [1013, 443] on div "Teen Muay Thai (12-16 Yrs)" at bounding box center [1002, 467] width 23 height 68
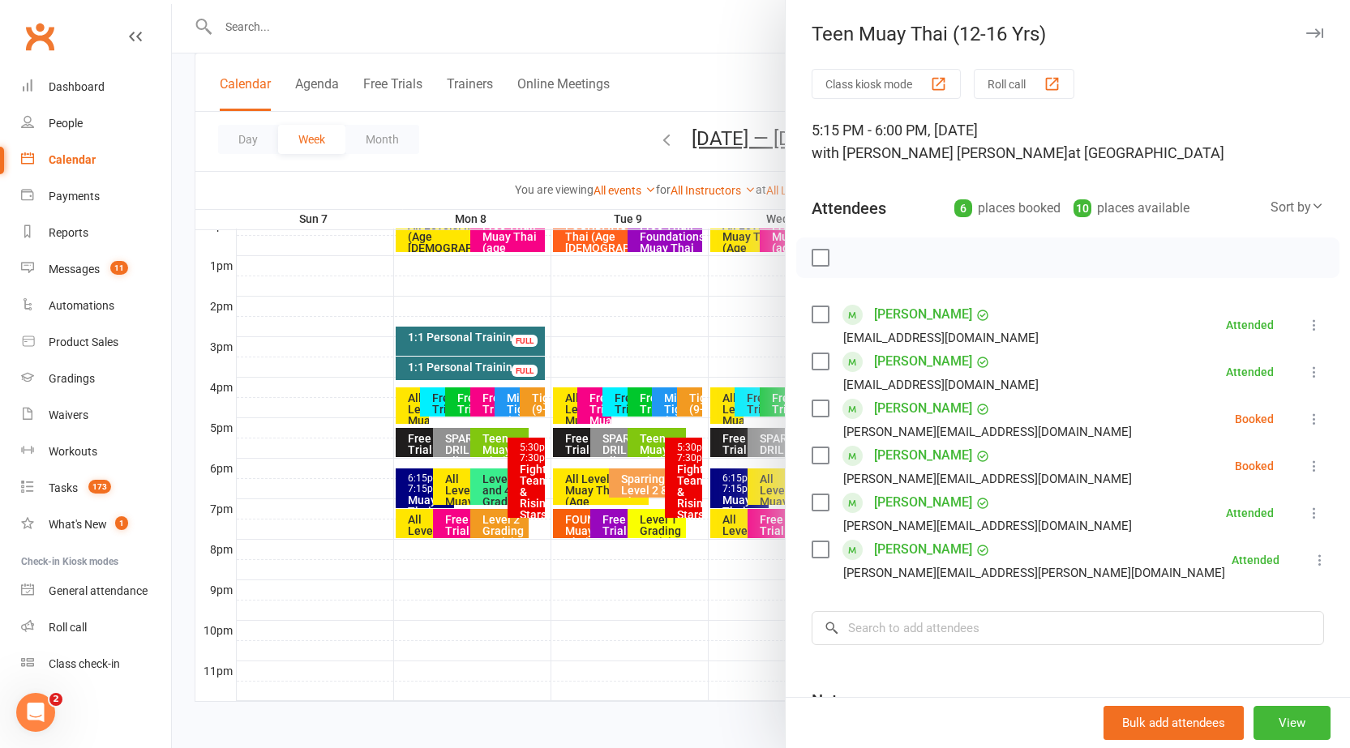
click at [1304, 40] on button "button" at bounding box center [1313, 33] width 19 height 19
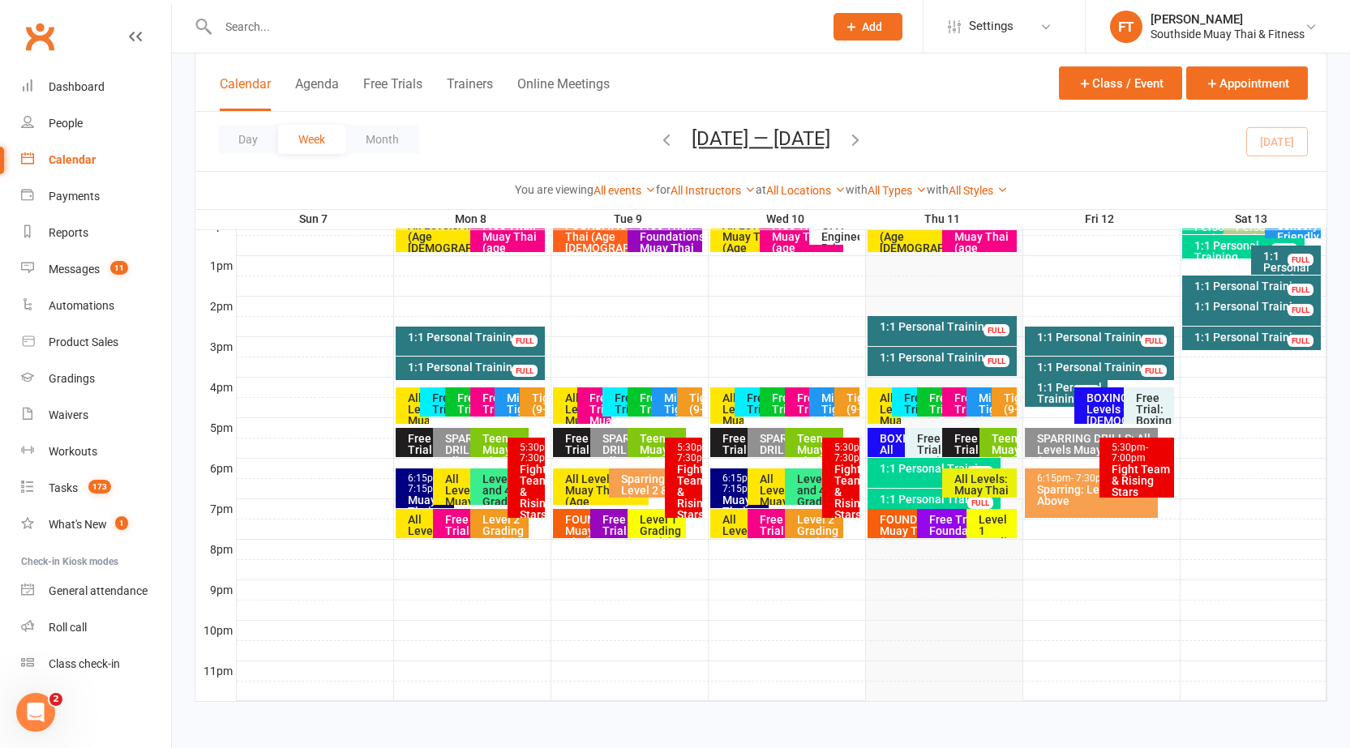
click at [879, 433] on div "BOXING: All Levels (Age [DEMOGRAPHIC_DATA]+)" at bounding box center [901, 461] width 44 height 57
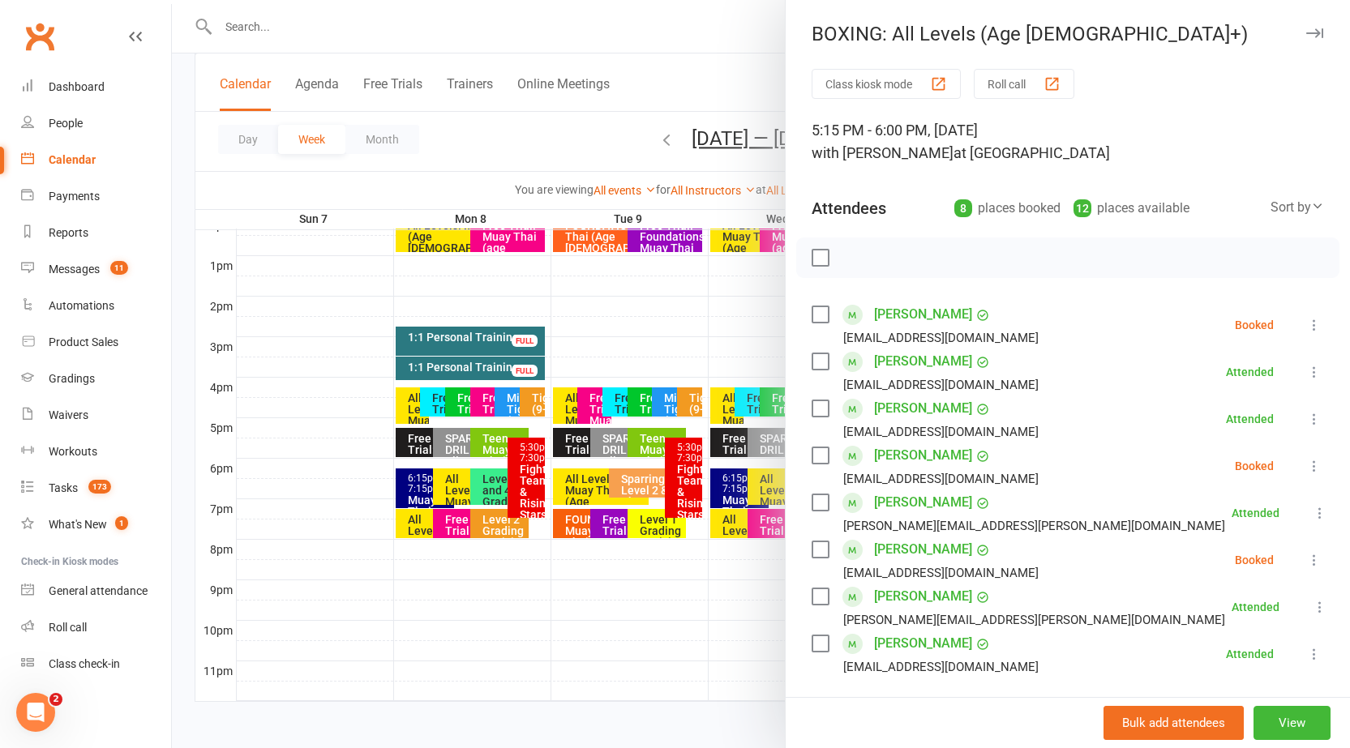
click at [1306, 465] on icon at bounding box center [1314, 466] width 16 height 16
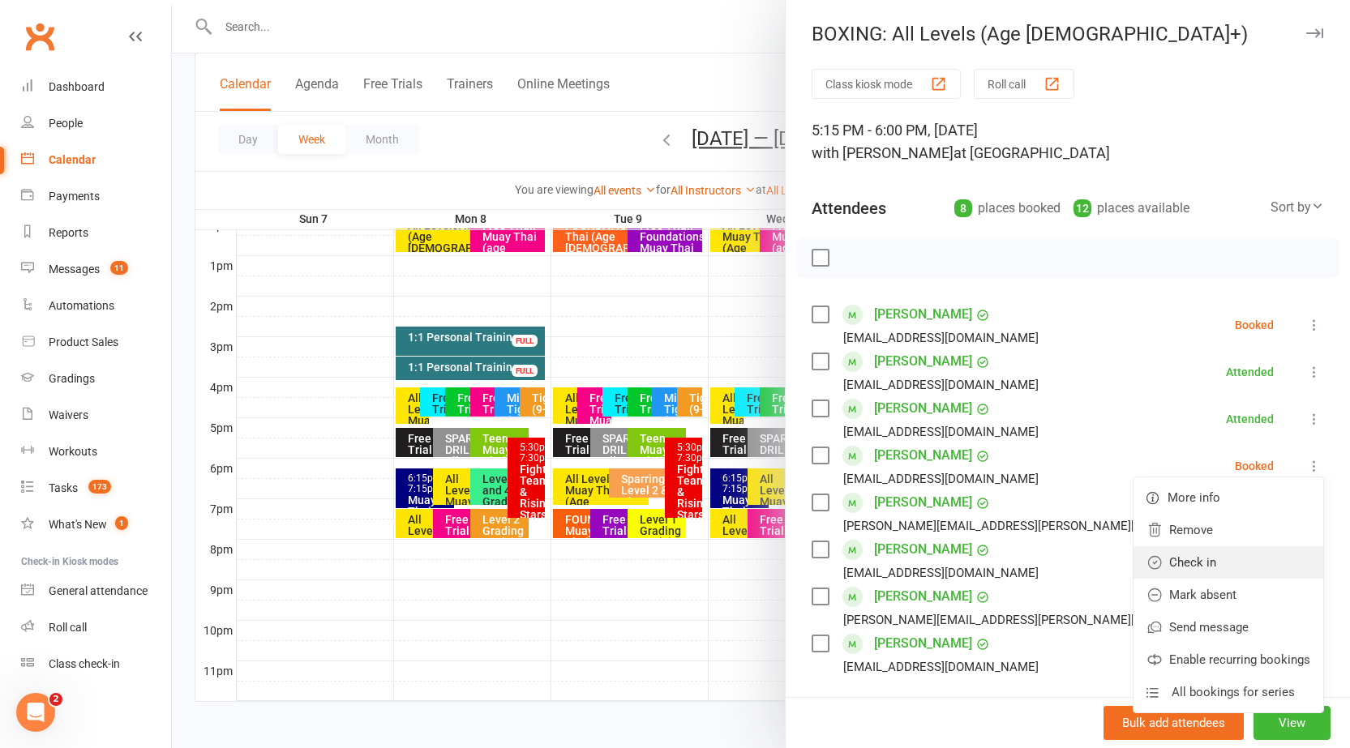
click at [1185, 561] on link "Check in" at bounding box center [1228, 562] width 190 height 32
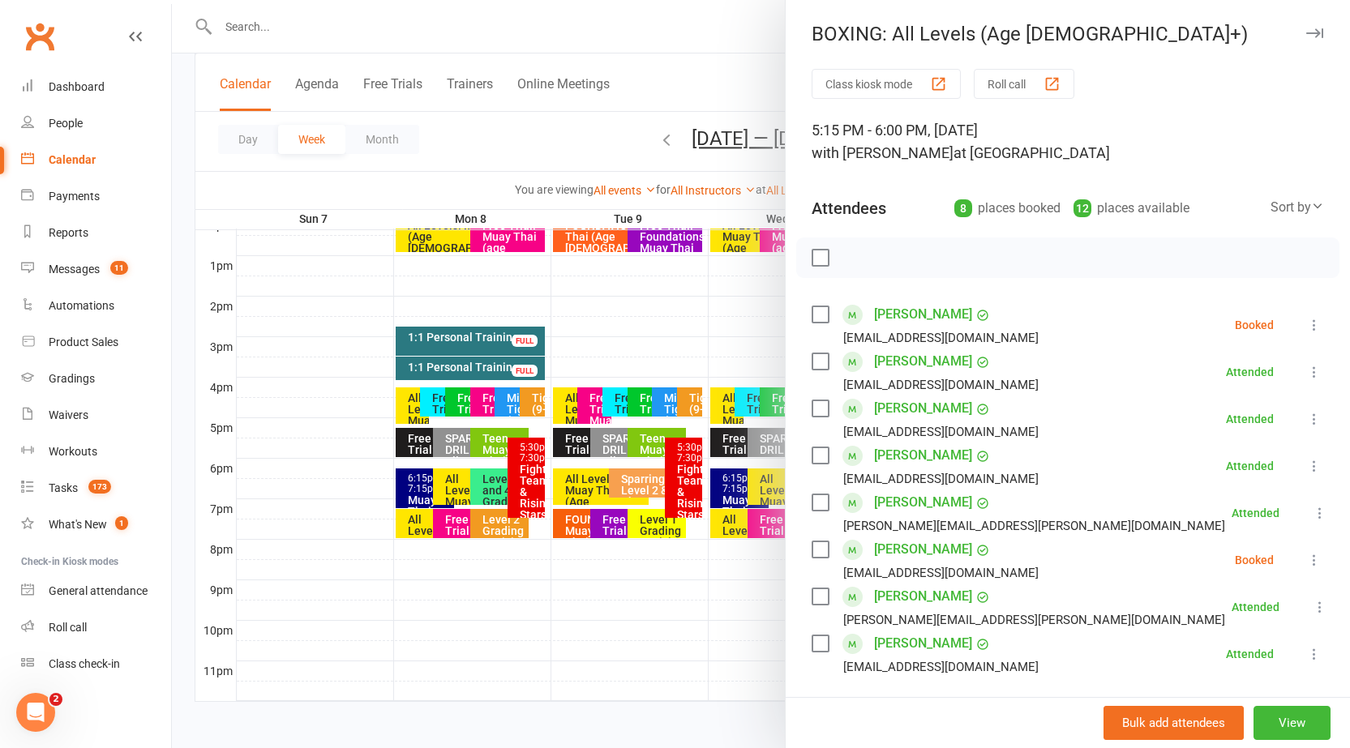
click at [1306, 31] on icon "button" at bounding box center [1314, 33] width 17 height 10
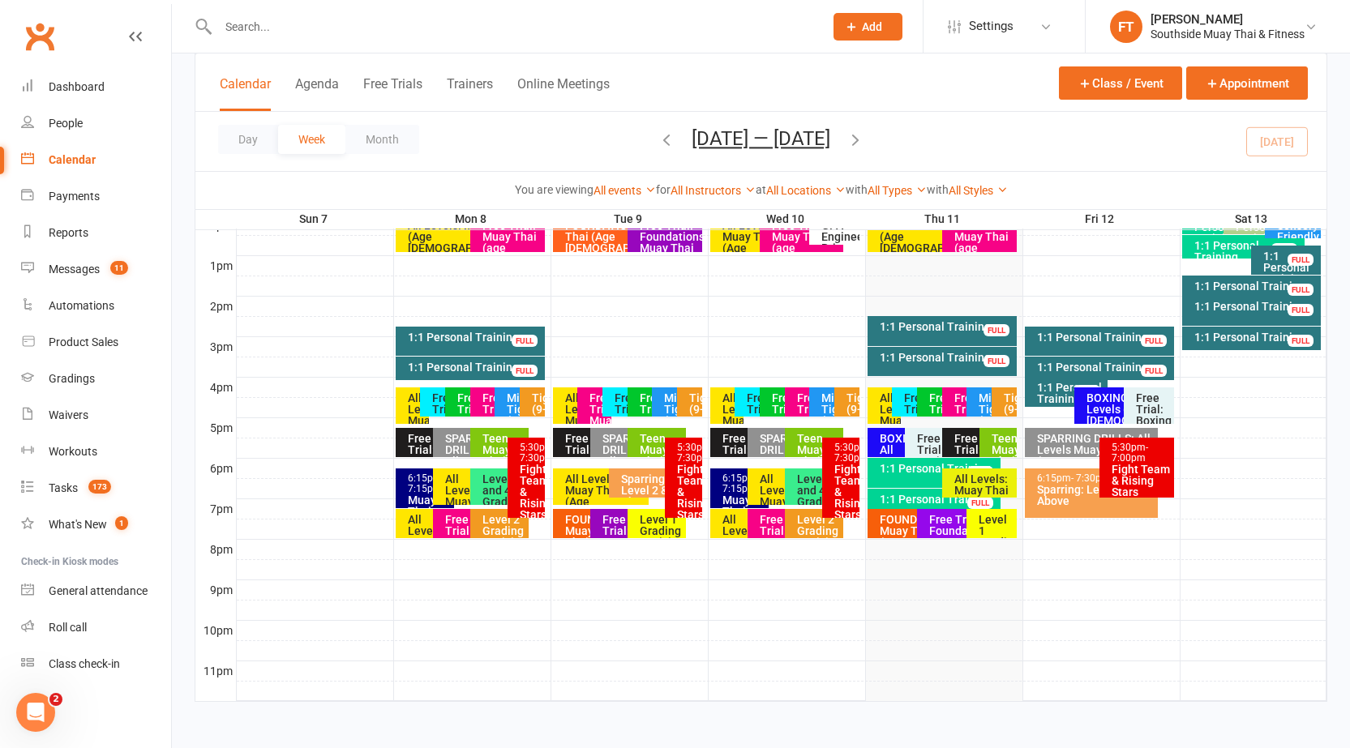
click at [989, 451] on div "Teen Muay Thai (12-16 Yrs)" at bounding box center [997, 442] width 37 height 29
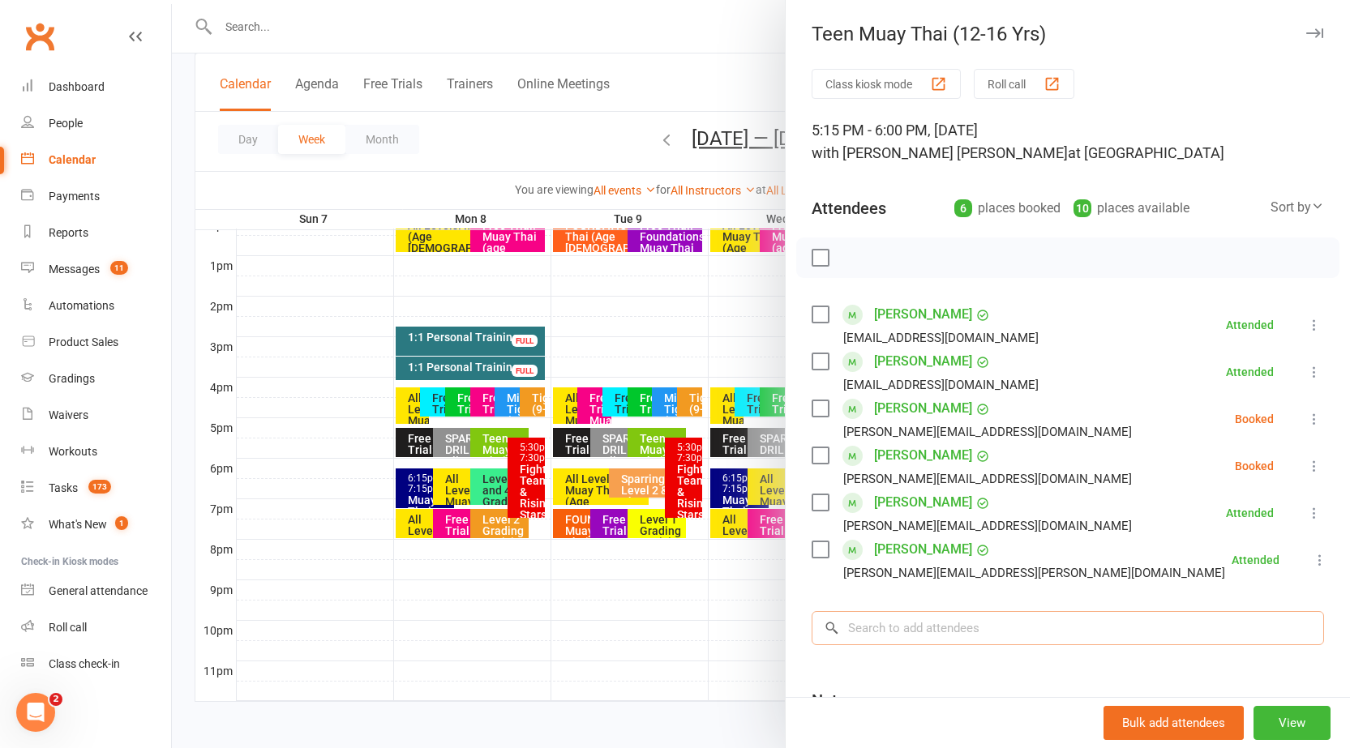
click at [933, 629] on input "search" at bounding box center [1068, 628] width 512 height 34
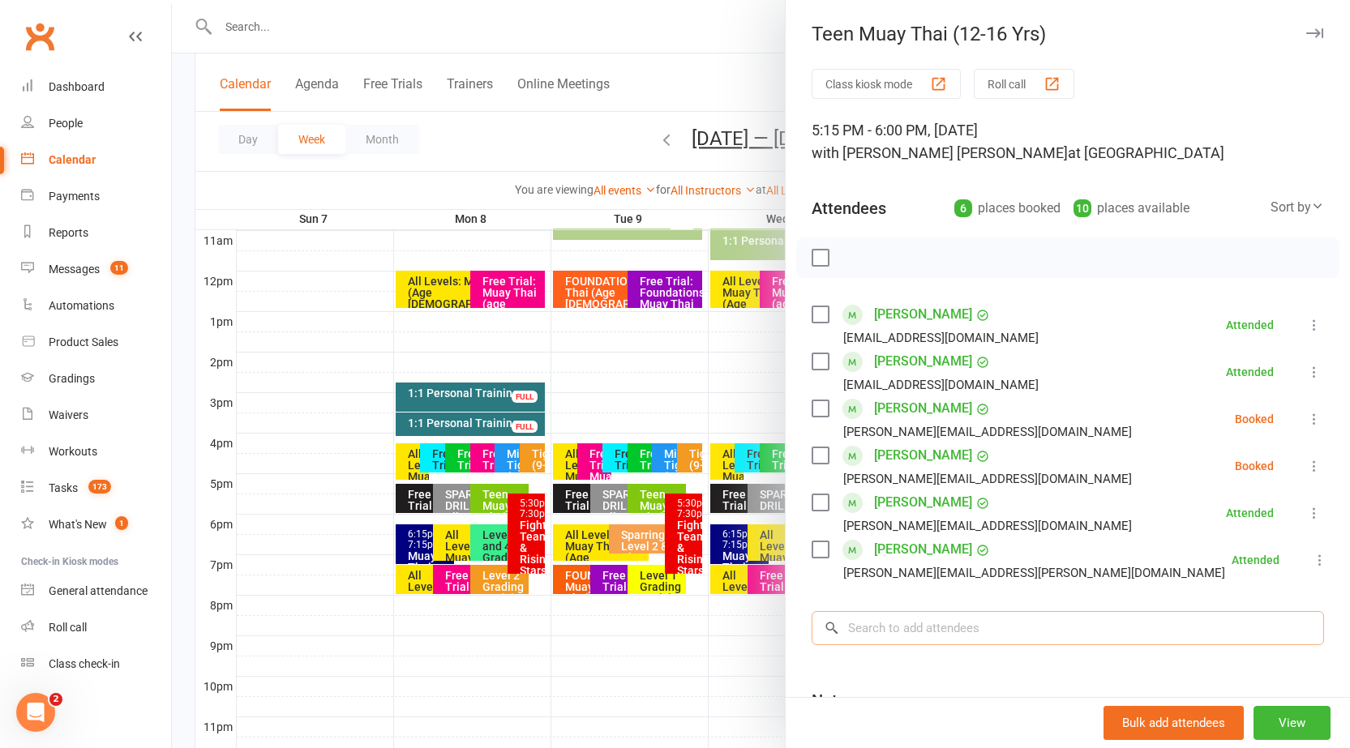
scroll to position [520, 0]
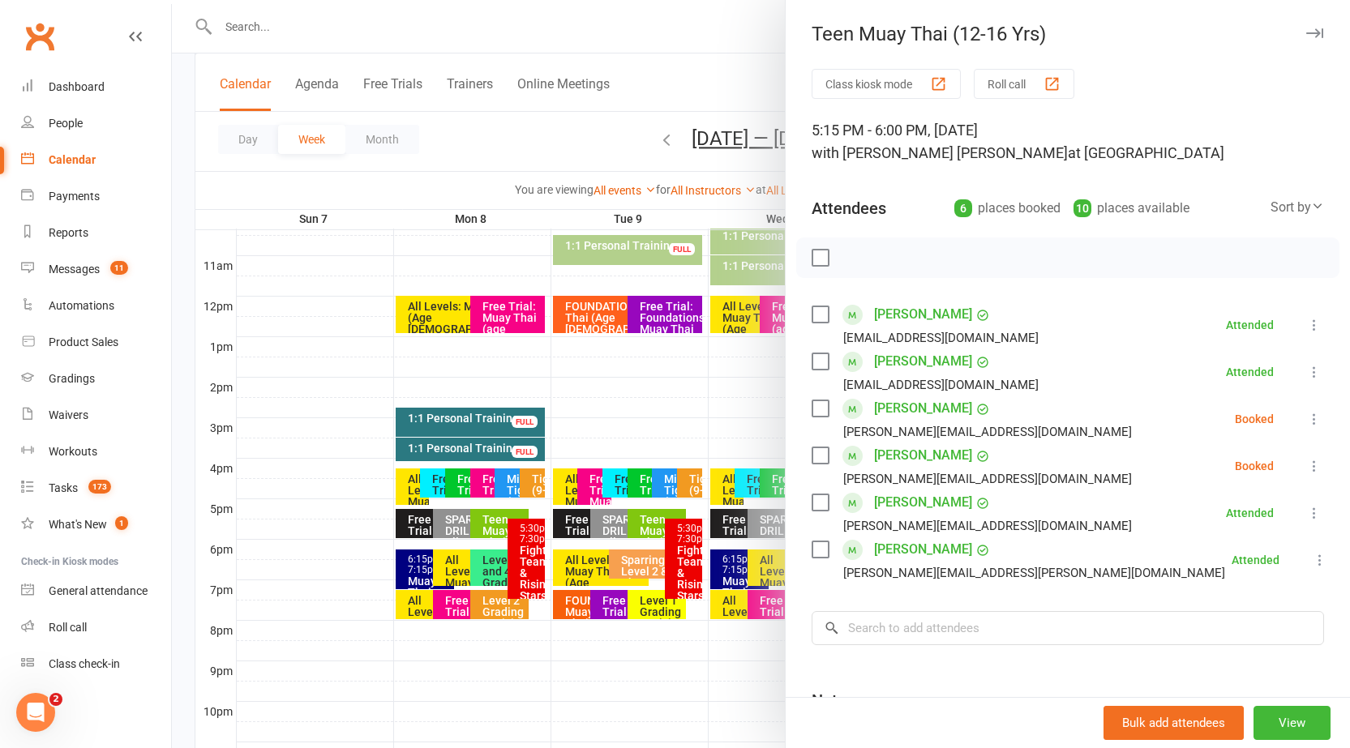
click at [1287, 22] on div "Teen Muay Thai (12-16 Yrs) Class kiosk mode Roll call 5:15 PM - 6:00 PM, [DATE]…" at bounding box center [1067, 374] width 565 height 748
click at [1306, 31] on icon "button" at bounding box center [1314, 33] width 17 height 10
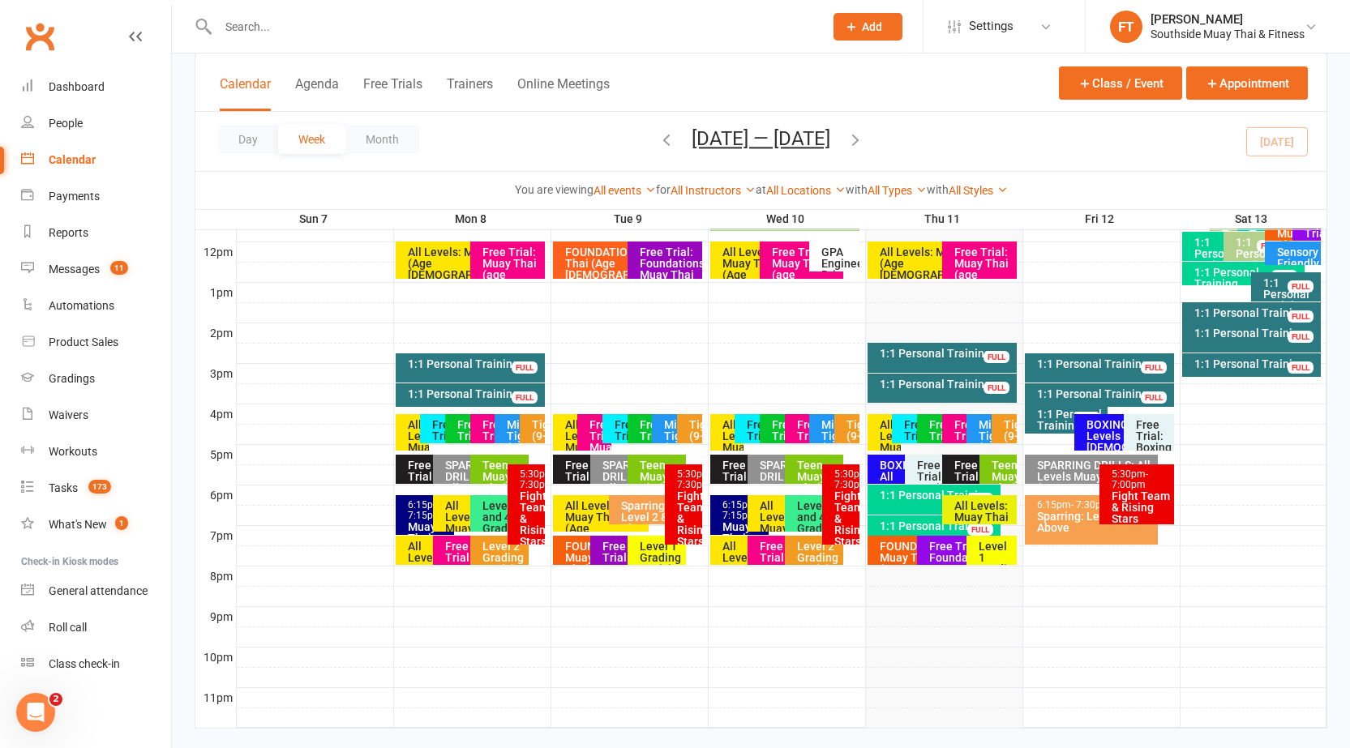
scroll to position [601, 0]
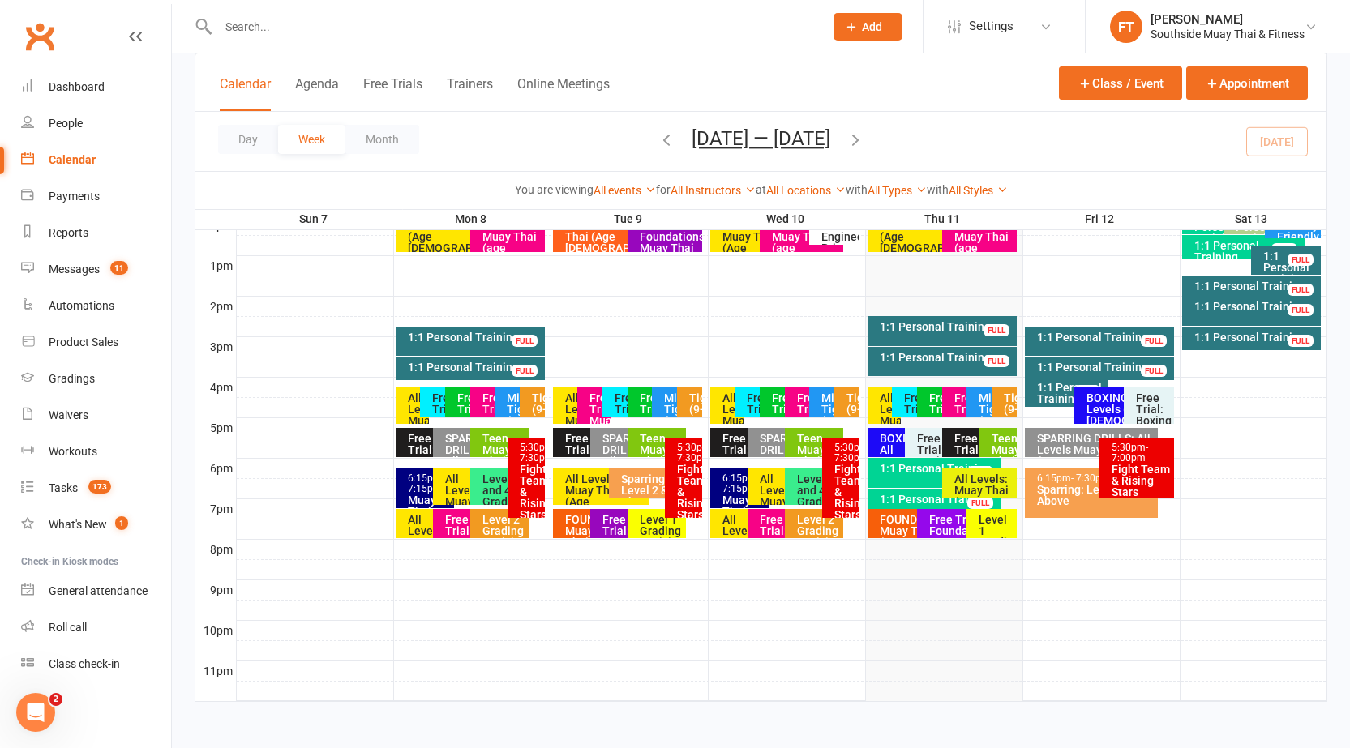
click at [993, 443] on div "Teen Muay Thai (12-16 Yrs)" at bounding box center [1002, 467] width 23 height 68
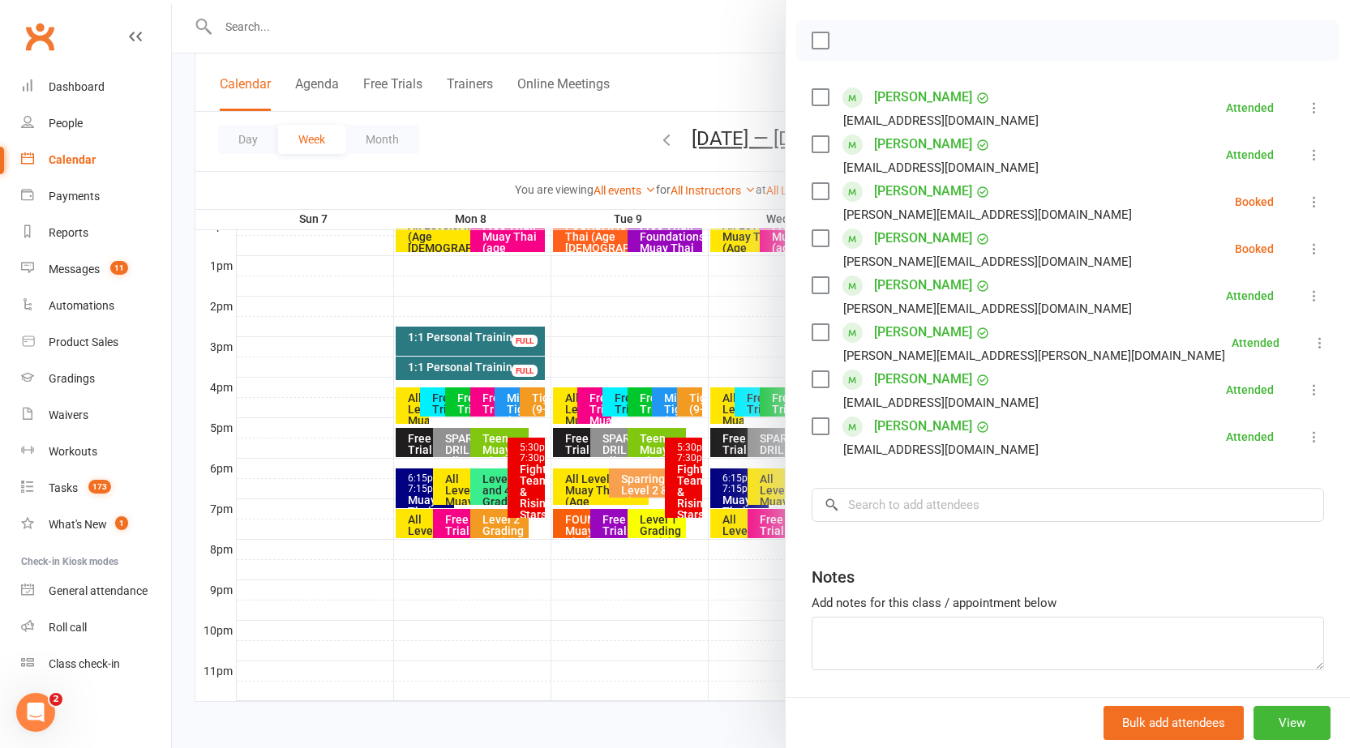
scroll to position [243, 0]
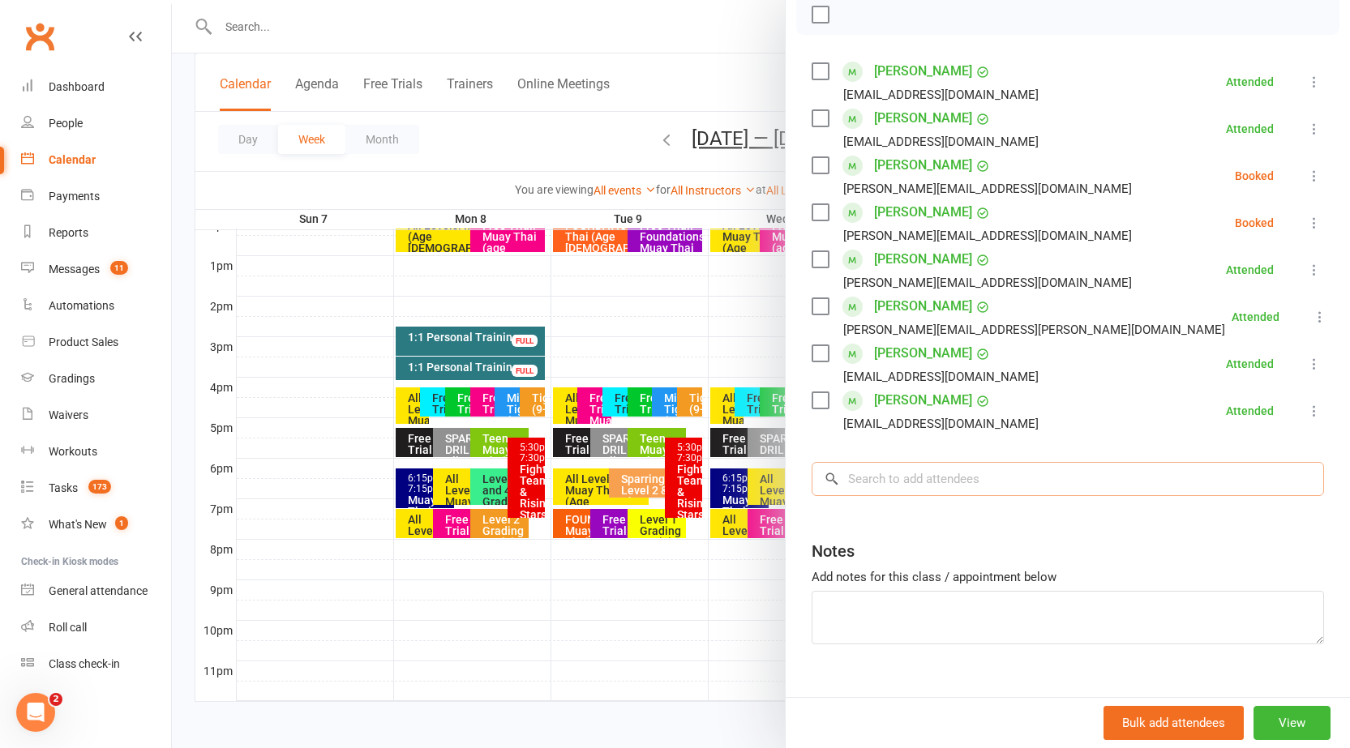
click at [939, 491] on input "search" at bounding box center [1068, 479] width 512 height 34
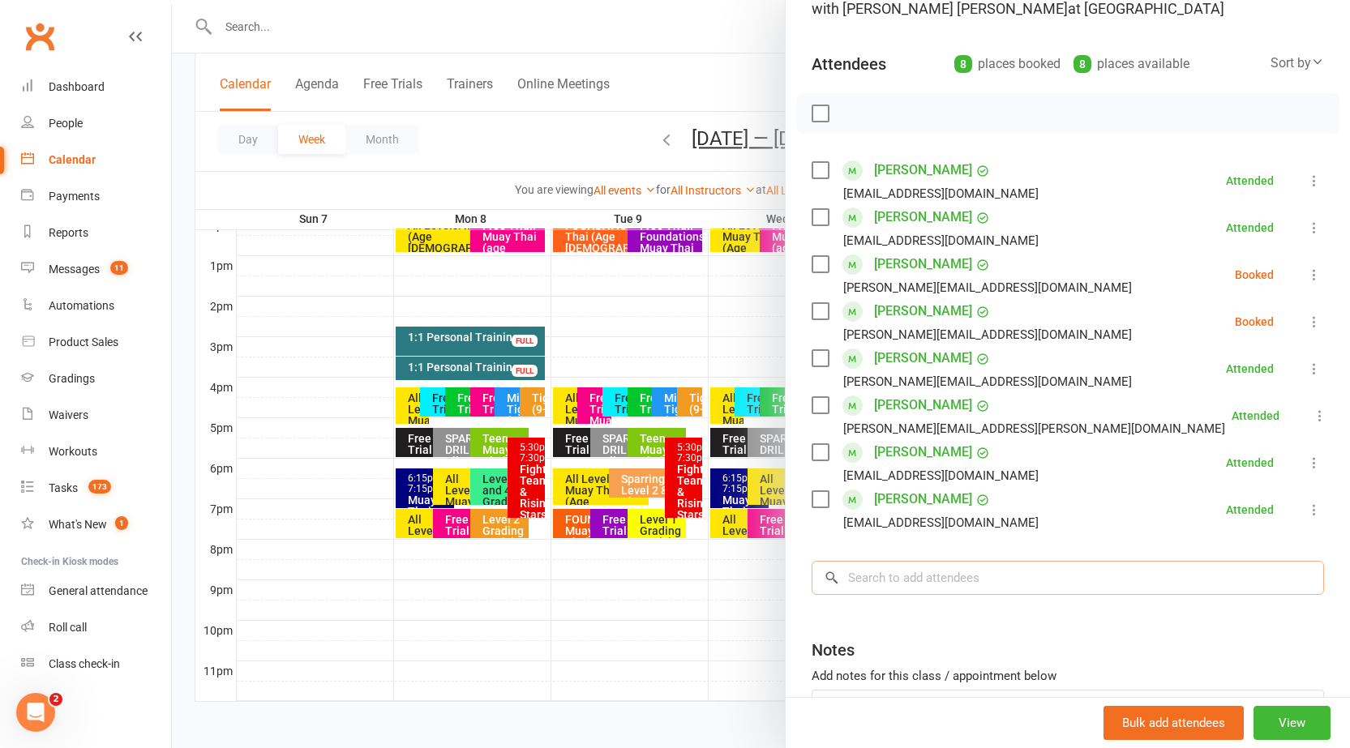
scroll to position [0, 0]
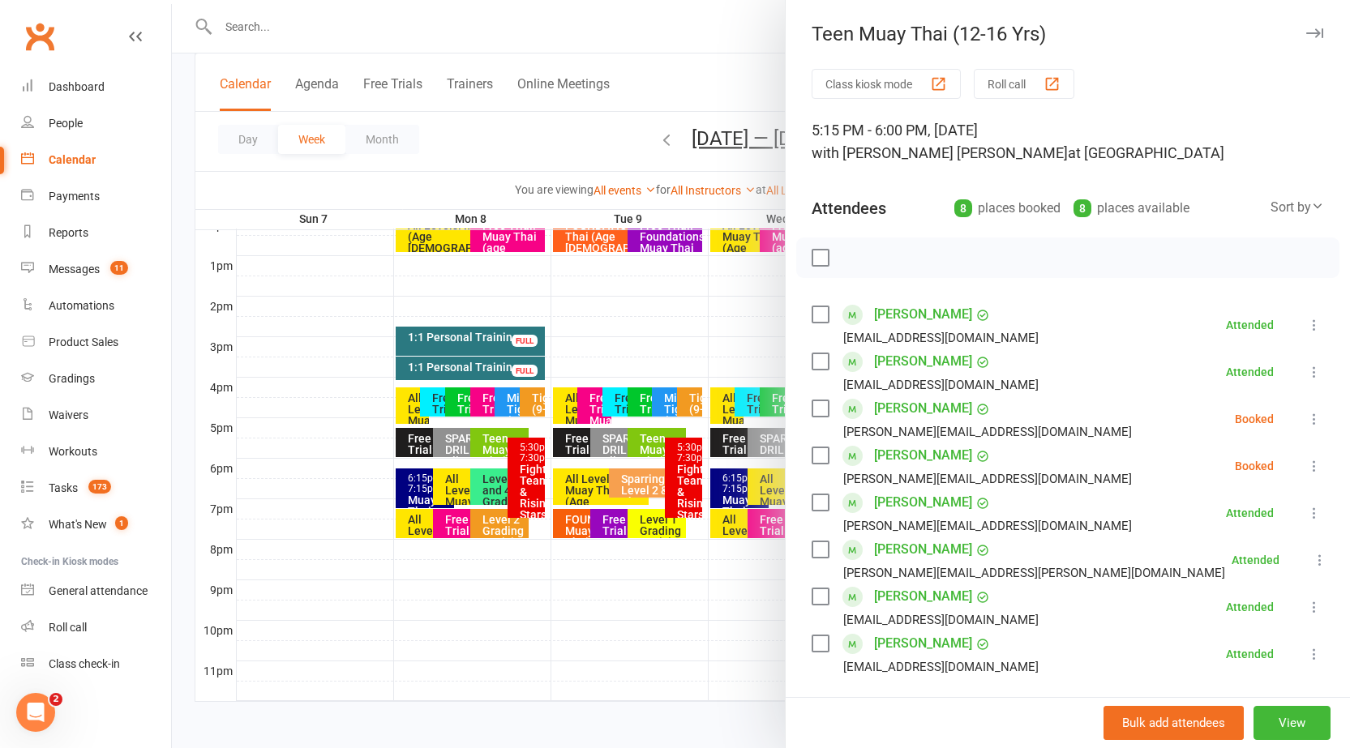
click at [1306, 36] on icon "button" at bounding box center [1314, 33] width 17 height 10
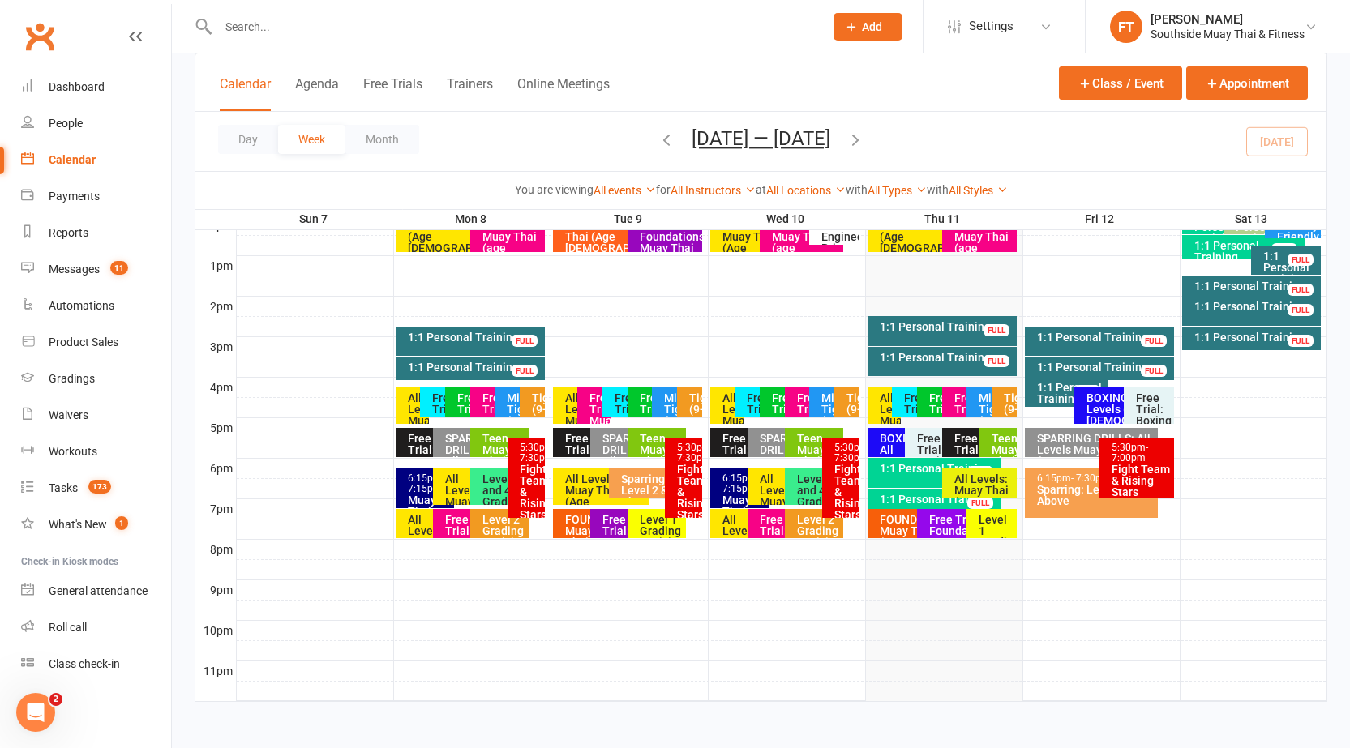
click at [993, 443] on div "Teen Muay Thai (12-16 Yrs)" at bounding box center [1002, 467] width 23 height 68
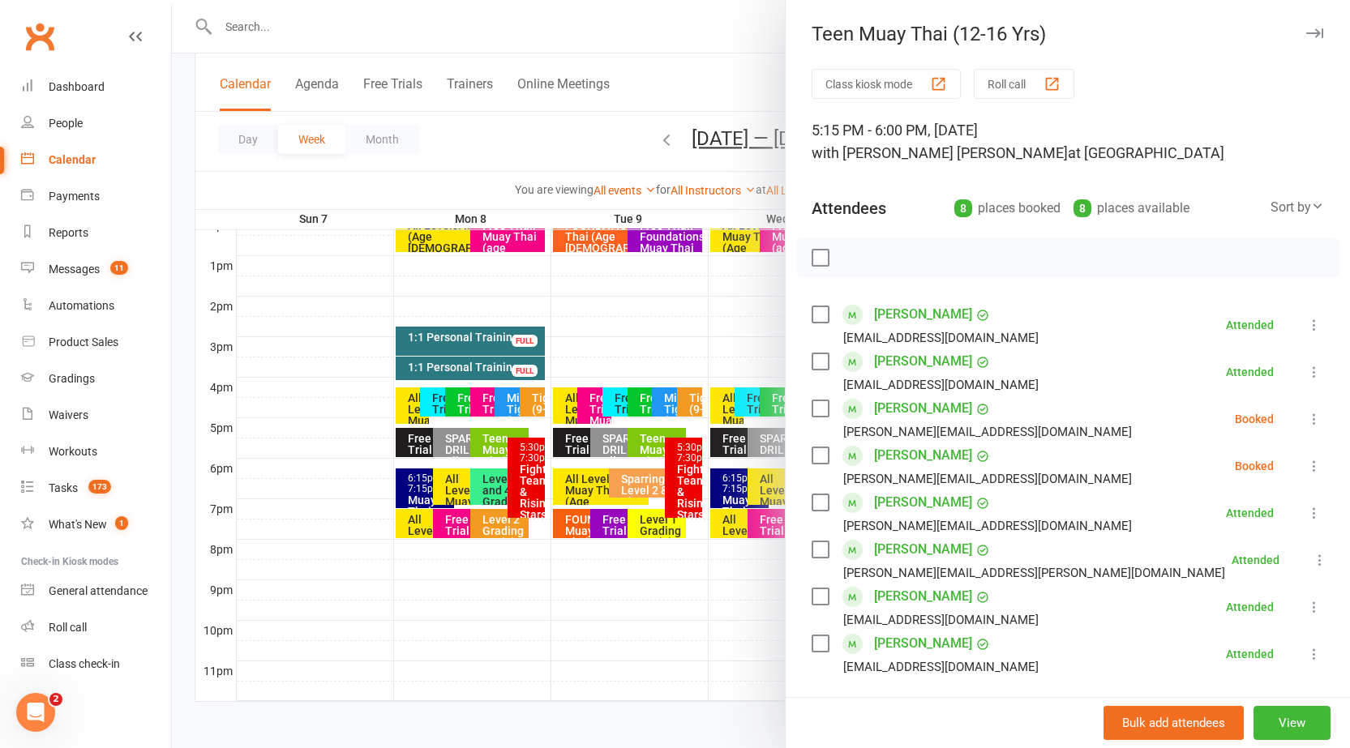
click at [1306, 35] on icon "button" at bounding box center [1314, 33] width 17 height 10
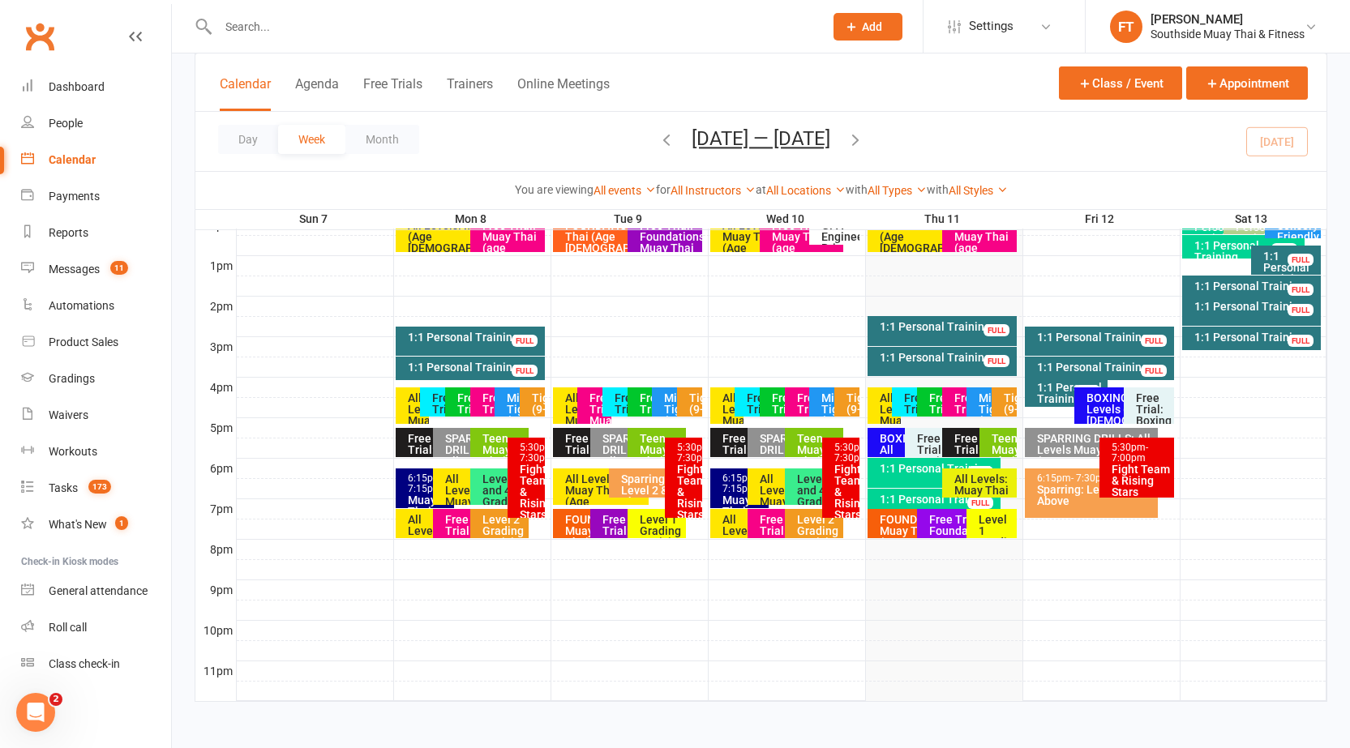
click at [882, 438] on div "BOXING: All Levels (Age [DEMOGRAPHIC_DATA]+)" at bounding box center [901, 461] width 44 height 57
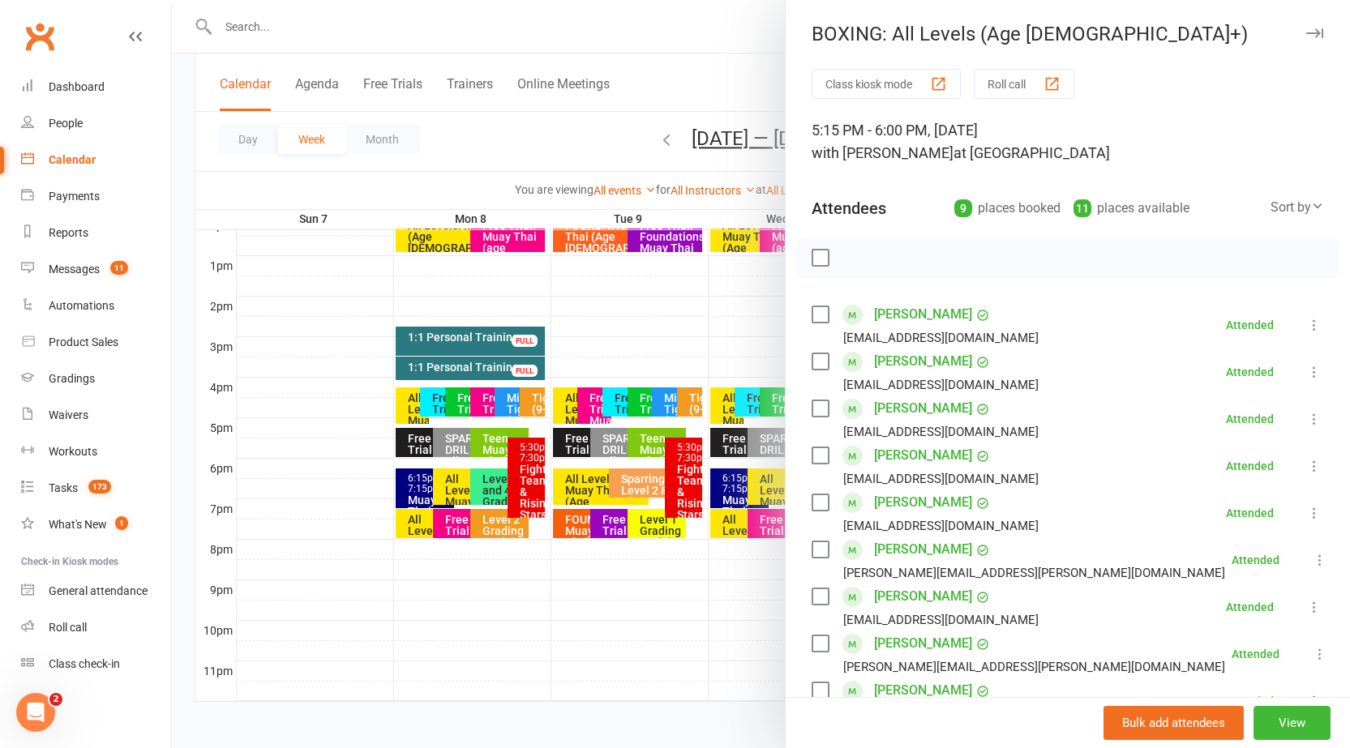
click at [1306, 36] on icon "button" at bounding box center [1314, 33] width 17 height 10
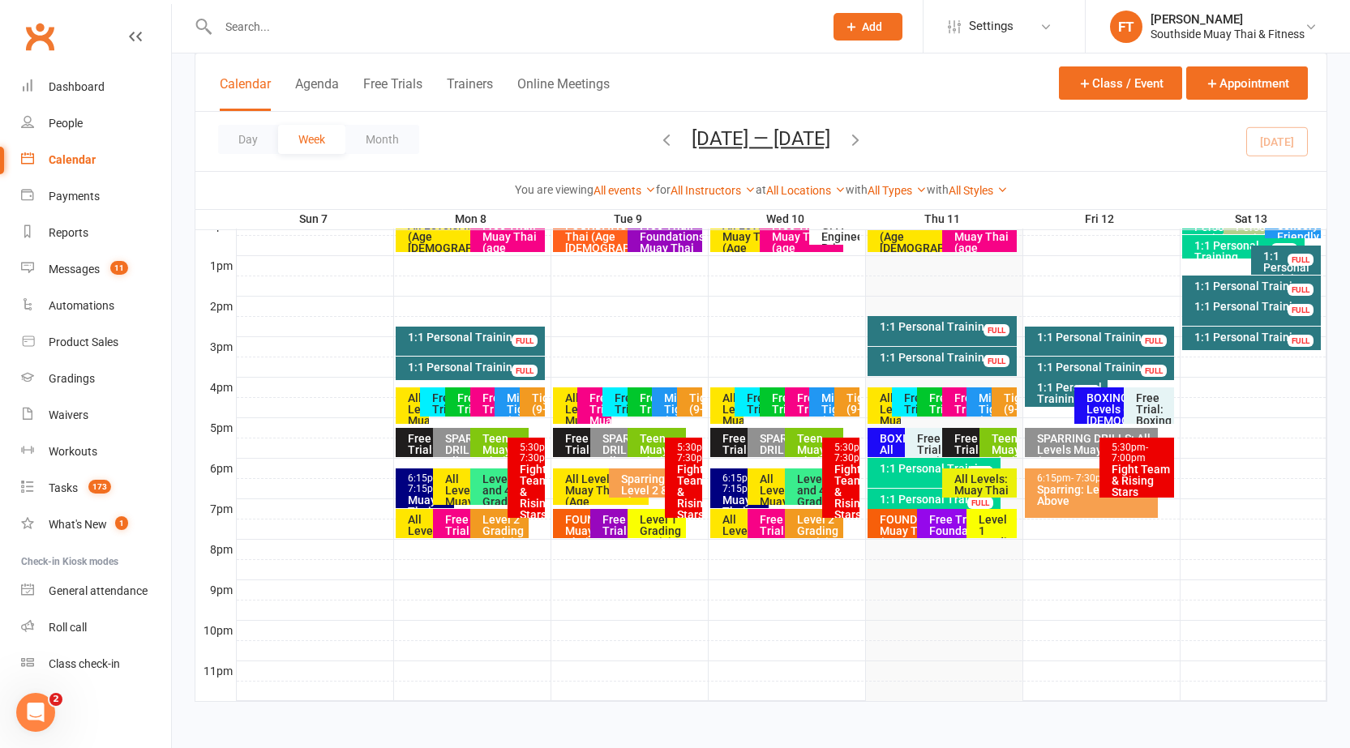
click at [996, 447] on div "Teen Muay Thai (12-16 Yrs)" at bounding box center [1002, 467] width 23 height 68
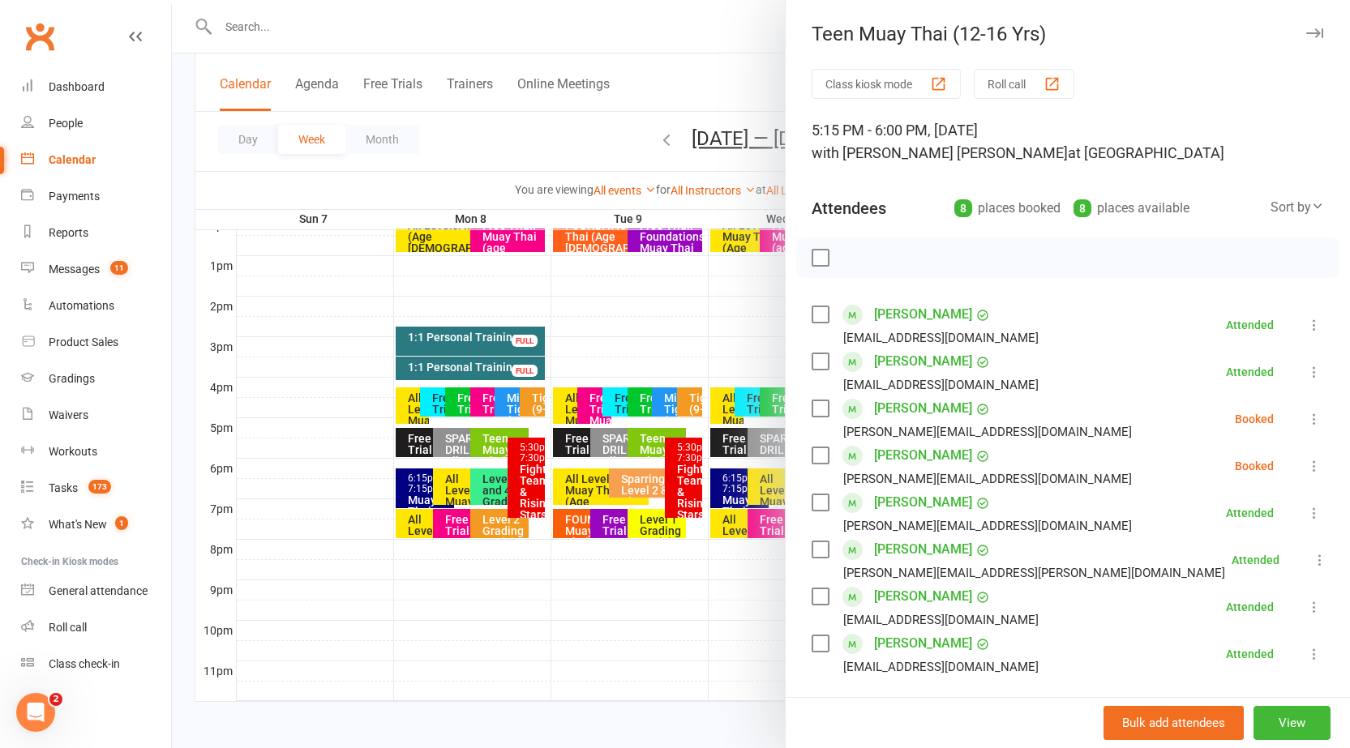
click at [1304, 24] on button "button" at bounding box center [1313, 33] width 19 height 19
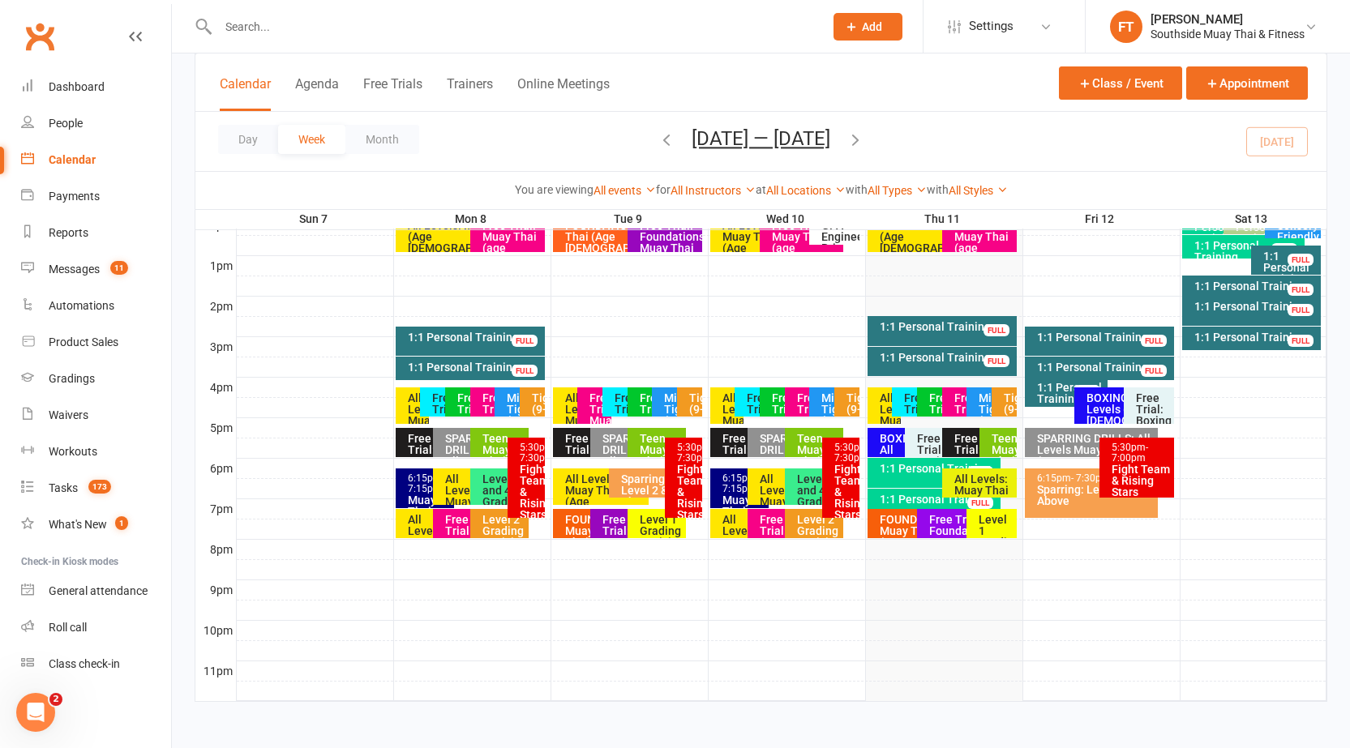
click at [876, 448] on div "BOXING: All Levels (Age [DEMOGRAPHIC_DATA]+)" at bounding box center [897, 442] width 58 height 29
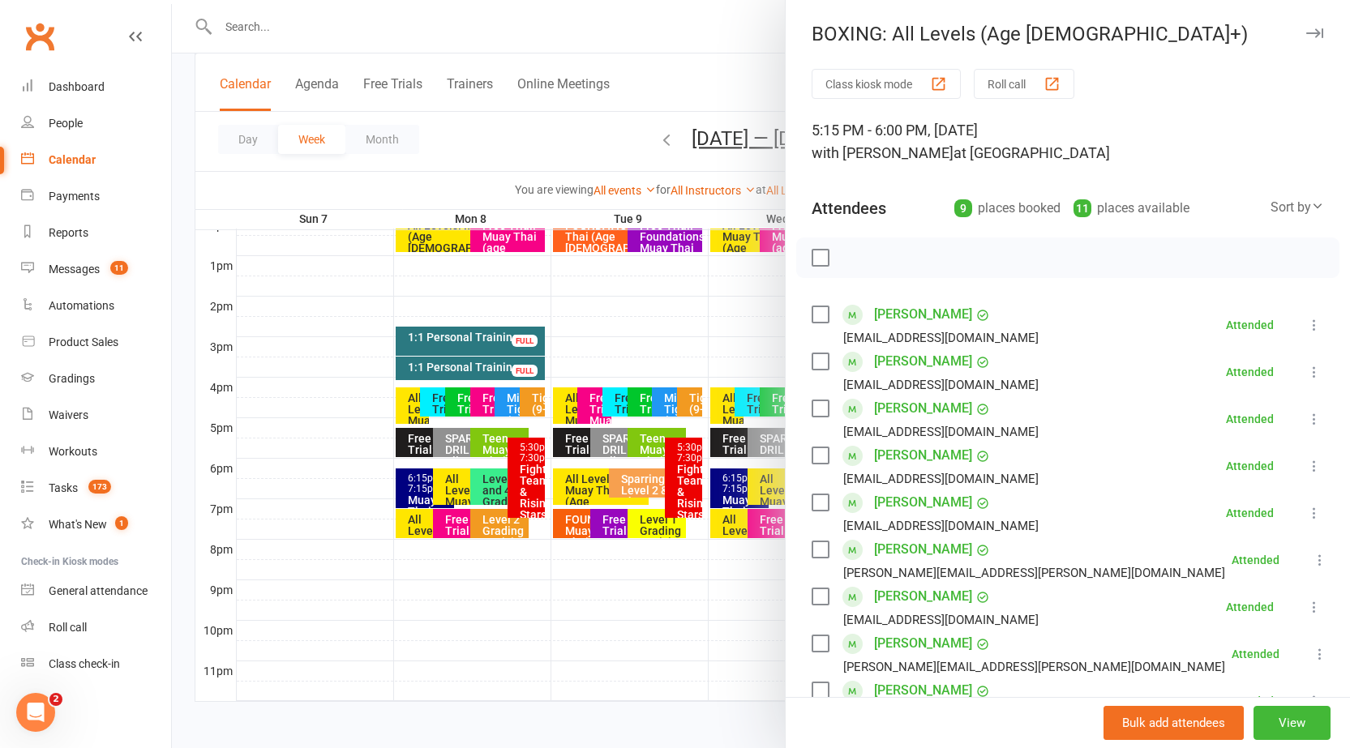
click at [1304, 28] on button "button" at bounding box center [1313, 33] width 19 height 19
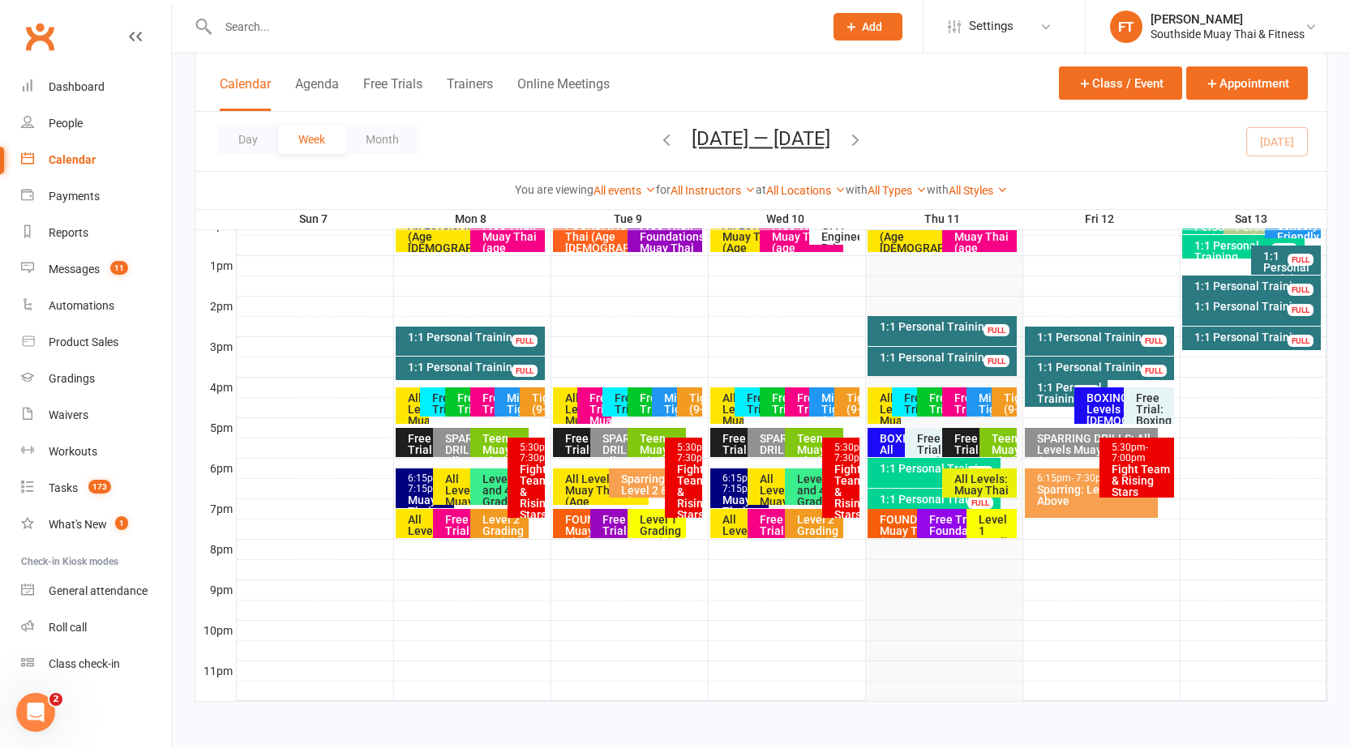
click at [1012, 445] on div "Teen Muay Thai (12-16 Yrs)" at bounding box center [1002, 467] width 23 height 68
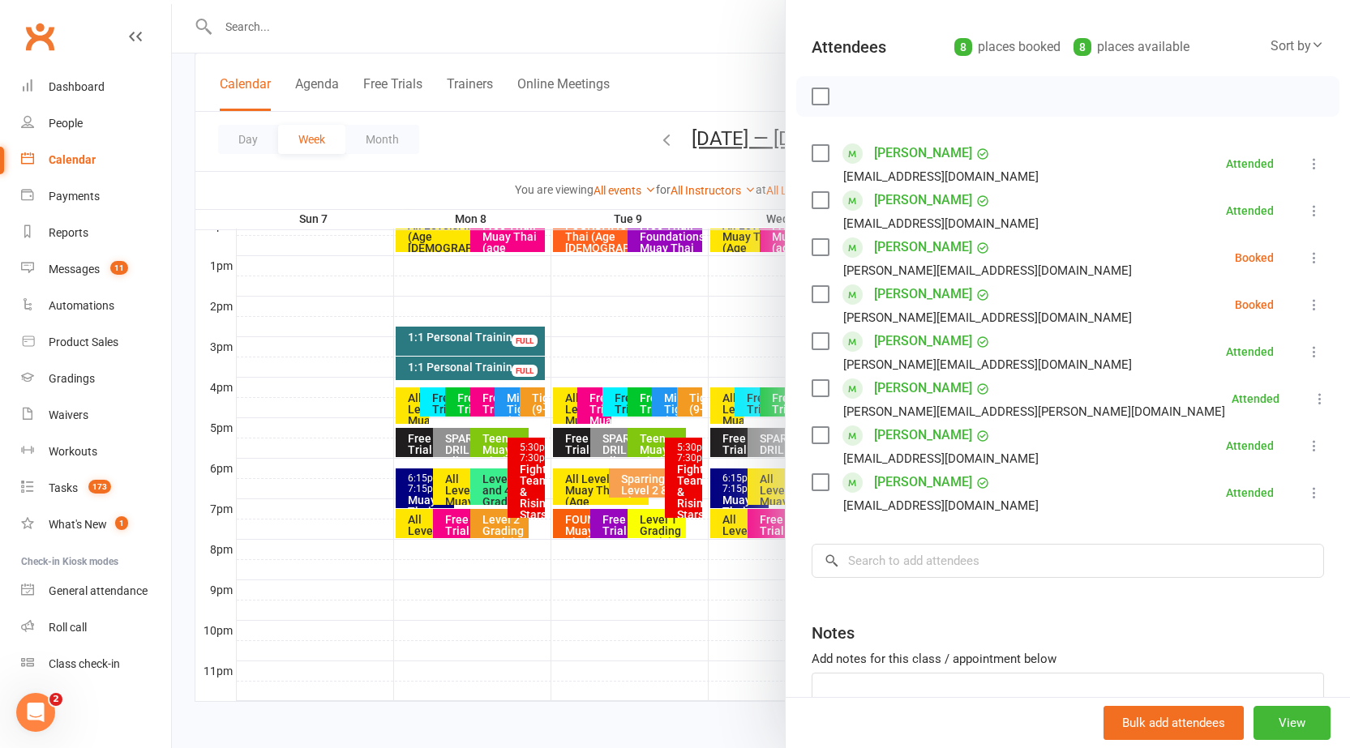
scroll to position [162, 0]
click at [944, 568] on input "search" at bounding box center [1068, 560] width 512 height 34
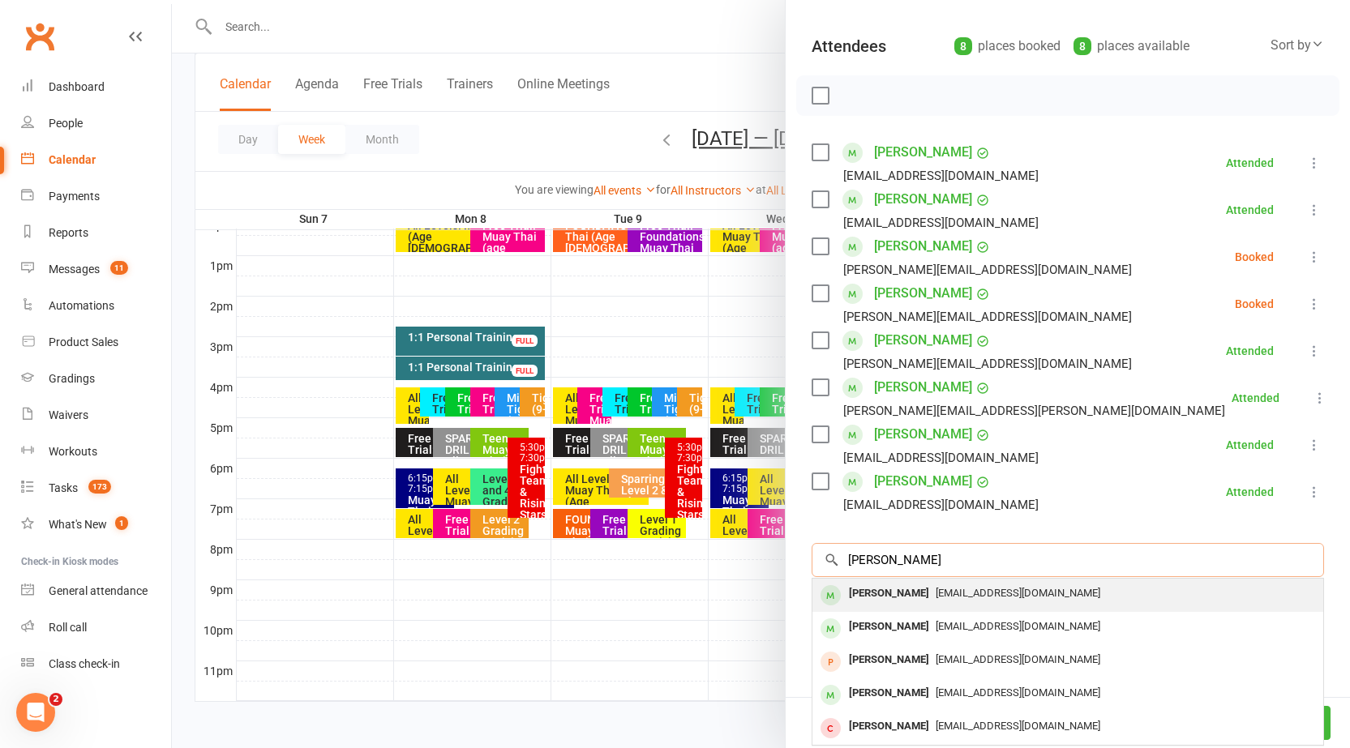
type input "[PERSON_NAME]"
click at [896, 602] on div "[PERSON_NAME]" at bounding box center [888, 594] width 93 height 24
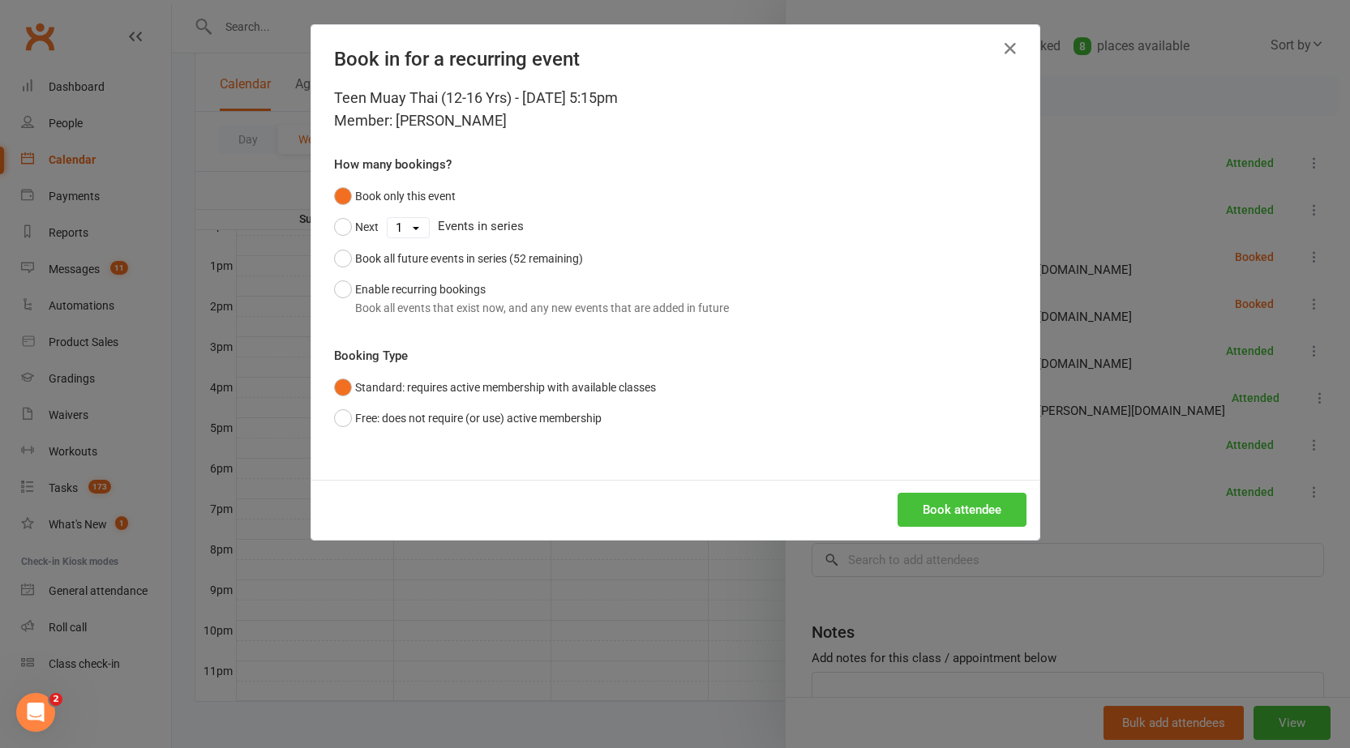
click at [915, 503] on button "Book attendee" at bounding box center [962, 510] width 129 height 34
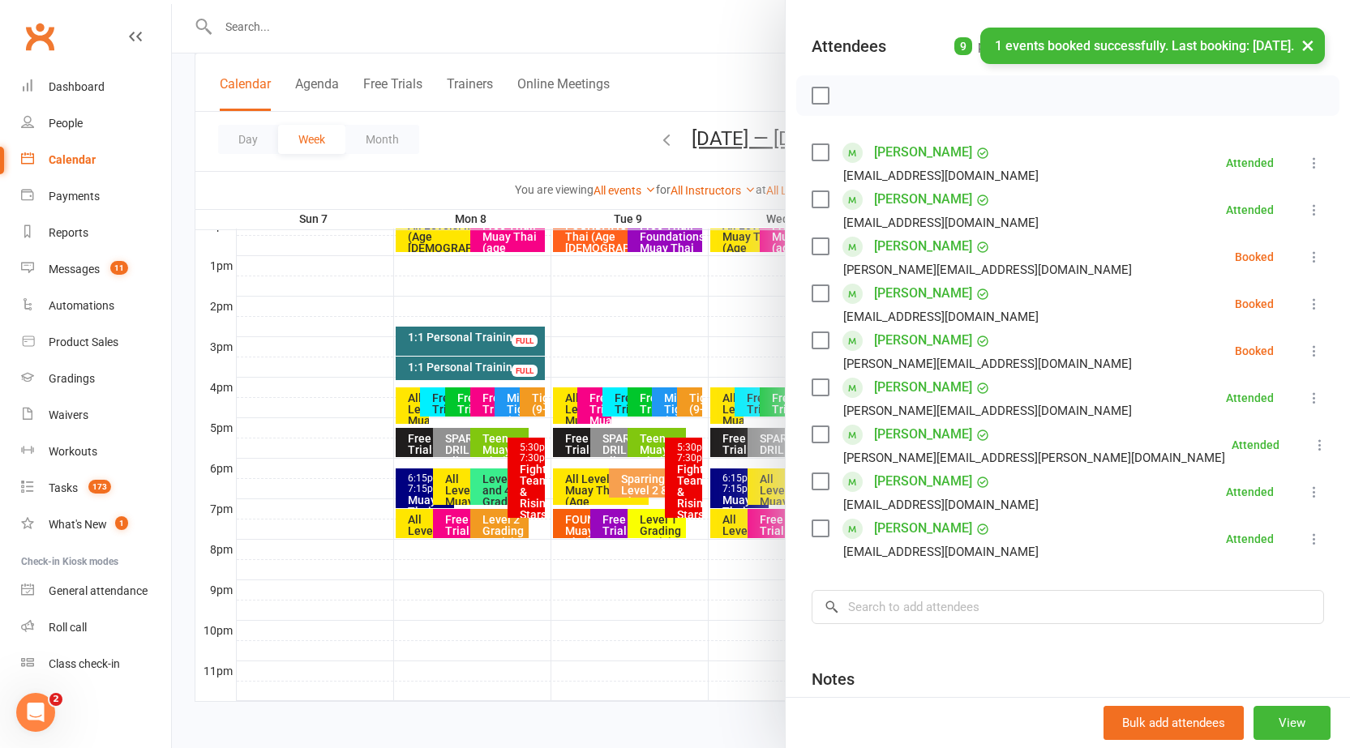
click at [1306, 256] on icon at bounding box center [1314, 257] width 16 height 16
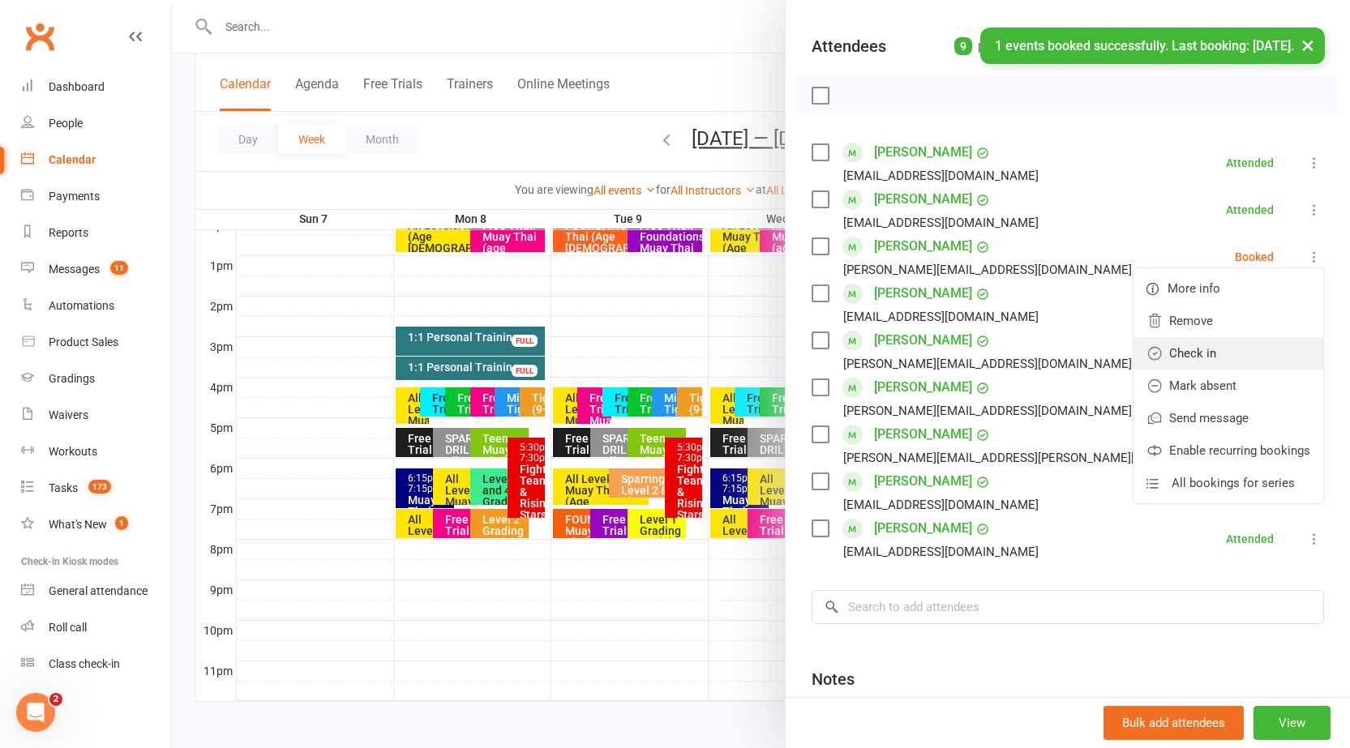
click at [1179, 352] on link "Check in" at bounding box center [1228, 353] width 190 height 32
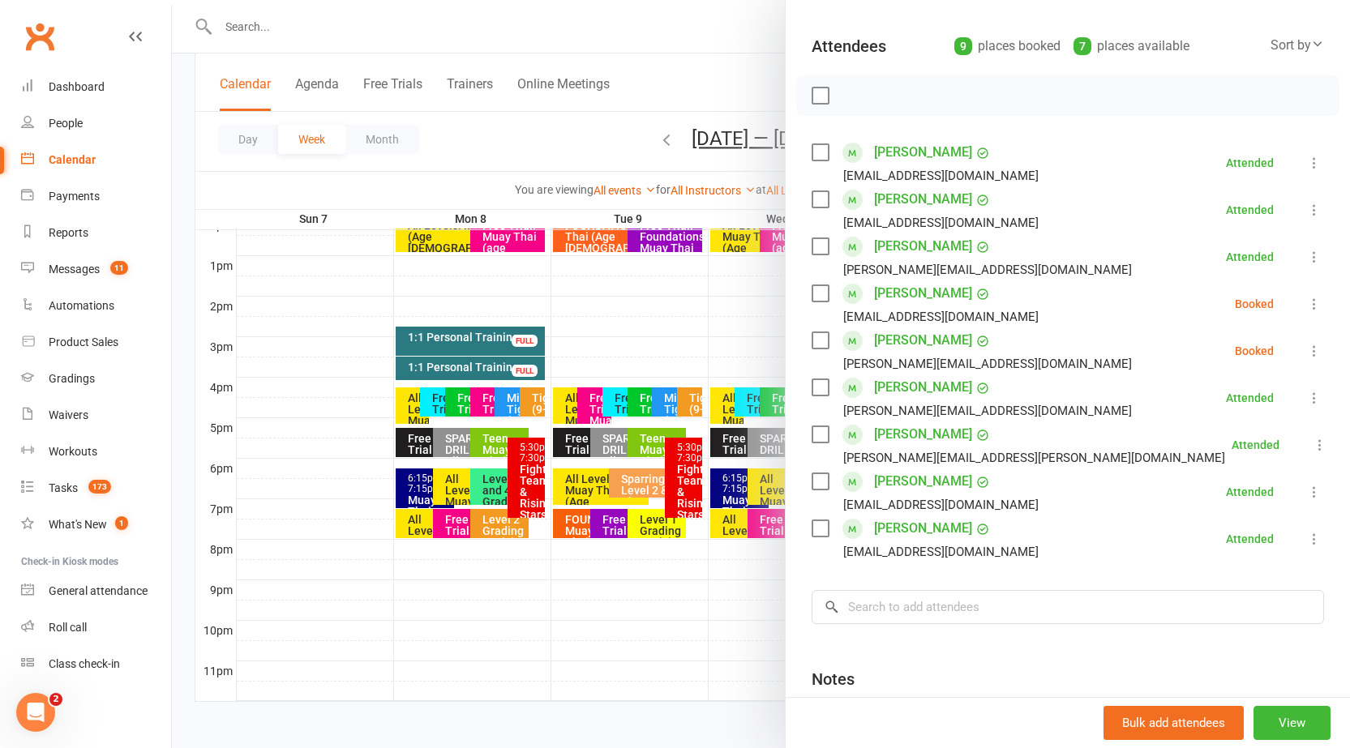
click at [1306, 349] on icon at bounding box center [1314, 351] width 16 height 16
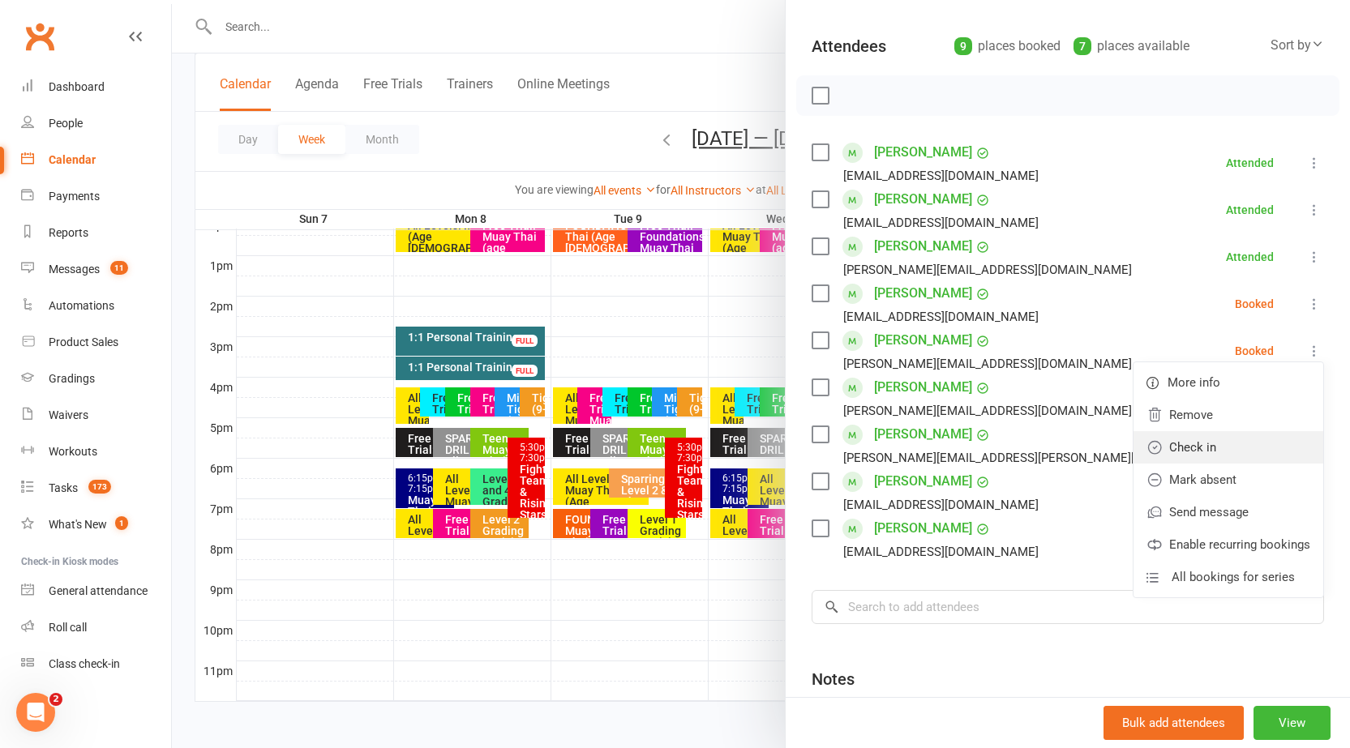
click at [1201, 440] on link "Check in" at bounding box center [1228, 447] width 190 height 32
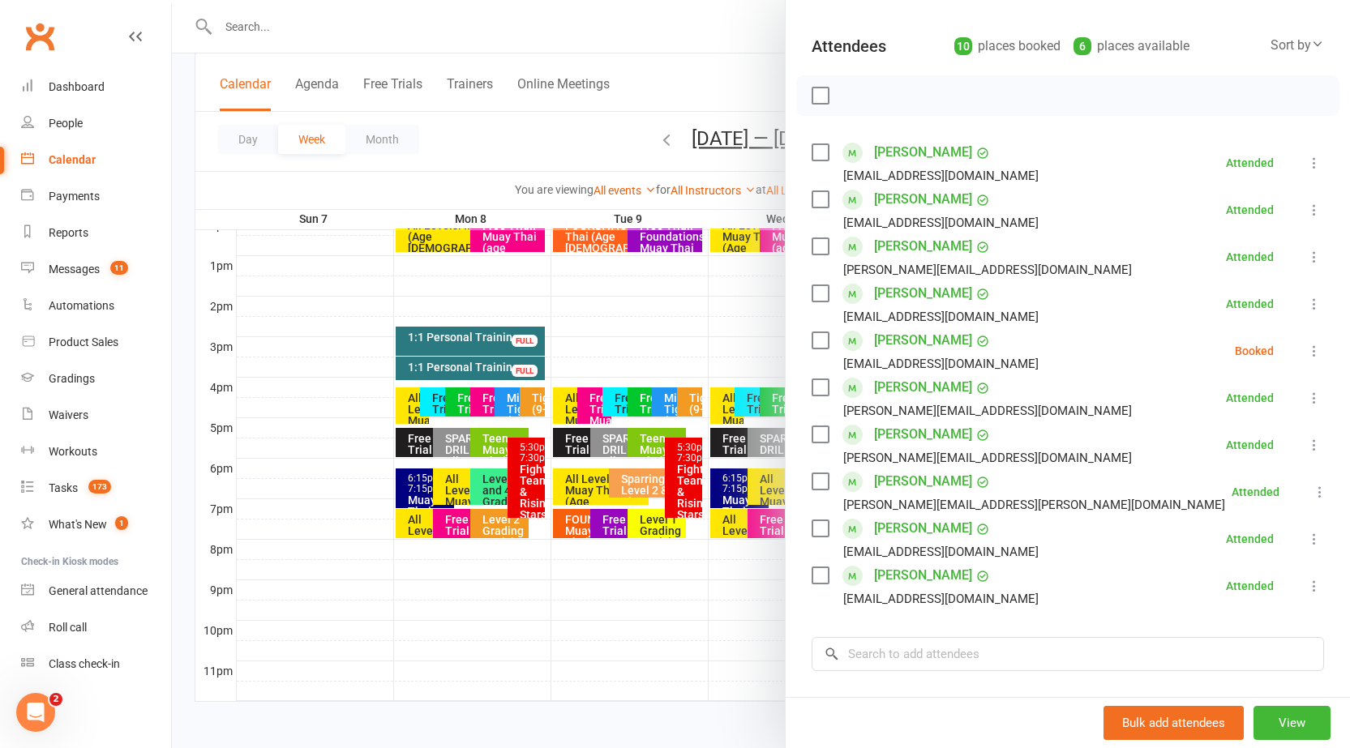
click at [1306, 353] on icon at bounding box center [1314, 351] width 16 height 16
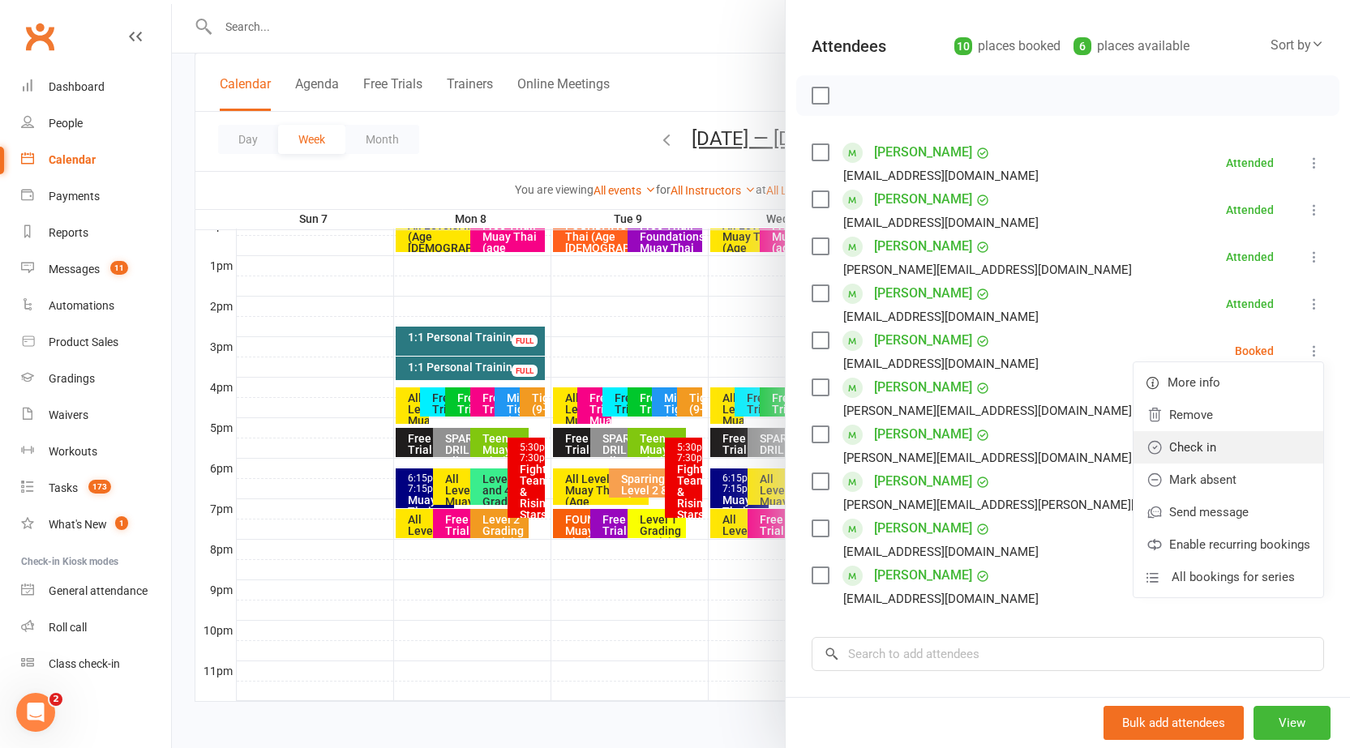
click at [1196, 441] on link "Check in" at bounding box center [1228, 447] width 190 height 32
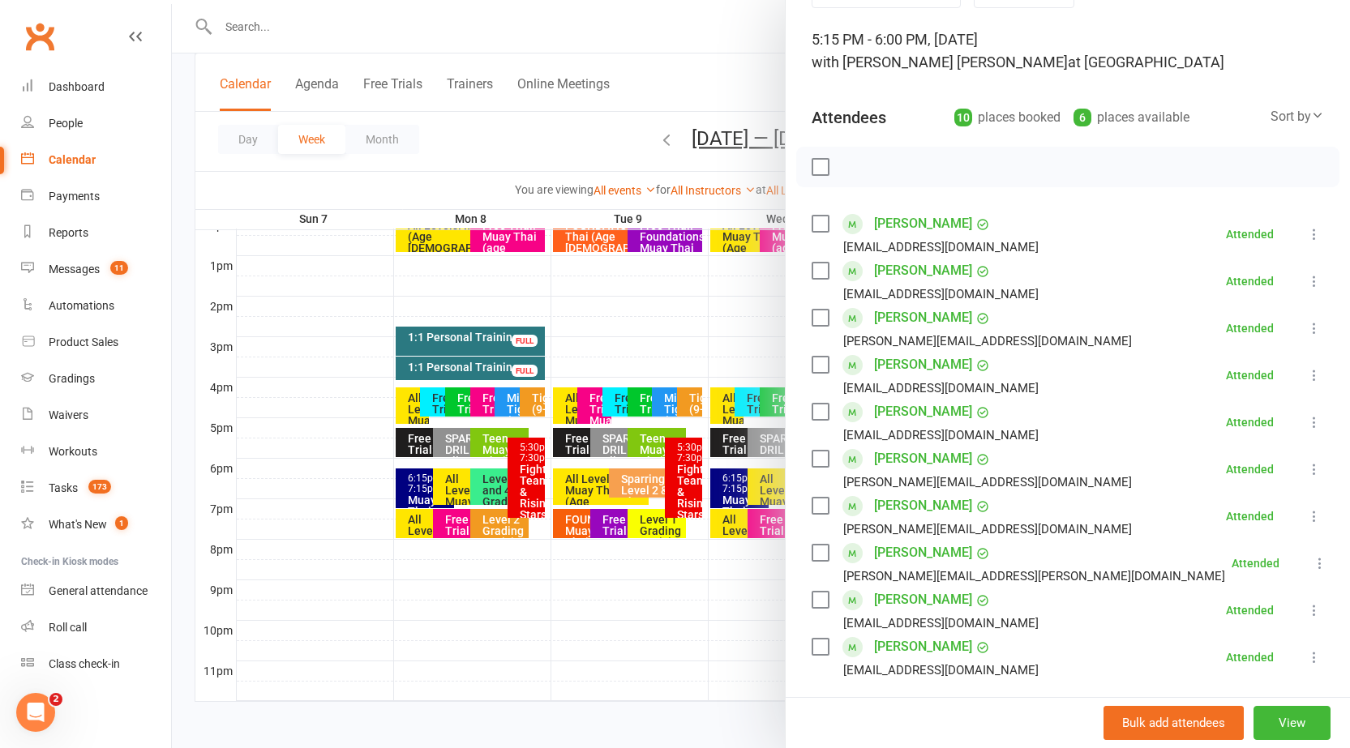
scroll to position [0, 0]
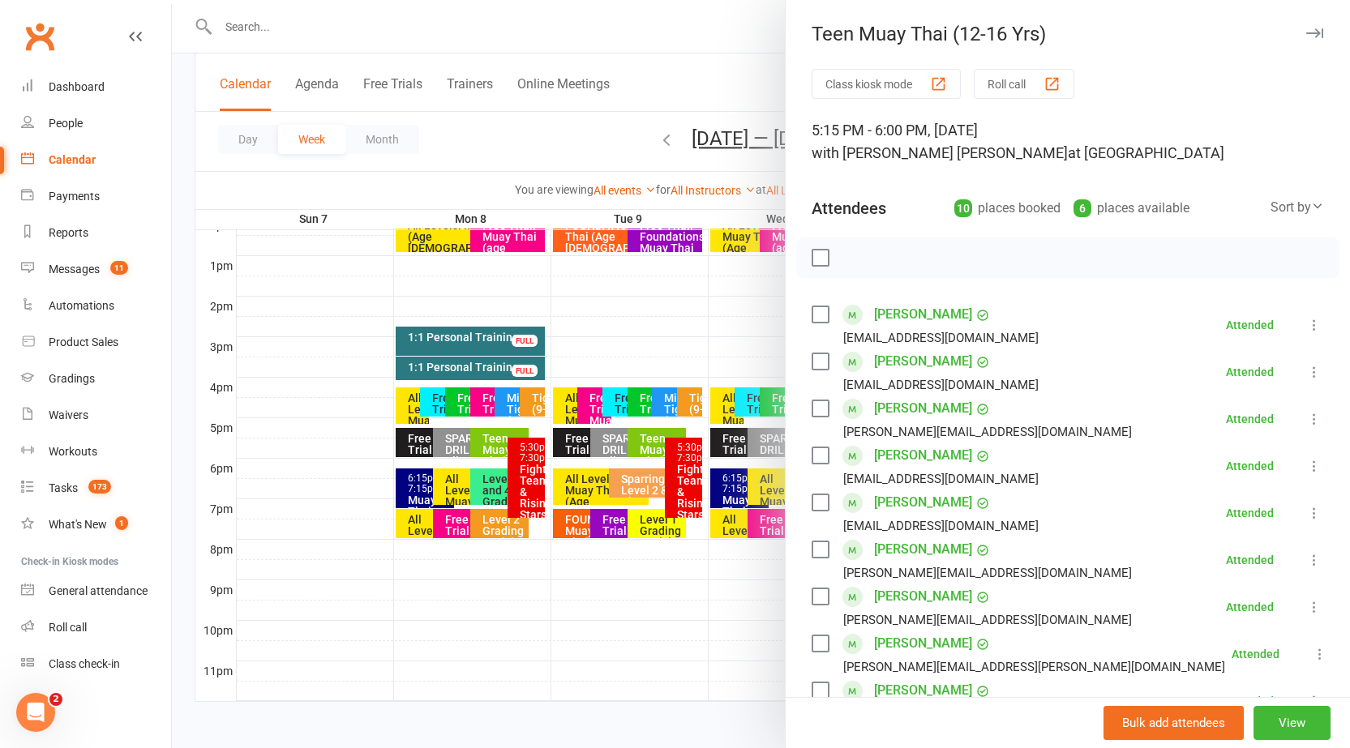
click at [1304, 27] on button "button" at bounding box center [1313, 33] width 19 height 19
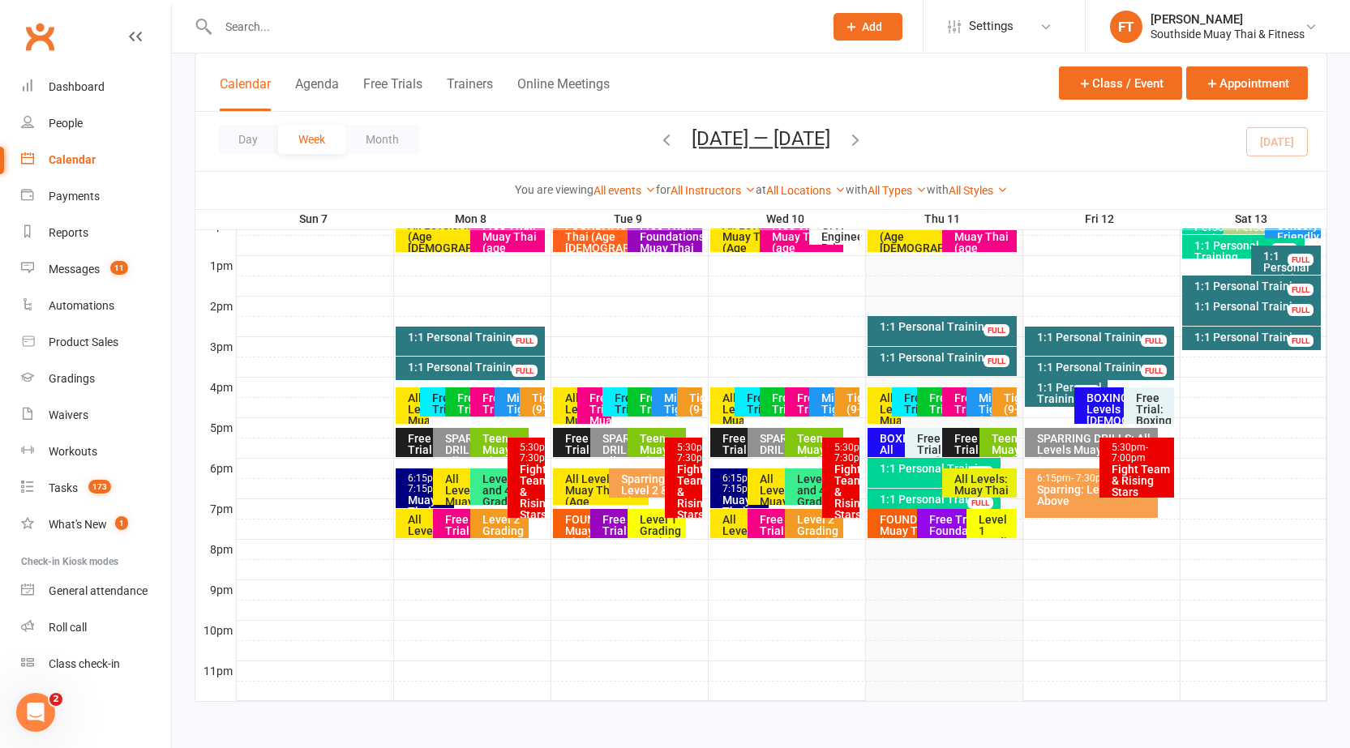
click at [876, 436] on div "BOXING: All Levels (Age [DEMOGRAPHIC_DATA]+)" at bounding box center [897, 442] width 58 height 29
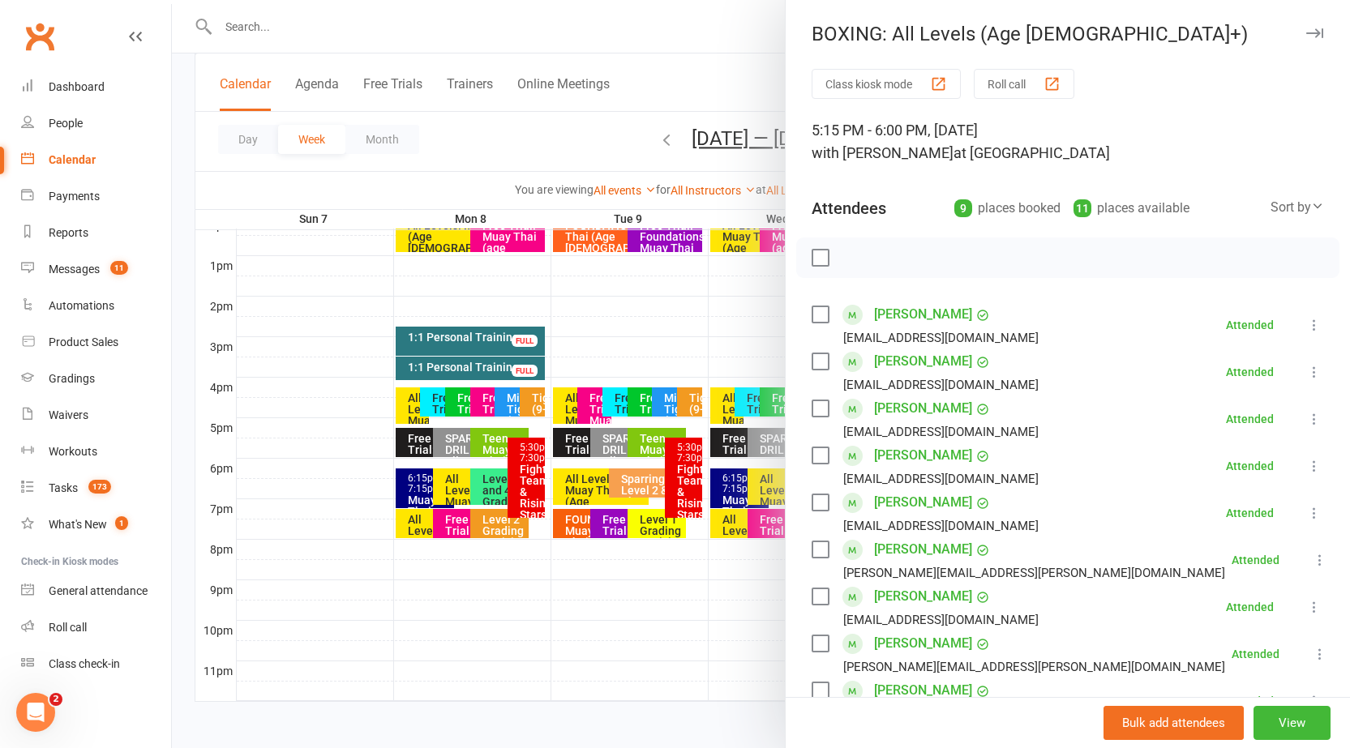
click at [1304, 26] on button "button" at bounding box center [1313, 33] width 19 height 19
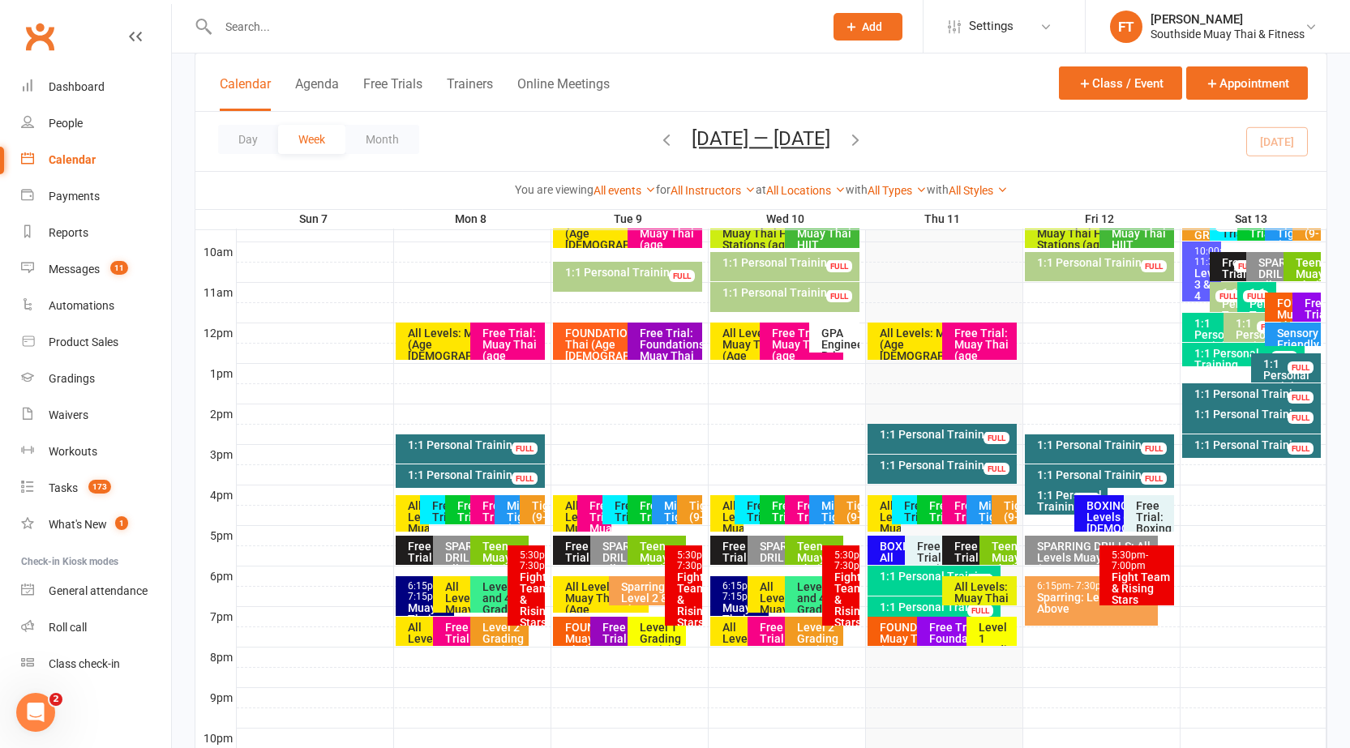
scroll to position [520, 0]
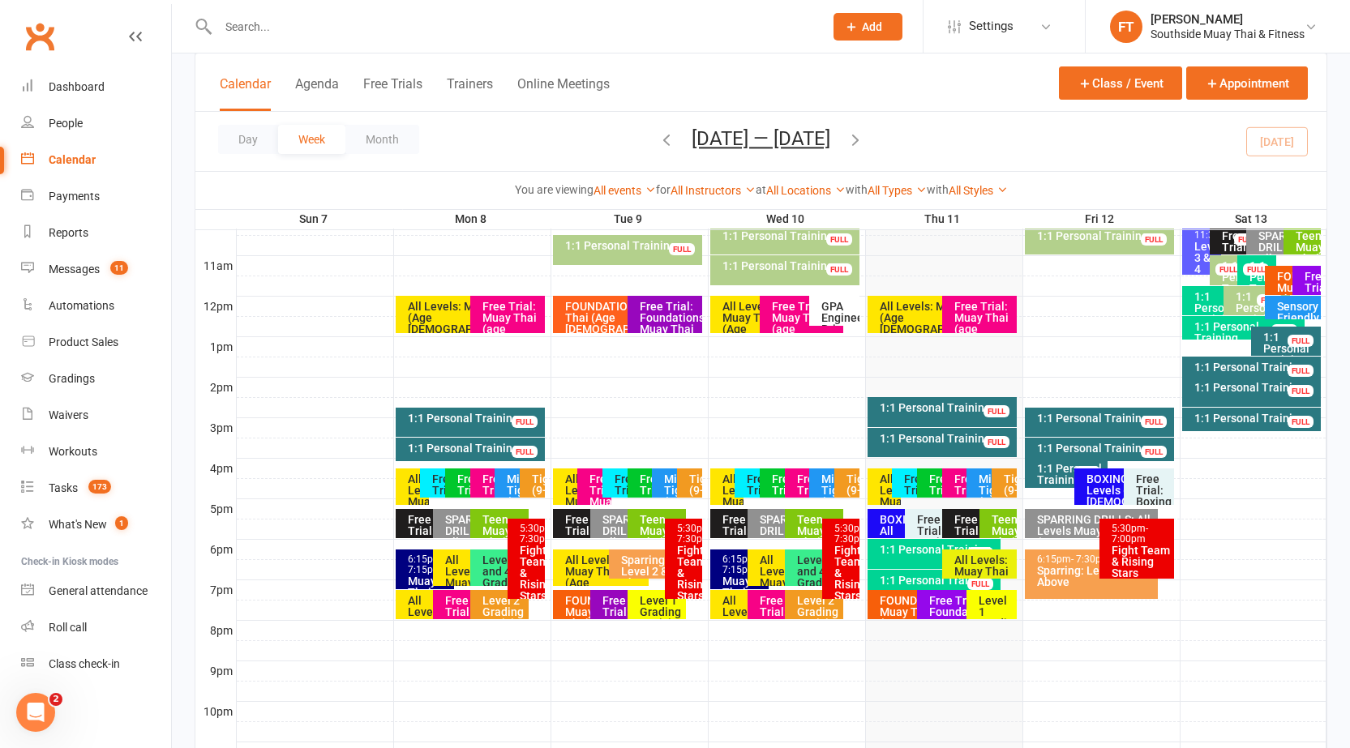
click at [964, 131] on div "Day Week Month [DATE] — [DATE] [DATE] Sun Mon Tue Wed Thu Fri Sat 31 01 02 03 0…" at bounding box center [760, 141] width 1131 height 59
click at [891, 521] on div "BOXING: All Levels (Age [DEMOGRAPHIC_DATA]+)" at bounding box center [901, 542] width 44 height 57
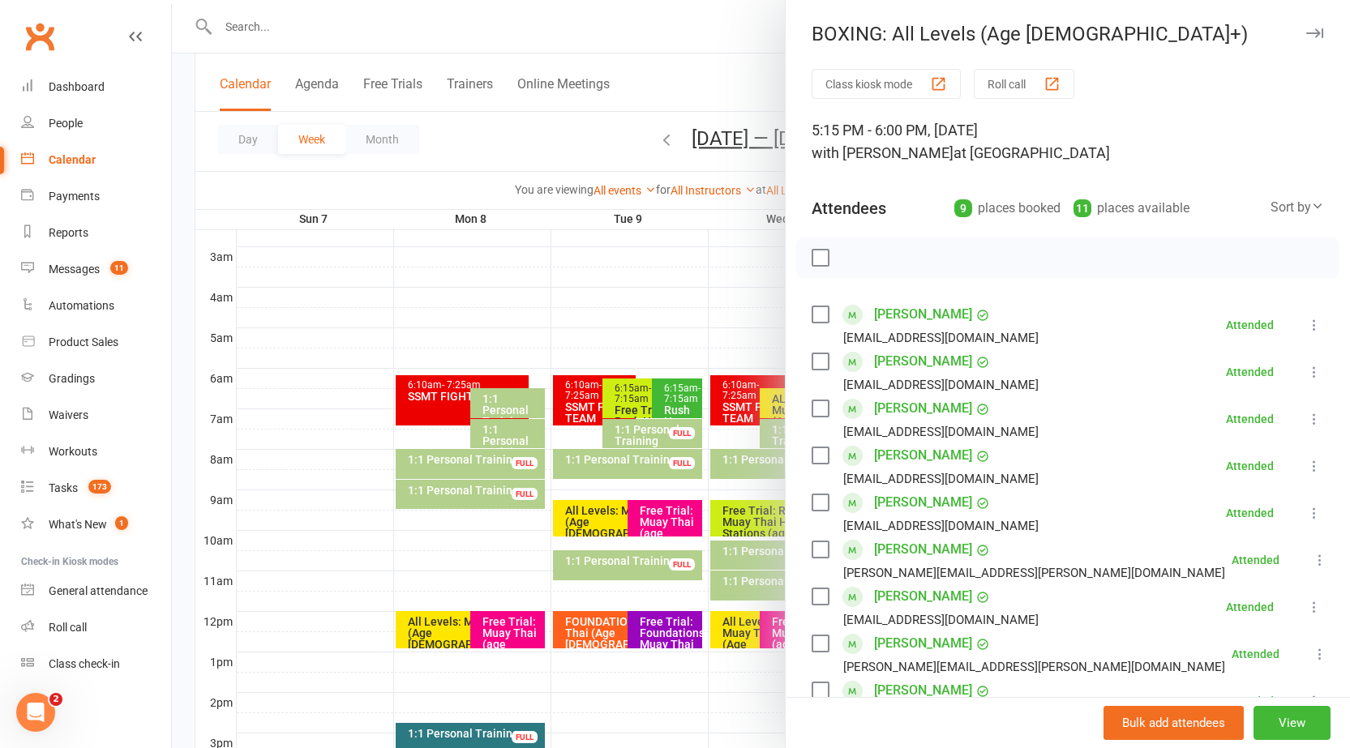
scroll to position [195, 0]
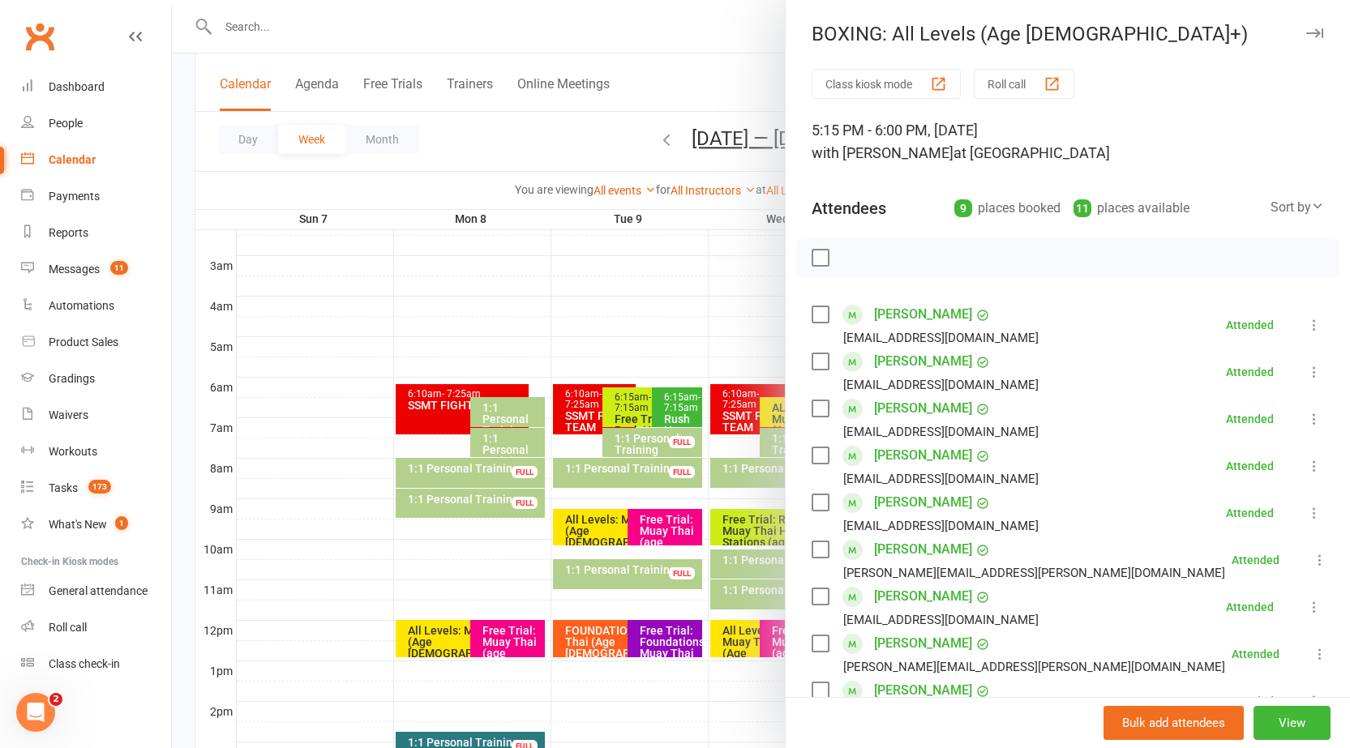
click at [1306, 32] on icon "button" at bounding box center [1314, 33] width 17 height 10
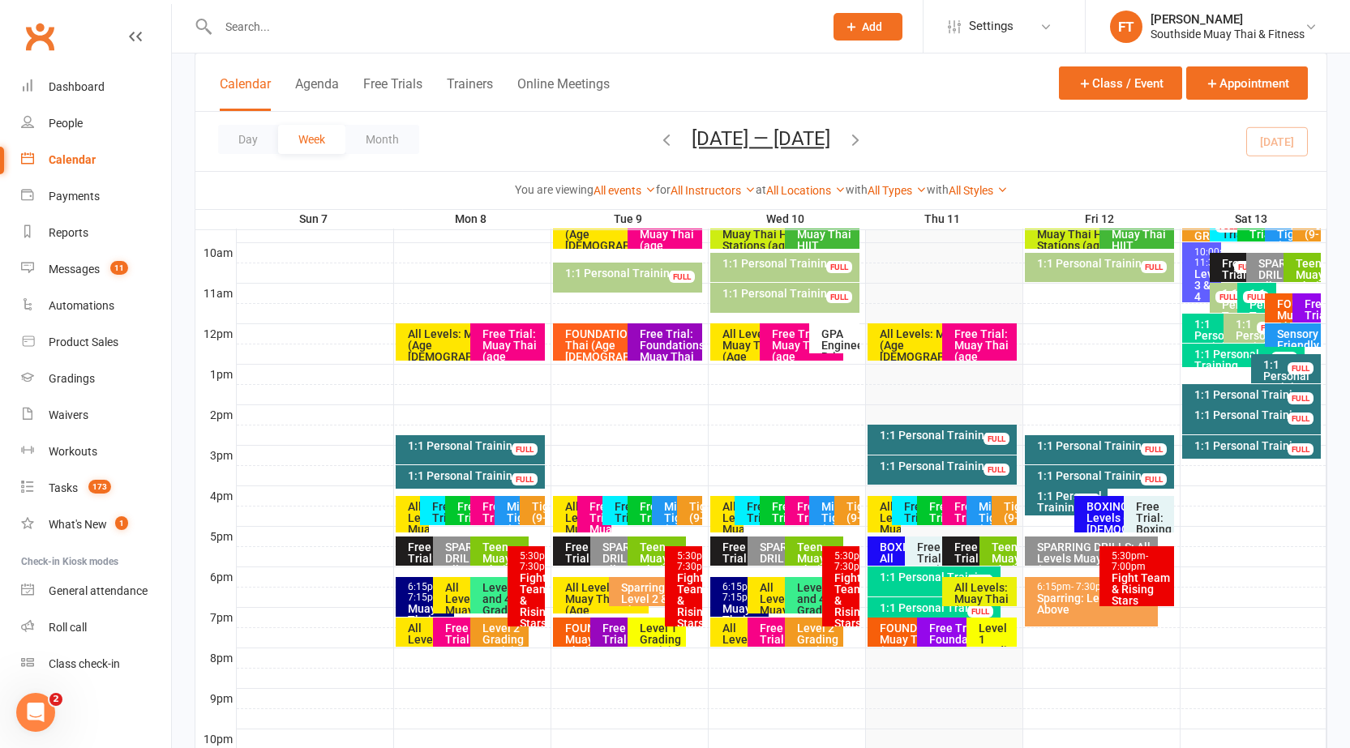
scroll to position [520, 0]
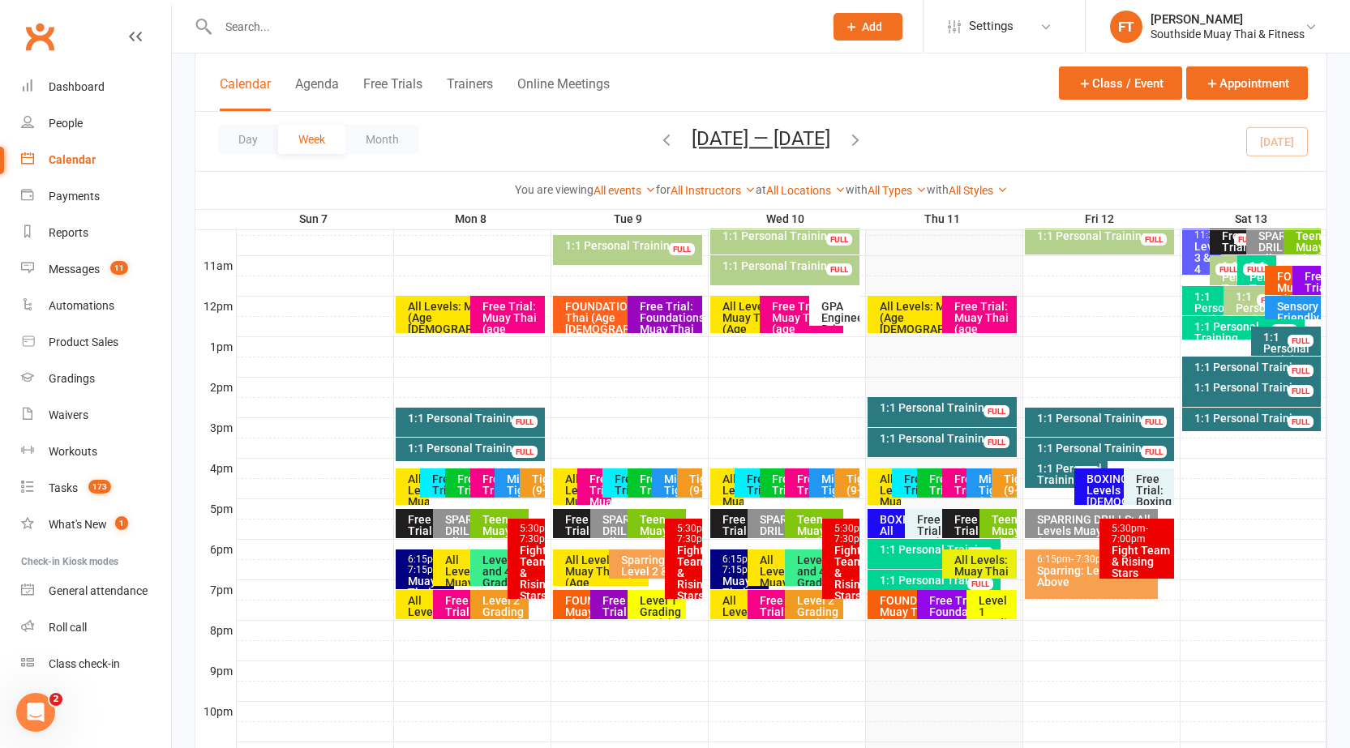
click at [178, 470] on div "Class kiosk mode Member self check-in Roll call kiosk mode Staff check-in for m…" at bounding box center [761, 170] width 1178 height 1272
click at [785, 385] on div at bounding box center [782, 387] width 1090 height 19
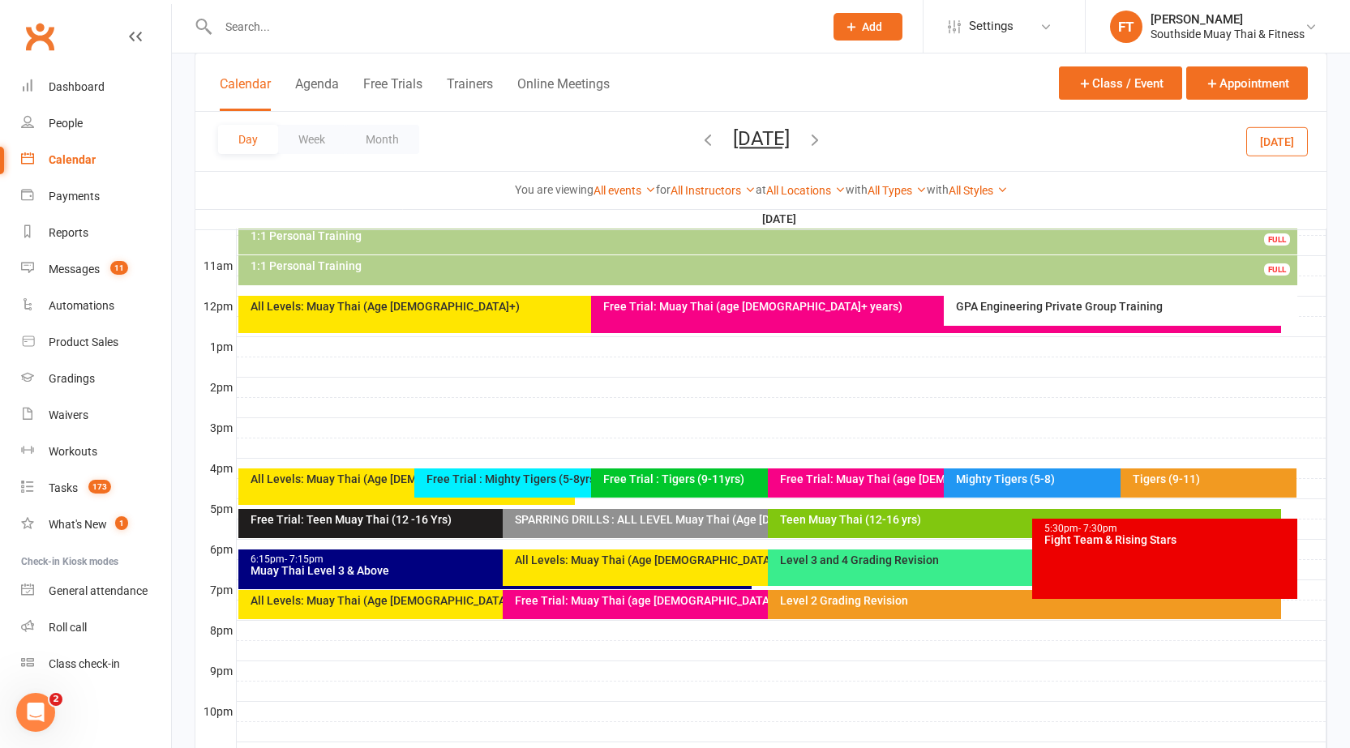
click at [588, 699] on div at bounding box center [782, 691] width 1090 height 19
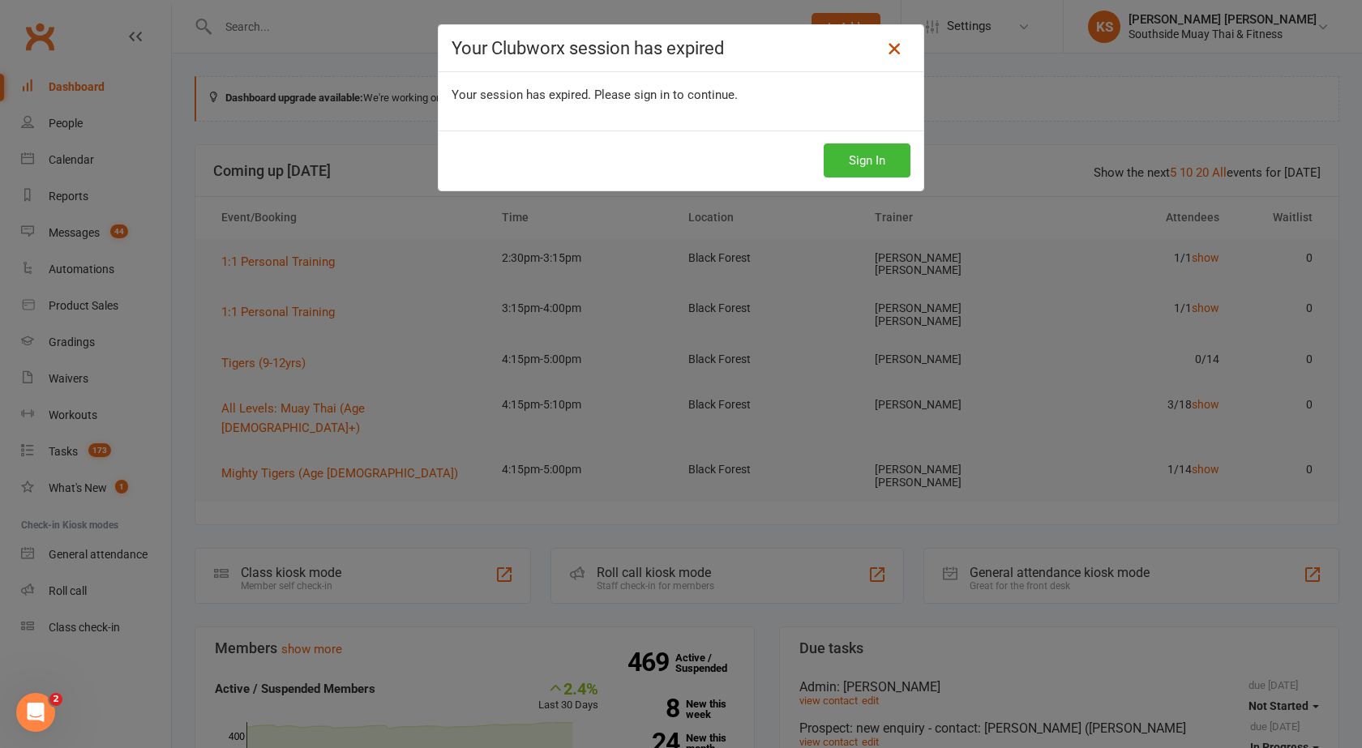
click at [891, 36] on link at bounding box center [894, 49] width 26 height 26
